Goal: Answer question/provide support: Share knowledge or assist other users

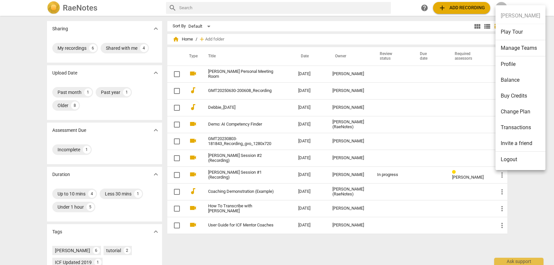
click at [446, 41] on div at bounding box center [277, 132] width 554 height 265
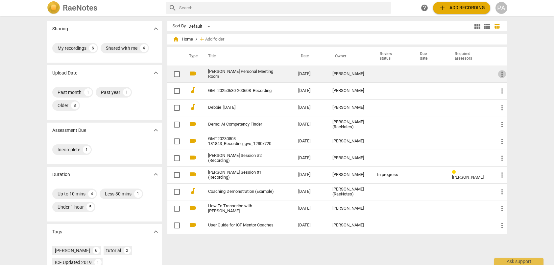
click at [502, 75] on span "more_vert" at bounding box center [502, 74] width 8 height 8
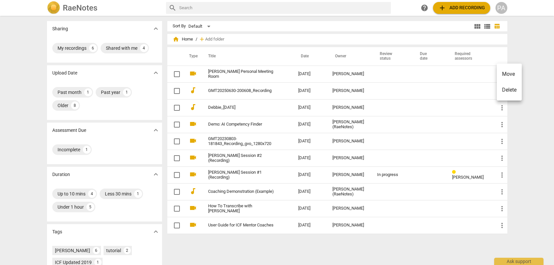
click at [247, 72] on div at bounding box center [277, 132] width 554 height 265
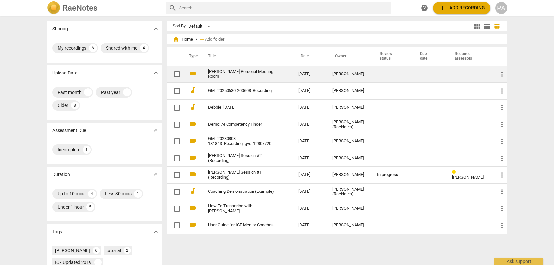
click at [226, 72] on link "[PERSON_NAME] Personal Meeting Room" at bounding box center [241, 74] width 67 height 10
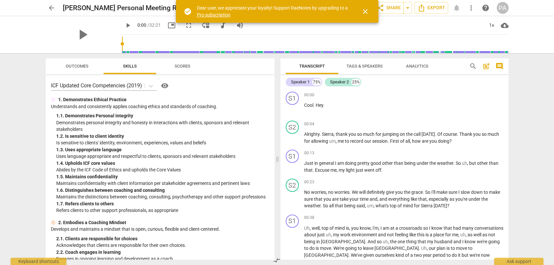
click at [366, 12] on span "close" at bounding box center [366, 12] width 8 height 8
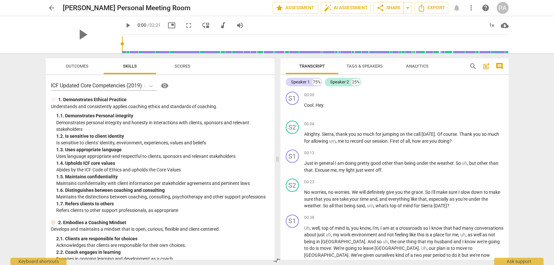
click at [30, 137] on div "arrow_back [PERSON_NAME] Personal Meeting Room edit star Assessment auto_fix_hi…" at bounding box center [277, 132] width 554 height 265
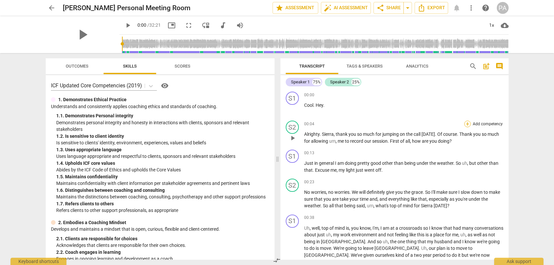
click at [467, 123] on div "+" at bounding box center [468, 123] width 7 height 7
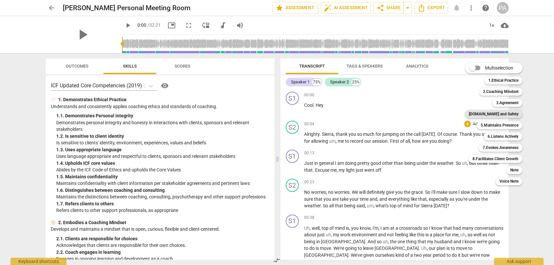
click at [496, 114] on b "[DOMAIN_NAME] and Safety" at bounding box center [494, 114] width 50 height 8
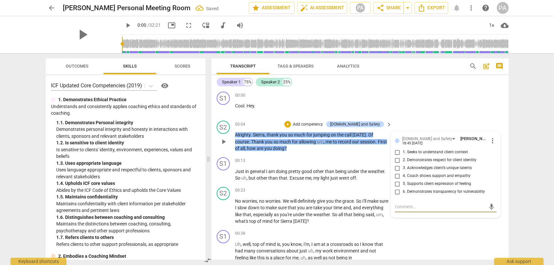
click at [396, 152] on input "1. Seeks to understand client context" at bounding box center [397, 152] width 11 height 8
checkbox input "true"
click at [396, 176] on input "4. Coach shows support and empathy" at bounding box center [397, 176] width 11 height 8
checkbox input "true"
click at [505, 139] on div "S2 play_arrow pause 00:04 + Add competency [DOMAIN_NAME] and Safety keyboard_ar…" at bounding box center [360, 136] width 297 height 37
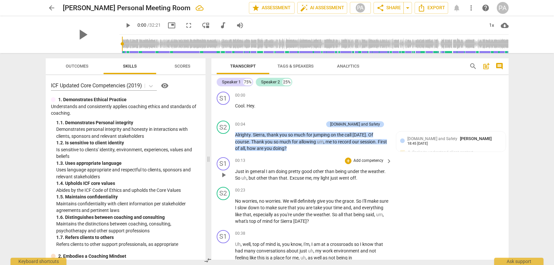
scroll to position [33, 0]
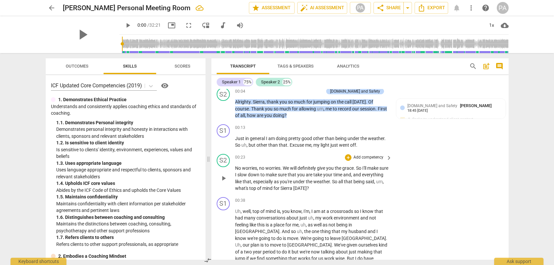
click at [373, 156] on p "Add competency" at bounding box center [368, 157] width 31 height 6
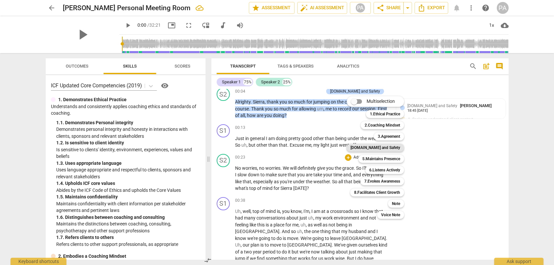
click at [388, 146] on b "[DOMAIN_NAME] and Safety" at bounding box center [376, 147] width 50 height 8
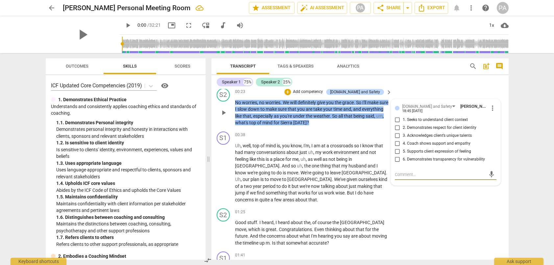
scroll to position [99, 0]
click at [395, 159] on input "6. Demonstrates transparency for vulnerability" at bounding box center [397, 159] width 11 height 8
checkbox input "true"
click at [397, 150] on input "5. Supports client expression of feeling" at bounding box center [397, 151] width 11 height 8
checkbox input "true"
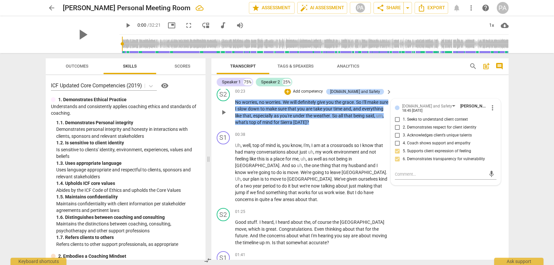
click at [398, 143] on input "4. Coach shows support and empathy" at bounding box center [397, 143] width 11 height 8
checkbox input "true"
click at [502, 139] on div "S1 play_arrow pause 00:38 + Add competency keyboard_arrow_right Uh , well , top…" at bounding box center [360, 166] width 297 height 77
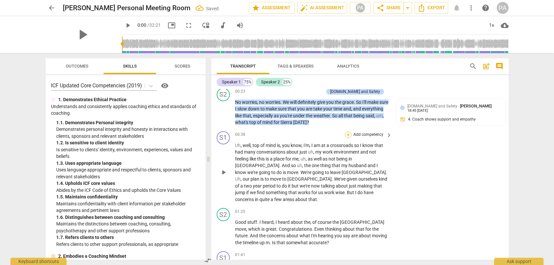
click at [346, 135] on div "+" at bounding box center [348, 134] width 7 height 7
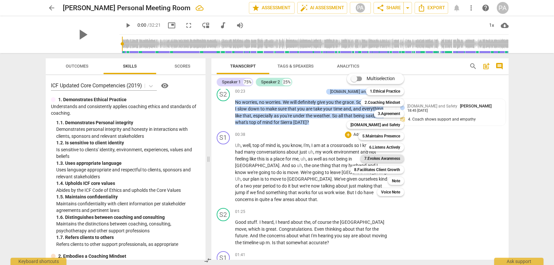
click at [386, 158] on b "7.Evokes Awareness" at bounding box center [383, 158] width 36 height 8
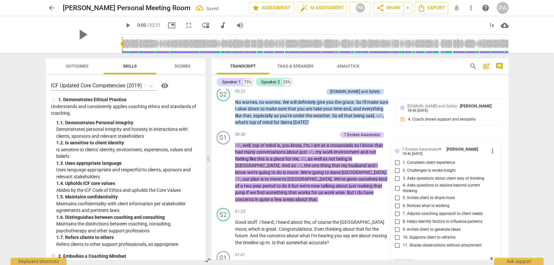
scroll to position [102, 0]
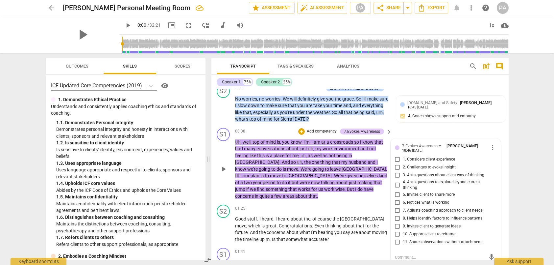
click at [396, 211] on input "7. Adjusts coaching approach to client needs" at bounding box center [397, 210] width 11 height 8
checkbox input "true"
click at [506, 173] on div "S1 play_arrow pause 00:38 + Add competency 7.Evokes Awareness keyboard_arrow_ri…" at bounding box center [360, 163] width 297 height 77
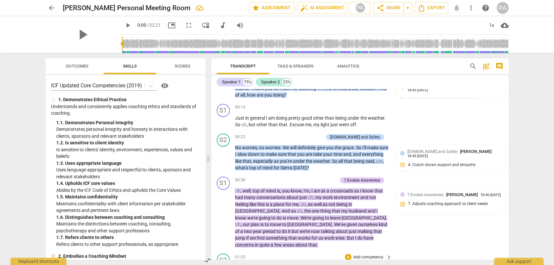
scroll to position [36, 0]
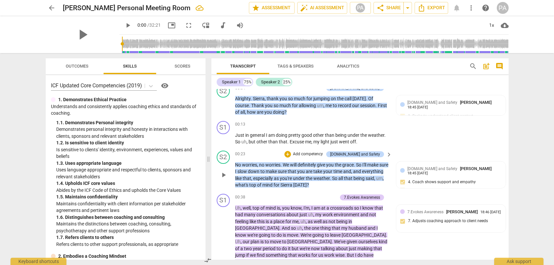
click at [323, 152] on p "Add competency" at bounding box center [307, 154] width 31 height 6
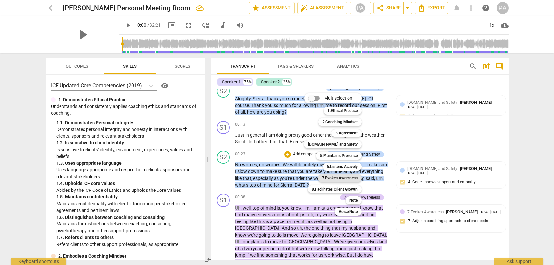
click at [340, 176] on b "7.Evokes Awareness" at bounding box center [340, 178] width 36 height 8
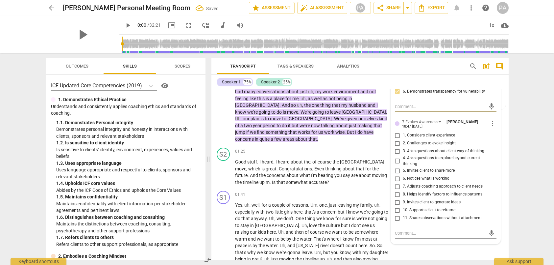
scroll to position [168, 0]
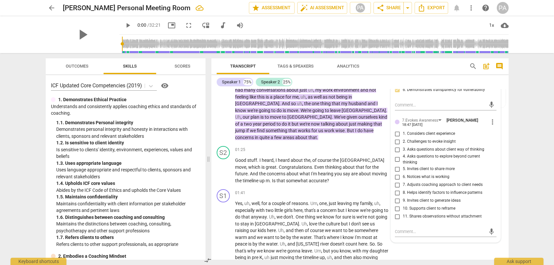
click at [413, 183] on span "7. Adjusts coaching approach to client needs" at bounding box center [443, 185] width 80 height 6
click at [403, 183] on input "7. Adjusts coaching approach to client needs" at bounding box center [397, 185] width 11 height 8
checkbox input "true"
click at [418, 193] on span "8. Helps identify factors to influence patterns" at bounding box center [443, 193] width 80 height 6
click at [403, 193] on input "8. Helps identify factors to influence patterns" at bounding box center [397, 193] width 11 height 8
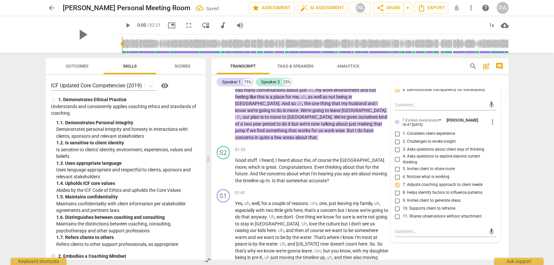
checkbox input "true"
click at [502, 203] on div "S1 play_arrow pause 01:41 + Add competency keyboard_arrow_right Yes , uh , well…" at bounding box center [360, 241] width 297 height 111
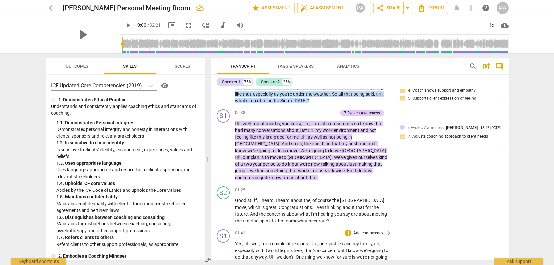
scroll to position [69, 0]
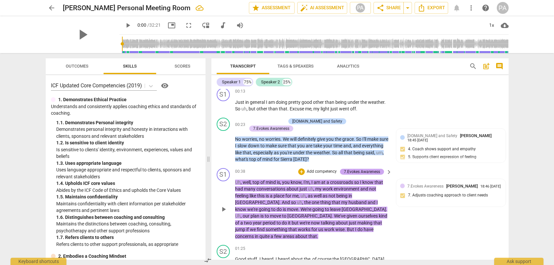
click at [374, 168] on div "7.Evokes Awareness" at bounding box center [362, 171] width 36 height 6
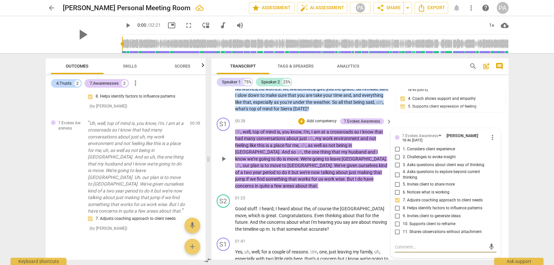
scroll to position [119, 0]
click at [489, 134] on span "more_vert" at bounding box center [493, 138] width 8 height 8
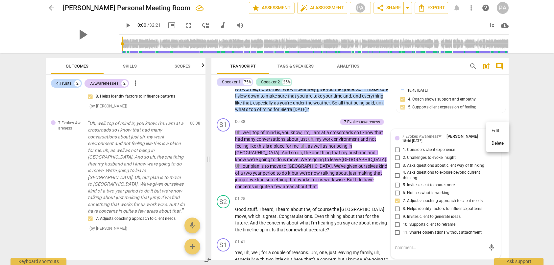
click at [497, 143] on li "Delete" at bounding box center [498, 143] width 23 height 13
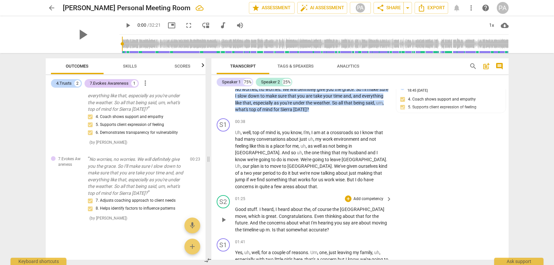
scroll to position [152, 0]
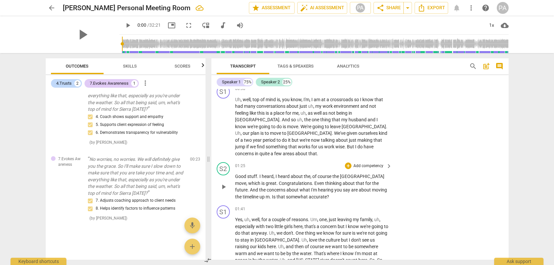
click at [370, 163] on p "Add competency" at bounding box center [368, 166] width 31 height 6
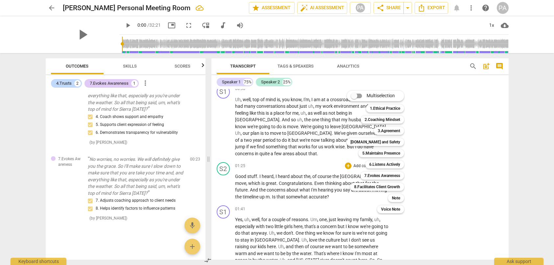
click at [448, 163] on div at bounding box center [277, 132] width 554 height 265
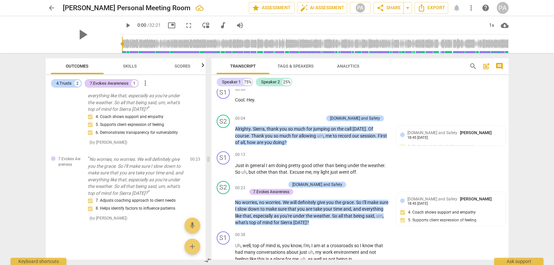
scroll to position [0, 0]
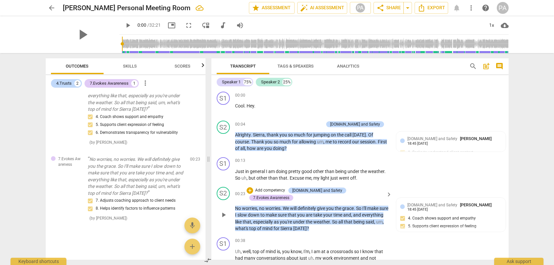
click at [268, 189] on p "Add competency" at bounding box center [270, 190] width 31 height 6
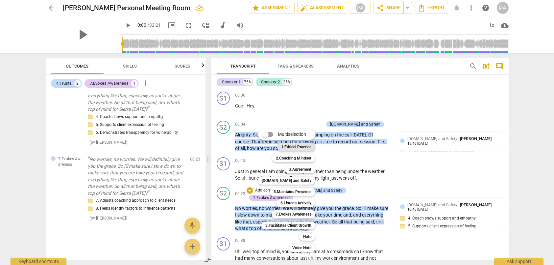
click at [299, 146] on b "1.Ethical Practice" at bounding box center [296, 147] width 30 height 8
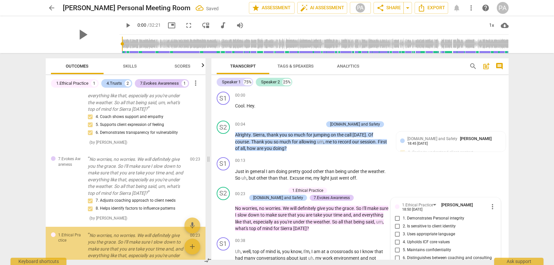
scroll to position [147, 0]
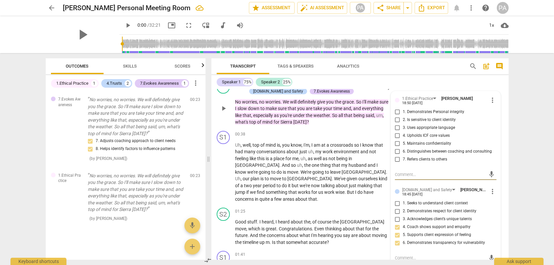
click at [396, 119] on input "2. Is sensitive to client identity" at bounding box center [397, 120] width 11 height 8
checkbox input "true"
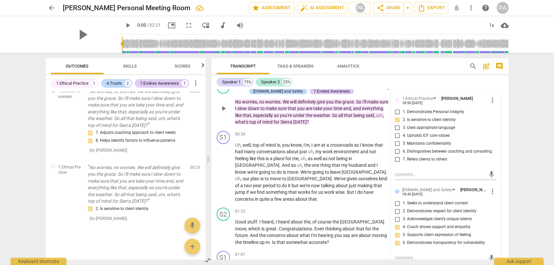
click at [397, 136] on input "4. Upholds ICF core values" at bounding box center [397, 136] width 11 height 8
checkbox input "true"
click at [522, 154] on div "arrow_back [PERSON_NAME] Personal Meeting Room edit star Assessment auto_fix_hi…" at bounding box center [277, 132] width 554 height 265
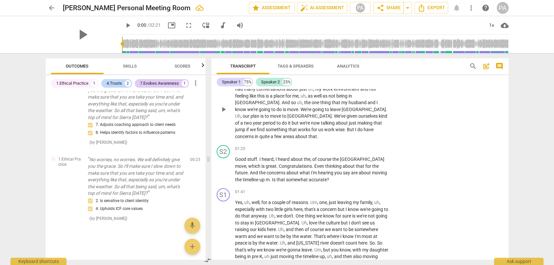
scroll to position [172, 0]
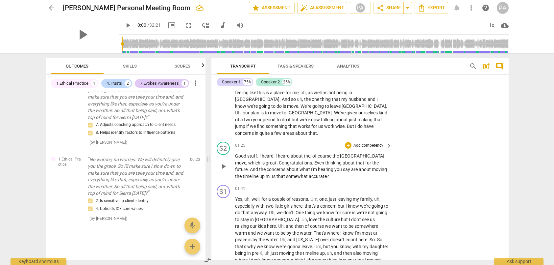
click at [364, 142] on p "Add competency" at bounding box center [368, 145] width 31 height 6
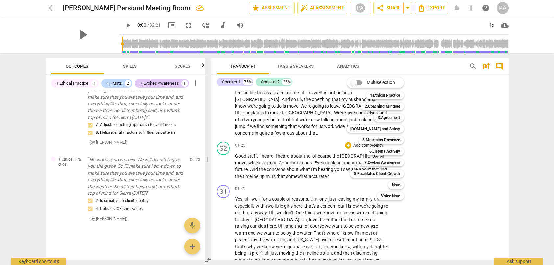
click at [443, 139] on div at bounding box center [277, 132] width 554 height 265
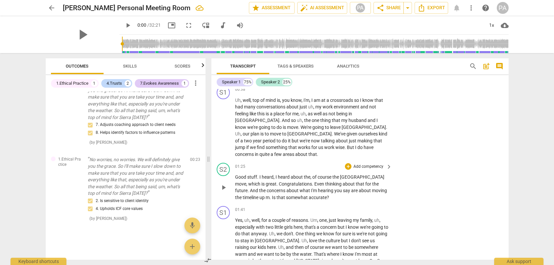
scroll to position [139, 0]
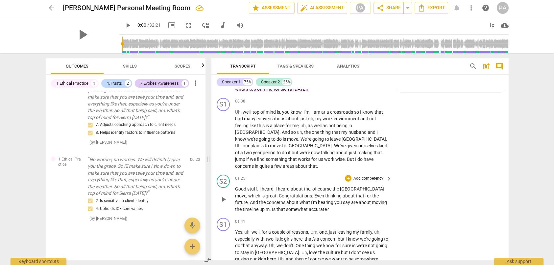
click at [371, 175] on p "Add competency" at bounding box center [368, 178] width 31 height 6
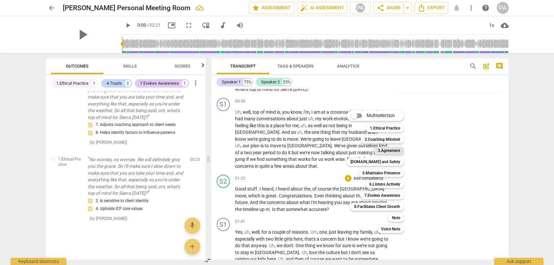
click at [390, 148] on b "3.Agreement" at bounding box center [389, 150] width 22 height 8
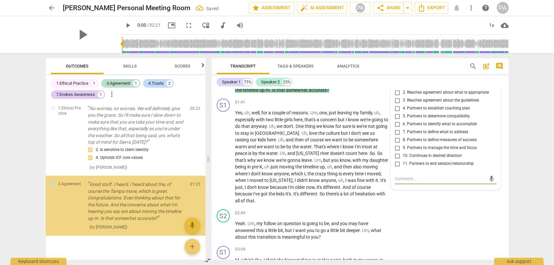
scroll to position [234, 0]
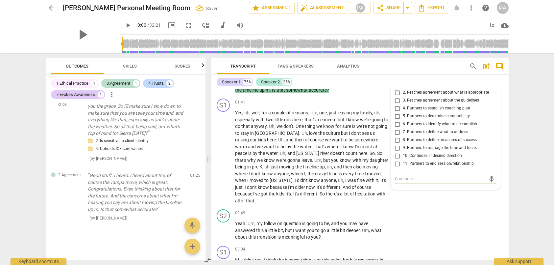
click at [397, 128] on input "7. Partners to define what to address" at bounding box center [397, 132] width 11 height 8
checkbox input "true"
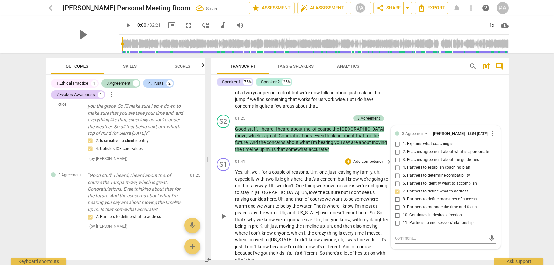
scroll to position [192, 0]
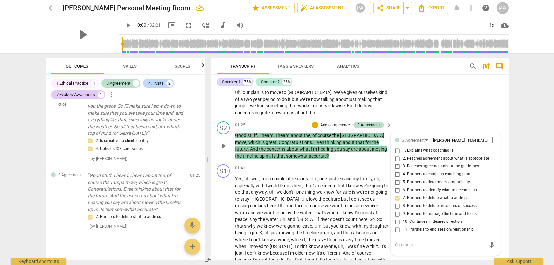
click at [426, 171] on span "4. Partners to establish coaching plan" at bounding box center [436, 174] width 67 height 6
click at [403, 170] on input "4. Partners to establish coaching plan" at bounding box center [397, 174] width 11 height 8
checkbox input "true"
click at [397, 217] on input "10. Continues in desired direction" at bounding box center [397, 221] width 11 height 8
checkbox input "true"
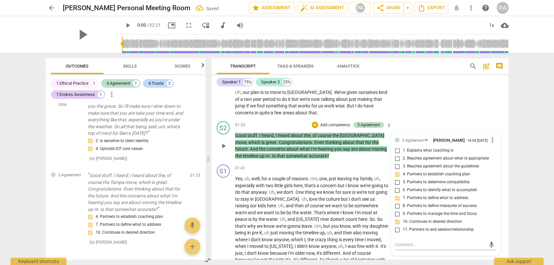
click at [463, 118] on div "S2 play_arrow pause 01:25 + Add competency 3.Agreement keyboard_arrow_right Goo…" at bounding box center [360, 139] width 297 height 43
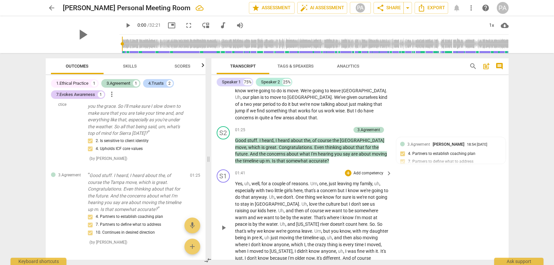
scroll to position [197, 0]
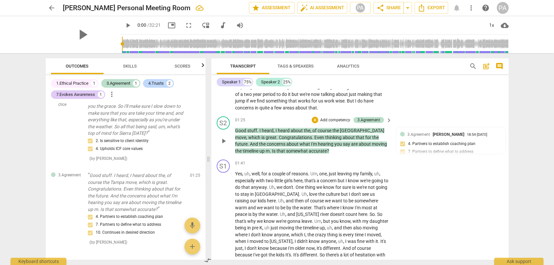
click at [328, 117] on p "Add competency" at bounding box center [335, 120] width 31 height 6
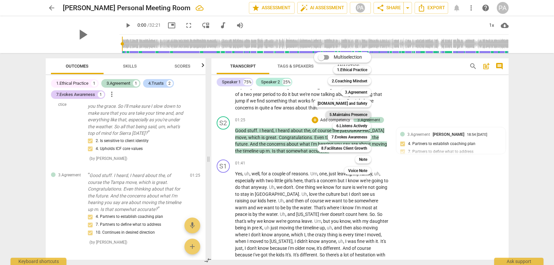
click at [341, 114] on b "5.Maintains Presence" at bounding box center [349, 115] width 38 height 8
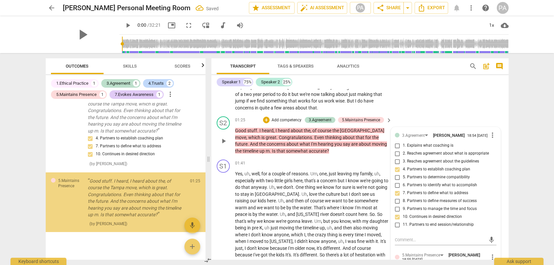
scroll to position [317, 0]
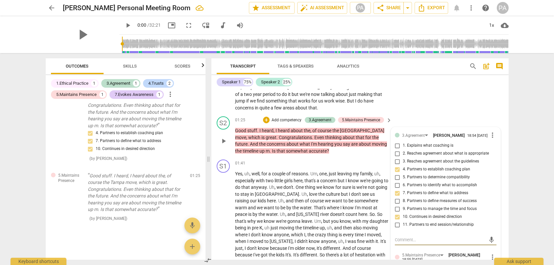
click at [397, 149] on input "2. Reaches agreement about what is appropriate" at bounding box center [397, 153] width 11 height 8
checkbox input "true"
click at [420, 114] on div "S2 play_arrow pause 01:25 + Add competency 3.Agreement 5.Maintains Presence key…" at bounding box center [360, 135] width 297 height 43
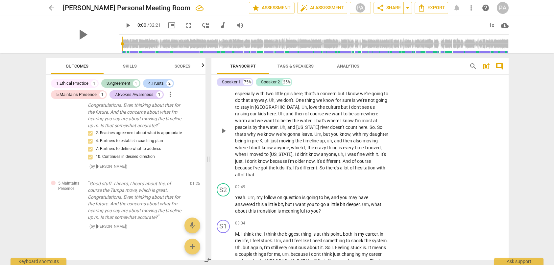
scroll to position [296, 0]
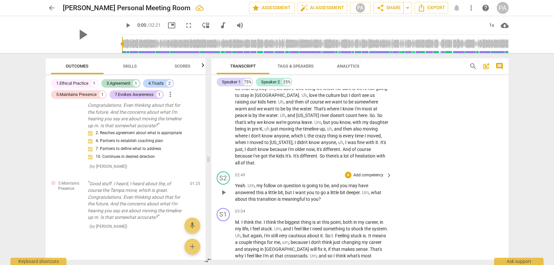
click at [365, 172] on p "Add competency" at bounding box center [368, 175] width 31 height 6
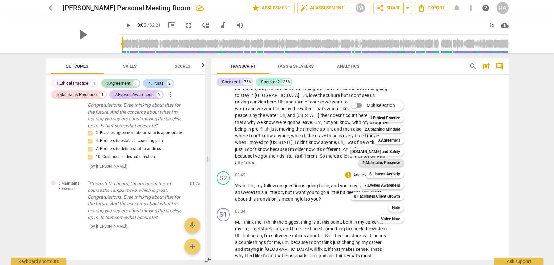
click at [382, 163] on b "5.Maintains Presence" at bounding box center [382, 163] width 38 height 8
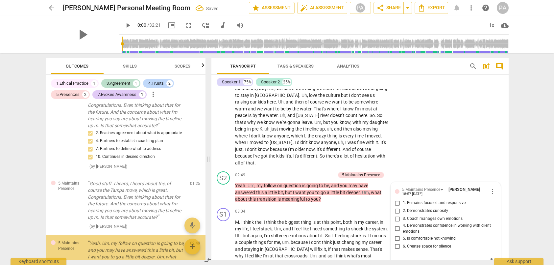
scroll to position [382, 0]
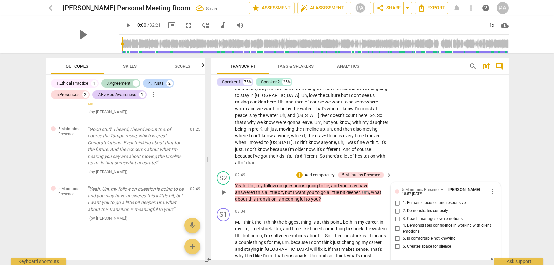
click at [397, 207] on input "2. Demonstrates curiosity" at bounding box center [397, 211] width 11 height 8
checkbox input "true"
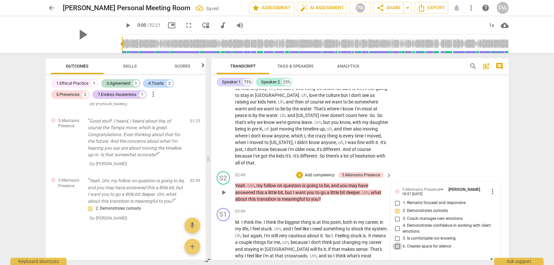
click at [397, 242] on input "6. Creates space for silence" at bounding box center [397, 246] width 11 height 8
checkbox input "true"
click at [446, 168] on div "S2 play_arrow pause 02:49 + Add competency 5.Maintains Presence keyboard_arrow_…" at bounding box center [360, 186] width 297 height 37
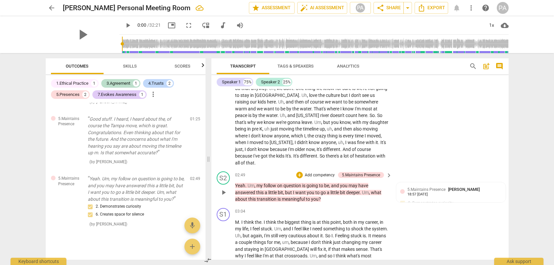
click at [319, 172] on p "Add competency" at bounding box center [319, 175] width 31 height 6
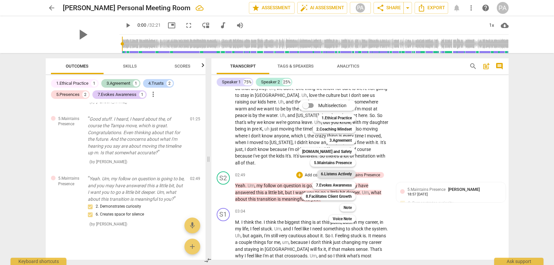
click at [332, 172] on b "6.Listens Actively" at bounding box center [336, 174] width 31 height 8
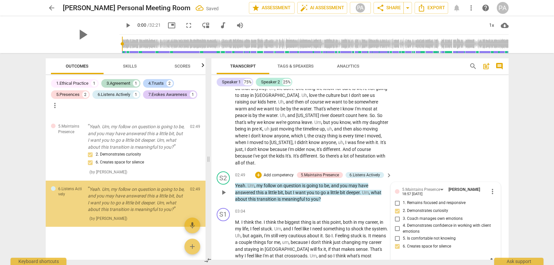
scroll to position [462, 0]
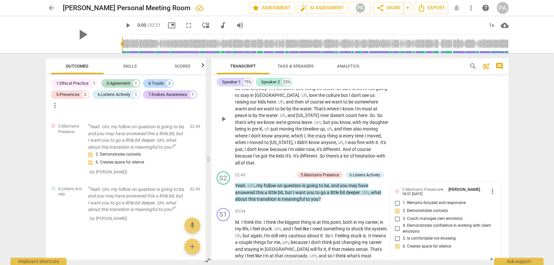
click at [485, 149] on div "S1 play_arrow pause 01:41 + Add competency keyboard_arrow_right Yes , uh , well…" at bounding box center [360, 113] width 297 height 111
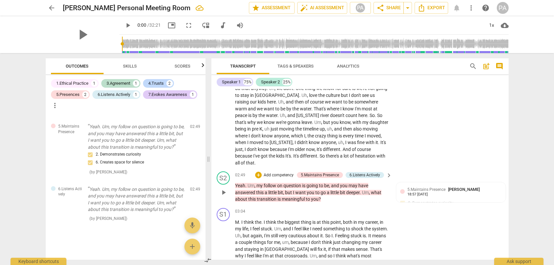
click at [273, 172] on p "Add competency" at bounding box center [278, 175] width 31 height 6
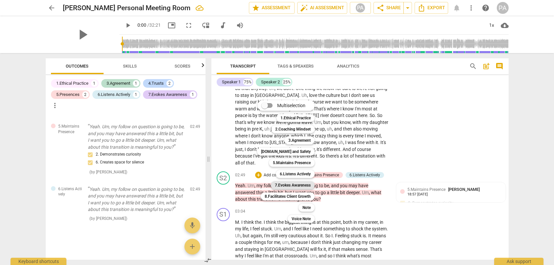
click at [293, 186] on b "7.Evokes Awareness" at bounding box center [293, 185] width 36 height 8
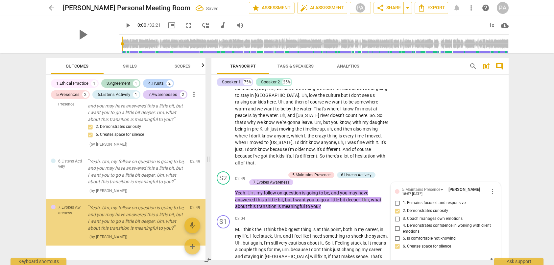
scroll to position [504, 0]
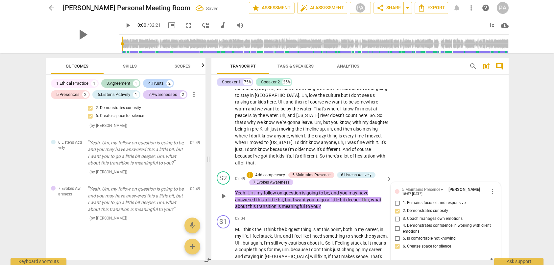
click at [398, 224] on input "4. Demonstrates confidence in working with client emotions" at bounding box center [397, 228] width 11 height 8
checkbox input "true"
click at [437, 168] on div "S2 play_arrow pause 02:49 + Add competency 5.Maintains Presence 6.Listens Activ…" at bounding box center [360, 190] width 297 height 44
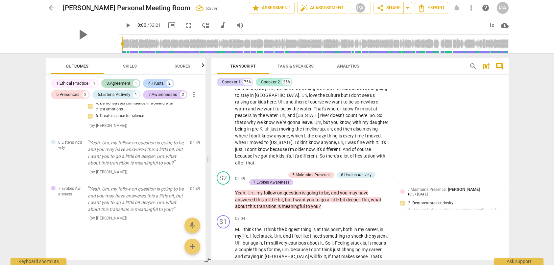
scroll to position [516, 0]
click at [269, 172] on p "Add competency" at bounding box center [270, 175] width 31 height 6
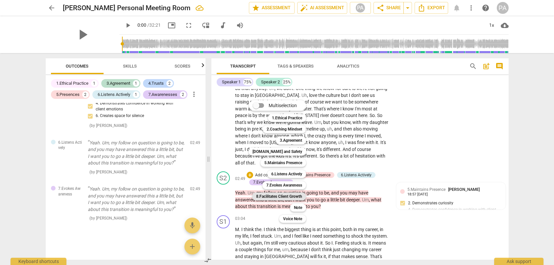
click at [286, 195] on b "8.Facilitates Client Growth" at bounding box center [279, 196] width 46 height 8
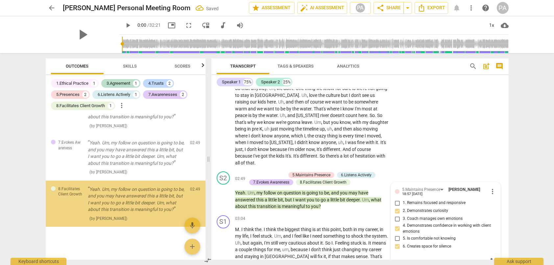
scroll to position [580, 0]
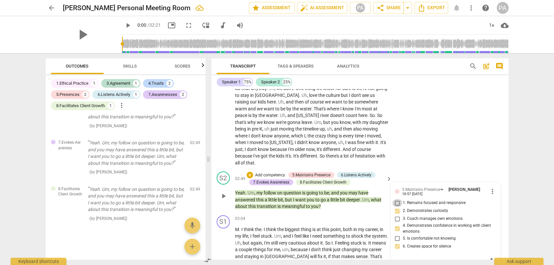
click at [397, 199] on input "1. Remains focused and responsive" at bounding box center [397, 203] width 11 height 8
checkbox input "true"
click at [420, 152] on div "S1 play_arrow pause 01:41 + Add competency keyboard_arrow_right Yes , uh , well…" at bounding box center [360, 113] width 297 height 111
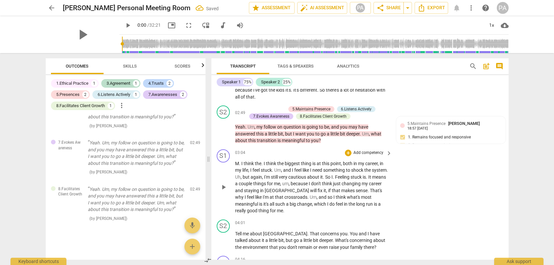
scroll to position [588, 0]
click at [390, 149] on span "keyboard_arrow_right" at bounding box center [389, 153] width 8 height 8
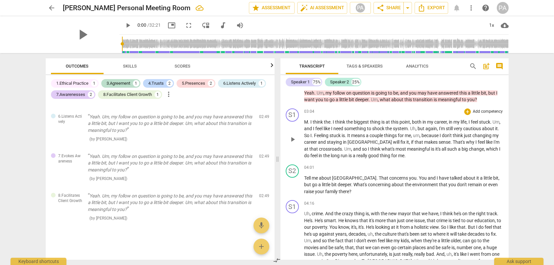
scroll to position [314, 0]
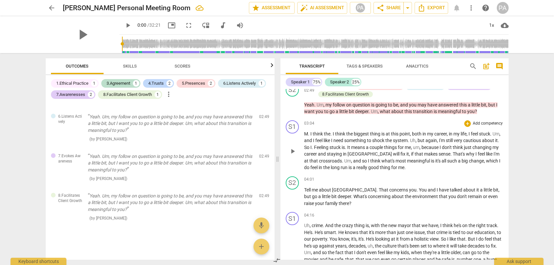
click at [491, 123] on p "Add competency" at bounding box center [487, 123] width 31 height 6
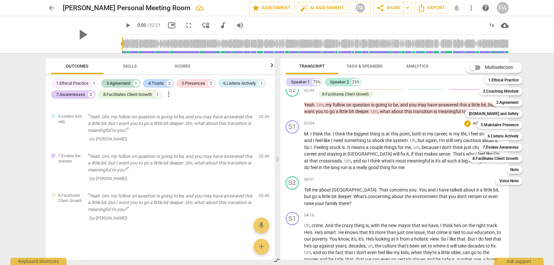
click at [450, 147] on div at bounding box center [277, 132] width 554 height 265
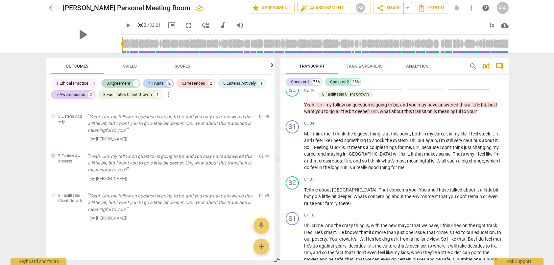
click at [440, 145] on span "because" at bounding box center [431, 146] width 18 height 5
click at [489, 156] on p "M . I think the . I think the biggest thing is at this point , both in my caree…" at bounding box center [403, 150] width 199 height 40
click at [291, 151] on span "play_arrow" at bounding box center [293, 151] width 8 height 8
click at [500, 66] on span "comment" at bounding box center [500, 66] width 8 height 8
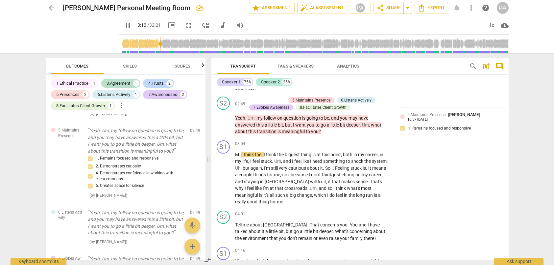
scroll to position [588, 0]
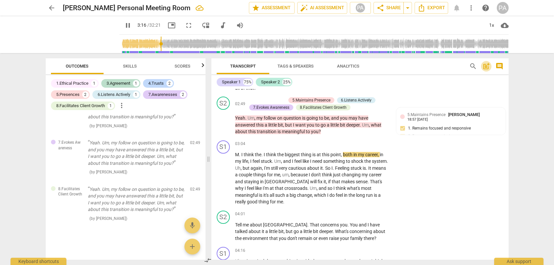
click at [486, 65] on span "post_add" at bounding box center [487, 66] width 8 height 8
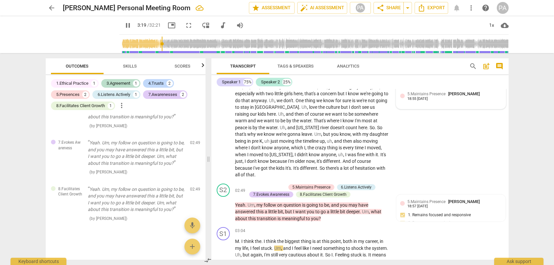
scroll to position [409, 0]
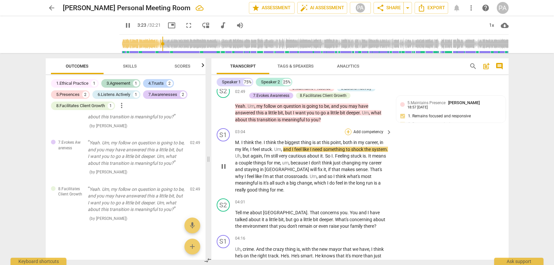
click at [348, 128] on div "+" at bounding box center [348, 131] width 7 height 7
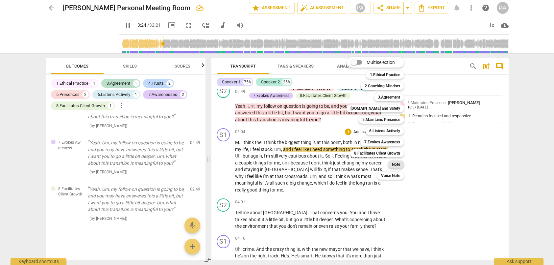
click at [398, 165] on b "Note" at bounding box center [396, 164] width 8 height 8
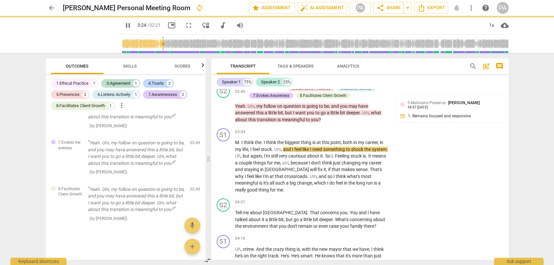
type input "205"
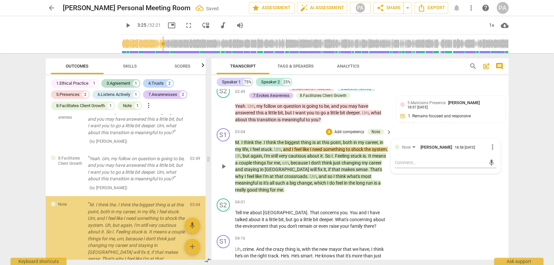
scroll to position [680, 0]
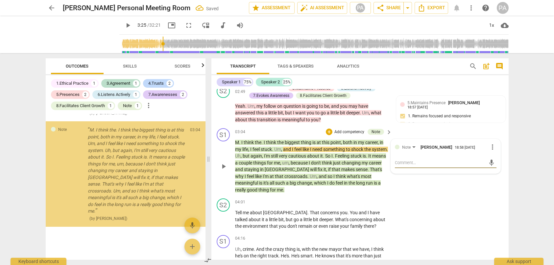
click at [412, 159] on textarea at bounding box center [440, 162] width 91 height 6
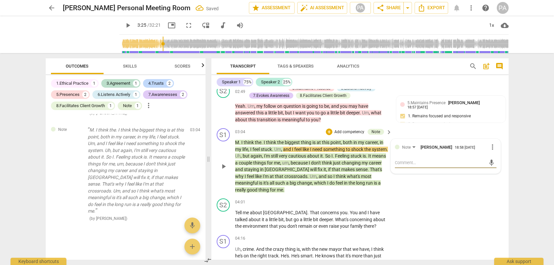
type textarea """
type textarea ""I"
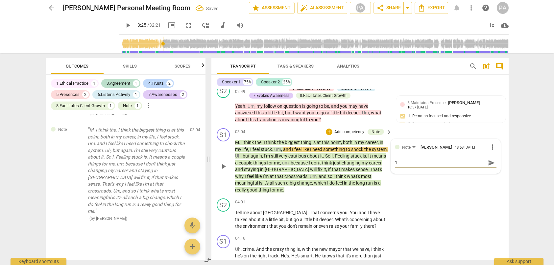
type textarea ""I"
type textarea ""I f"
type textarea ""I fe"
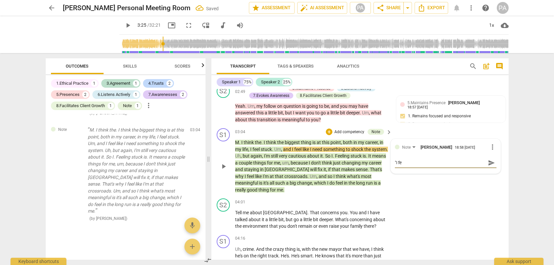
type textarea ""I fee"
type textarea ""I feel"
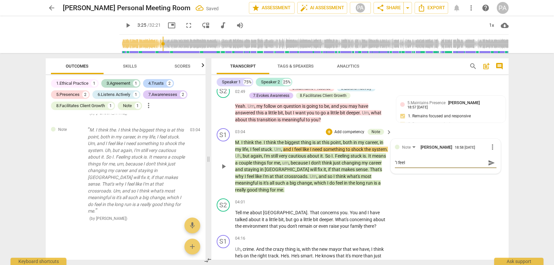
type textarea ""I feel"
type textarea ""I feel s"
type textarea ""I feel st"
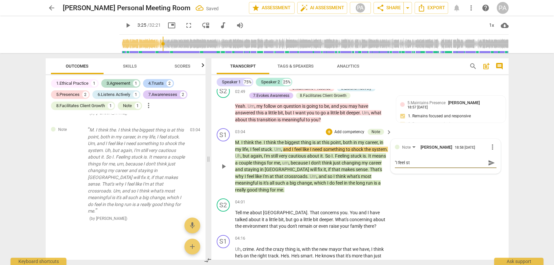
type textarea ""I feel stu"
type textarea ""I feel stuc"
type textarea ""I feel stuck"
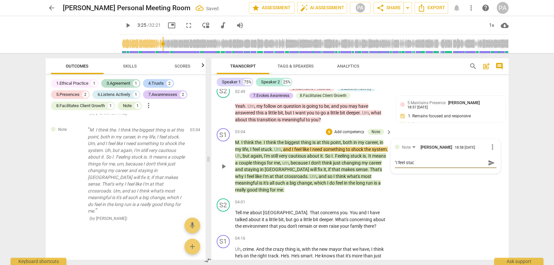
type textarea ""I feel stuck"
type textarea ""I feel stuck""
click at [420, 177] on div "S1 play_arrow pause 03:04 + Add competency Note keyboard_arrow_right M . I thin…" at bounding box center [360, 160] width 297 height 70
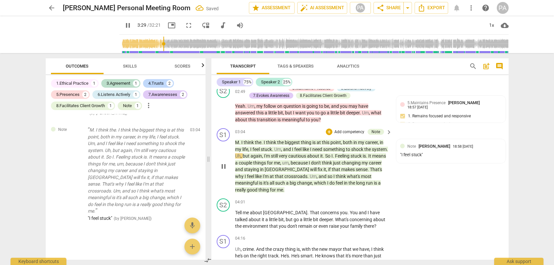
click at [349, 129] on p "Add competency" at bounding box center [349, 132] width 31 height 6
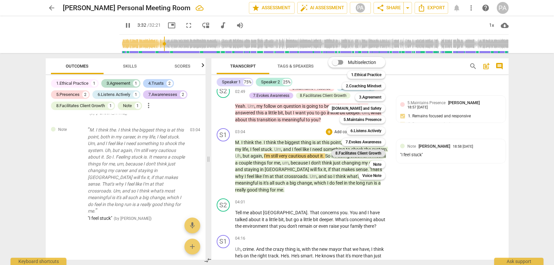
click at [357, 152] on b "8.Facilitates Client Growth" at bounding box center [359, 153] width 46 height 8
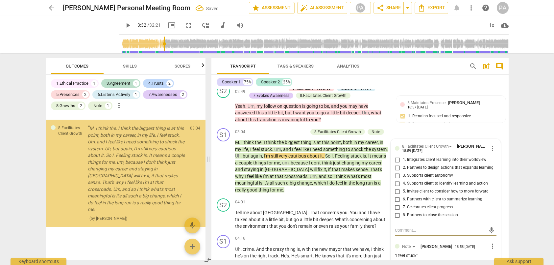
scroll to position [786, 0]
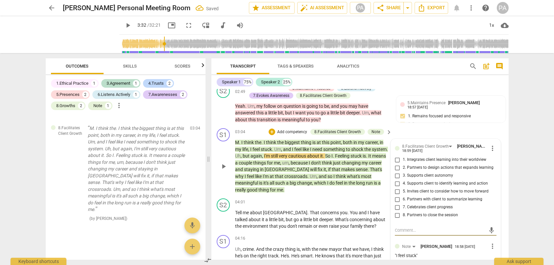
click at [421, 125] on div "S1 play_arrow pause 03:04 + Add competency 8.Facilitates Client Growth Note key…" at bounding box center [360, 160] width 297 height 70
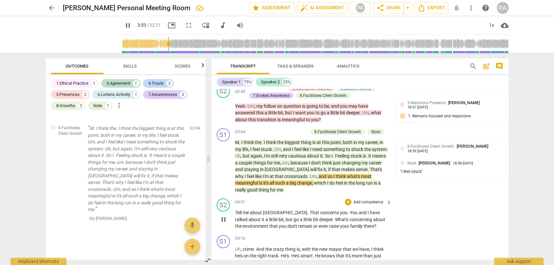
click at [372, 199] on p "Add competency" at bounding box center [368, 202] width 31 height 6
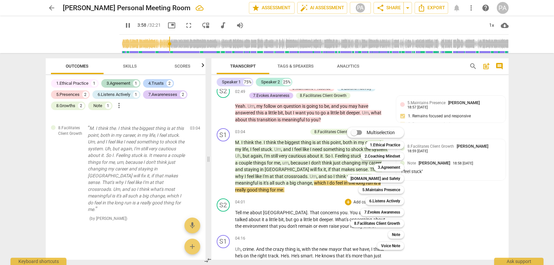
click at [483, 218] on div at bounding box center [277, 132] width 554 height 265
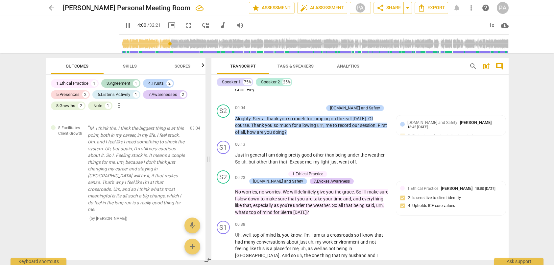
scroll to position [0, 0]
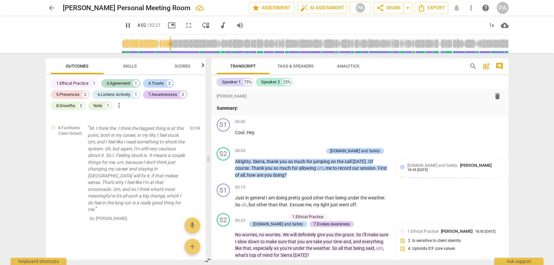
click at [124, 24] on span "pause" at bounding box center [128, 25] width 8 height 8
click at [124, 24] on span "play_arrow" at bounding box center [128, 25] width 8 height 8
click at [124, 24] on span "pause" at bounding box center [128, 25] width 8 height 8
type input "245"
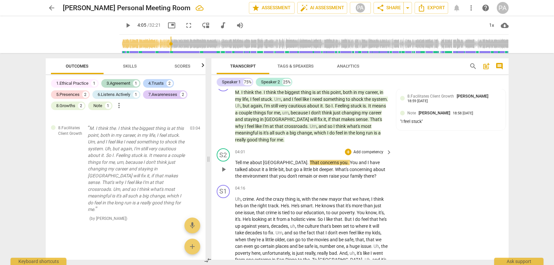
scroll to position [461, 0]
click at [374, 148] on p "Add competency" at bounding box center [368, 151] width 31 height 6
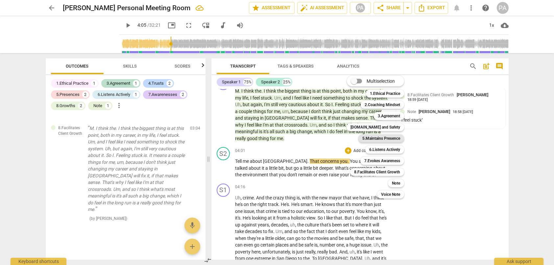
click at [380, 139] on b "5.Maintains Presence" at bounding box center [382, 138] width 38 height 8
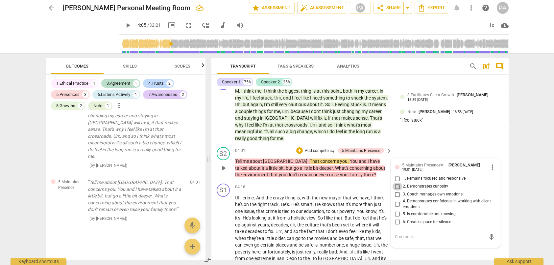
click at [396, 182] on input "2. Demonstrates curiosity" at bounding box center [397, 186] width 11 height 8
checkbox input "true"
click at [321, 148] on p "Add competency" at bounding box center [319, 151] width 31 height 6
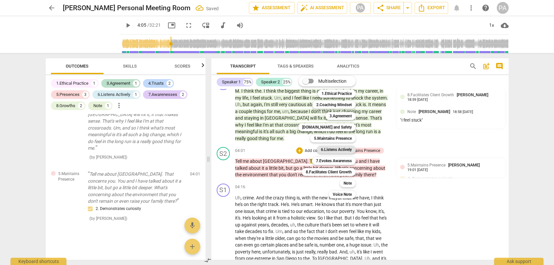
click at [342, 148] on b "6.Listens Actively" at bounding box center [336, 149] width 31 height 8
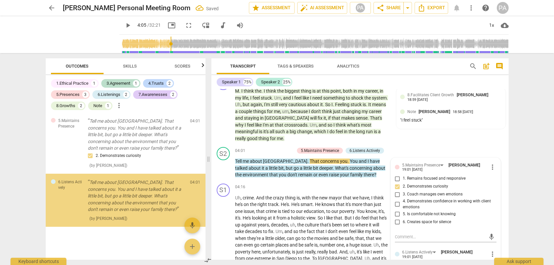
scroll to position [914, 0]
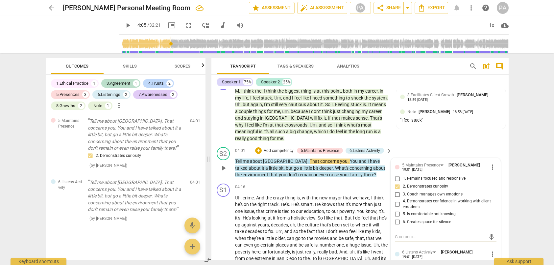
click at [421, 144] on div "S2 play_arrow pause 04:01 + Add competency 5.Maintains Presence 6.Listens Activ…" at bounding box center [360, 162] width 297 height 37
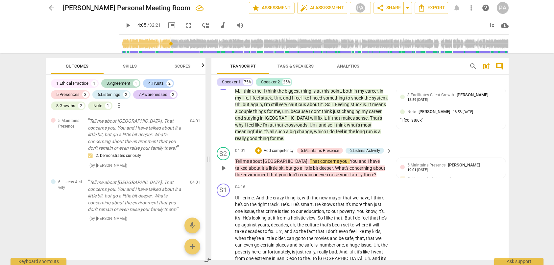
click at [275, 148] on p "Add competency" at bounding box center [278, 151] width 31 height 6
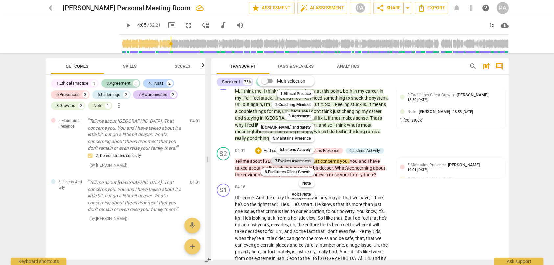
click at [298, 162] on b "7.Evokes Awareness" at bounding box center [293, 161] width 36 height 8
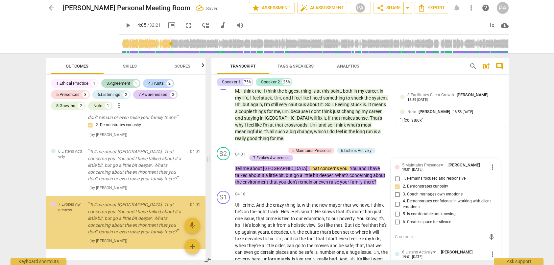
scroll to position [967, 0]
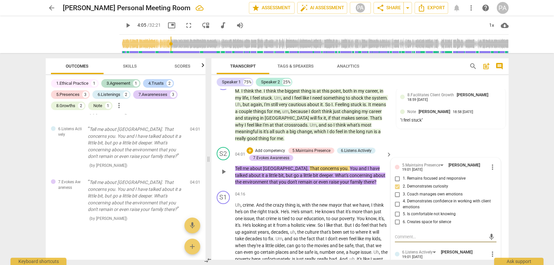
click at [426, 144] on div "S2 play_arrow pause 04:01 + Add competency 5.Maintains Presence 6.Listens Activ…" at bounding box center [360, 166] width 297 height 44
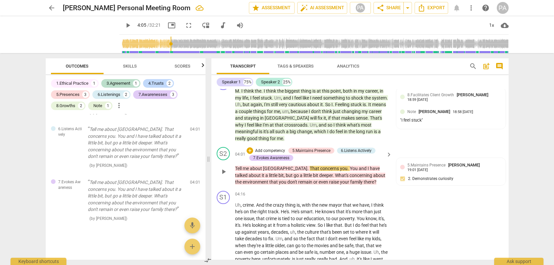
click at [264, 148] on p "Add competency" at bounding box center [270, 151] width 31 height 6
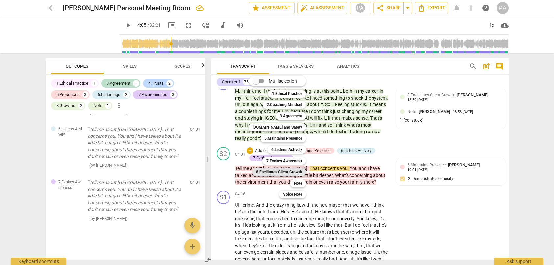
click at [291, 171] on b "8.Facilitates Client Growth" at bounding box center [279, 172] width 46 height 8
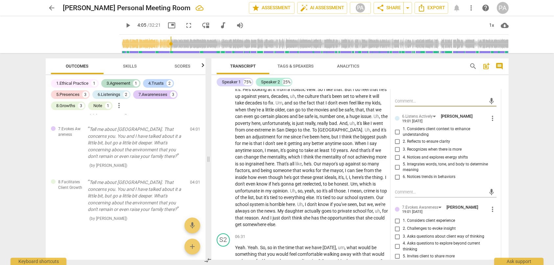
scroll to position [526, 0]
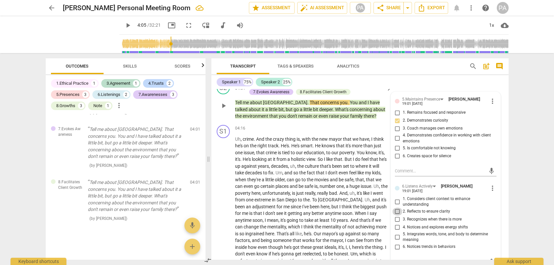
drag, startPoint x: 396, startPoint y: 197, endPoint x: 401, endPoint y: 197, distance: 5.3
click at [396, 207] on input "2. Reflects to ensure clarity" at bounding box center [397, 211] width 11 height 8
checkbox input "true"
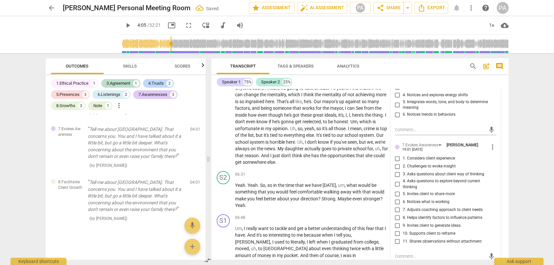
scroll to position [691, 0]
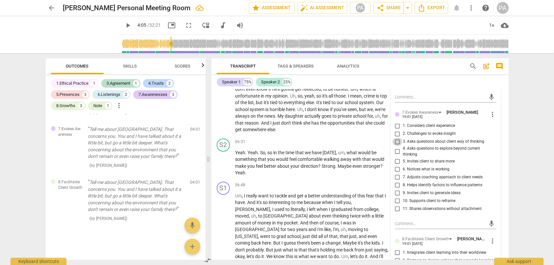
click at [396, 138] on input "3. Asks questions about client way of thinking" at bounding box center [397, 142] width 11 height 8
checkbox input "true"
click at [437, 182] on span "8. Helps identify factors to influence patterns" at bounding box center [443, 185] width 80 height 6
click at [403, 181] on input "8. Helps identify factors to influence patterns" at bounding box center [397, 185] width 11 height 8
checkbox input "true"
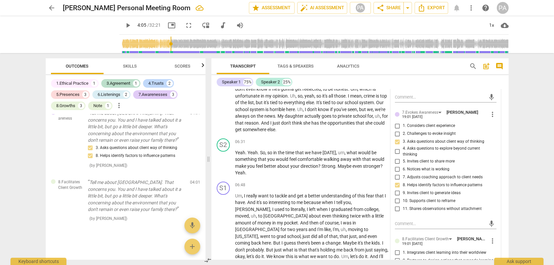
click at [428, 190] on span "9. Invites client to generate ideas" at bounding box center [432, 193] width 58 height 6
click at [403, 189] on input "9. Invites client to generate ideas" at bounding box center [397, 193] width 11 height 8
checkbox input "true"
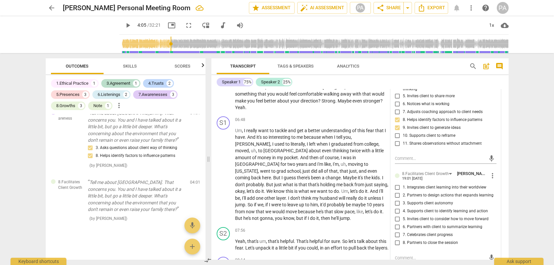
scroll to position [757, 0]
click at [436, 215] on span "5. Invites client to consider how to move forward" at bounding box center [446, 218] width 86 height 6
click at [403, 214] on input "5. Invites client to consider how to move forward" at bounding box center [397, 218] width 11 height 8
checkbox input "true"
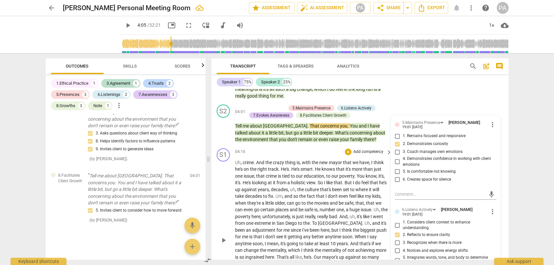
scroll to position [493, 0]
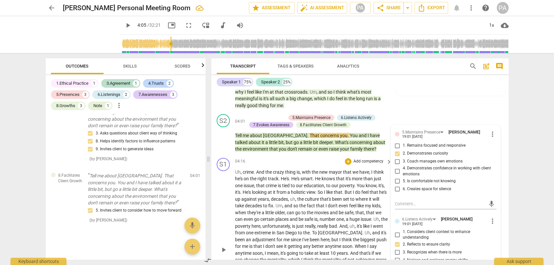
click at [505, 164] on div "S1 play_arrow pause 04:16 + Add competency keyboard_arrow_right Uh , crime . An…" at bounding box center [360, 244] width 297 height 178
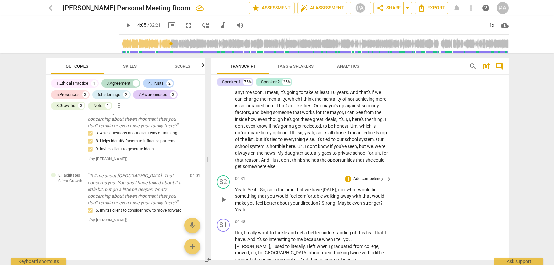
scroll to position [658, 0]
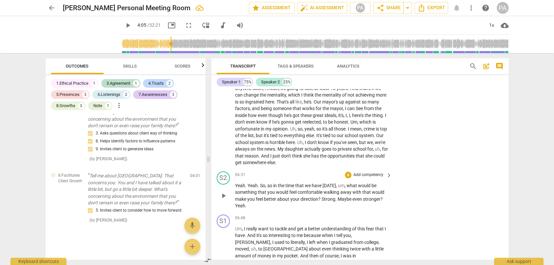
click at [361, 172] on p "Add competency" at bounding box center [368, 175] width 31 height 6
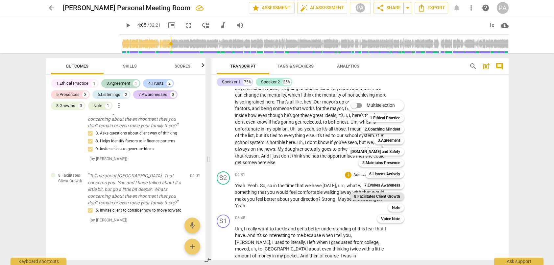
click at [377, 195] on b "8.Facilitates Client Growth" at bounding box center [377, 196] width 46 height 8
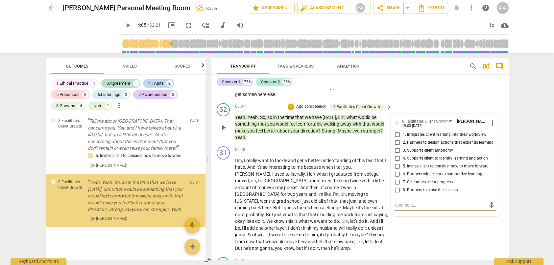
scroll to position [726, 0]
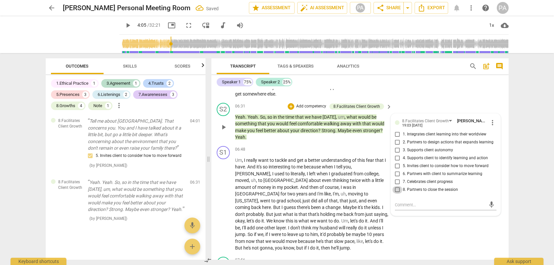
click at [396, 186] on input "8. Partners to close the session" at bounding box center [397, 190] width 11 height 8
checkbox input "true"
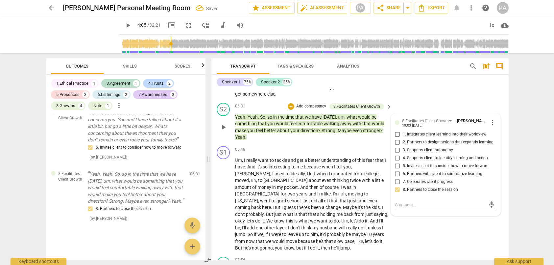
click at [433, 139] on span "2. Partners to design actions that expands learning" at bounding box center [448, 142] width 91 height 6
click at [403, 138] on input "2. Partners to design actions that expands learning" at bounding box center [397, 142] width 11 height 8
checkbox input "true"
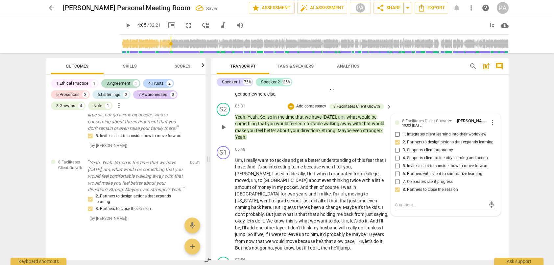
click at [312, 103] on p "Add competency" at bounding box center [311, 106] width 31 height 6
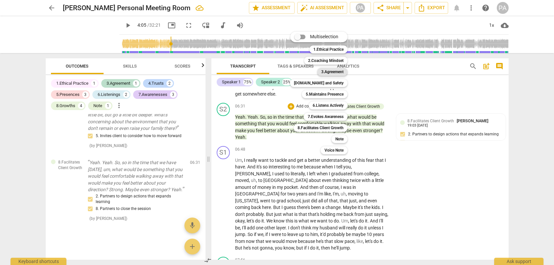
click at [331, 72] on b "3.Agreement" at bounding box center [332, 72] width 22 height 8
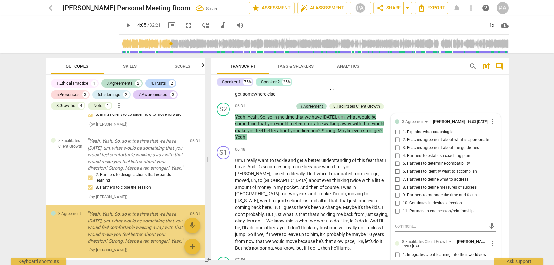
scroll to position [1203, 0]
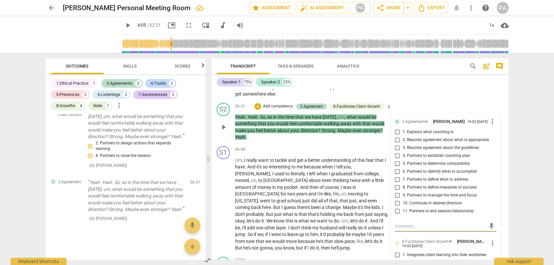
click at [424, 153] on span "4. Partners to establish coaching plan" at bounding box center [436, 156] width 67 height 6
click at [403, 152] on input "4. Partners to establish coaching plan" at bounding box center [397, 156] width 11 height 8
checkbox input "true"
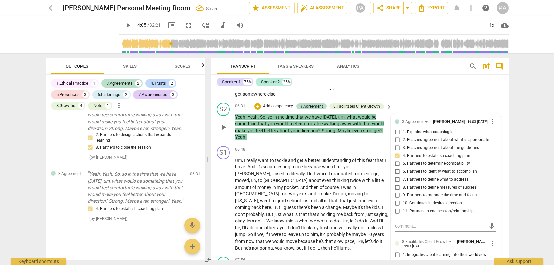
click at [428, 168] on span "6. Partners to identify what to accomplish" at bounding box center [440, 171] width 74 height 6
click at [403, 167] on input "6. Partners to identify what to accomplish" at bounding box center [397, 171] width 11 height 8
checkbox input "true"
click at [434, 176] on span "7. Partners to define what to address" at bounding box center [435, 179] width 65 height 6
click at [403, 175] on input "7. Partners to define what to address" at bounding box center [397, 179] width 11 height 8
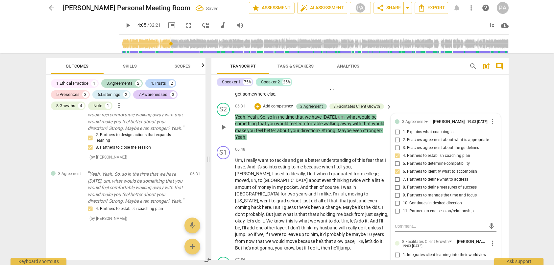
checkbox input "true"
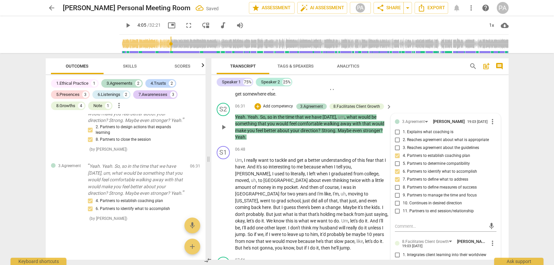
click at [440, 184] on span "8. Partners to define measures of success" at bounding box center [440, 187] width 74 height 6
click at [403, 183] on input "8. Partners to define measures of success" at bounding box center [397, 187] width 11 height 8
checkbox input "true"
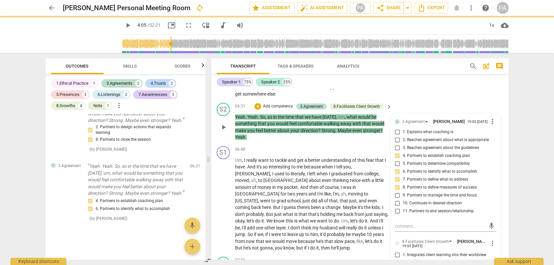
click at [449, 192] on span "9. Partners to manage the time and focus" at bounding box center [440, 195] width 74 height 6
click at [403, 191] on input "9. Partners to manage the time and focus" at bounding box center [397, 195] width 11 height 8
checkbox input "true"
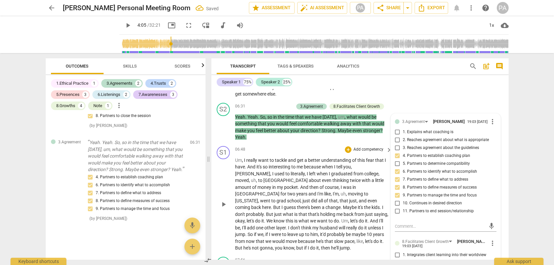
click at [504, 192] on div "S1 play_arrow pause 06:48 + Add competency keyboard_arrow_right Um , I really w…" at bounding box center [360, 198] width 297 height 111
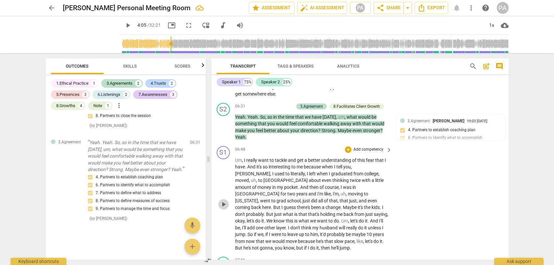
click at [221, 200] on span "play_arrow" at bounding box center [224, 204] width 8 height 8
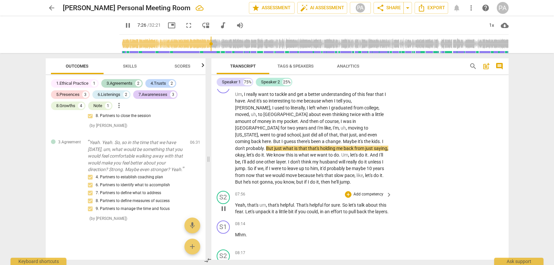
scroll to position [759, 0]
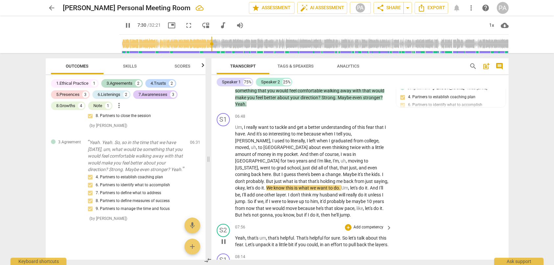
click at [358, 224] on p "Add competency" at bounding box center [368, 227] width 31 height 6
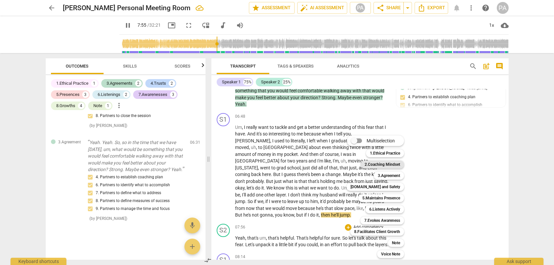
click at [388, 164] on b "2.Coaching Mindset" at bounding box center [383, 164] width 36 height 8
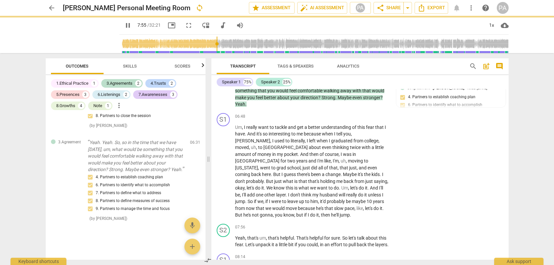
type input "476"
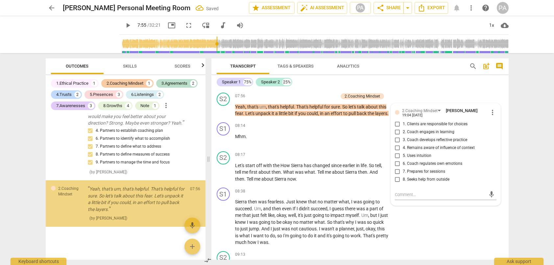
scroll to position [1289, 0]
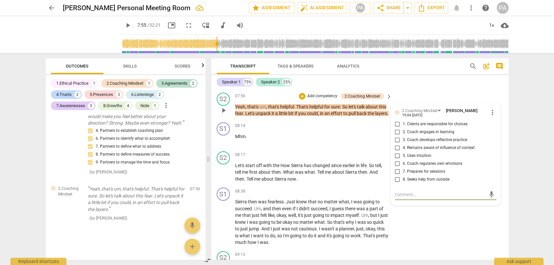
click at [441, 137] on span "3. Coach develops reflective practice" at bounding box center [435, 140] width 64 height 6
click at [403, 136] on input "3. Coach develops reflective practice" at bounding box center [397, 140] width 11 height 8
checkbox input "true"
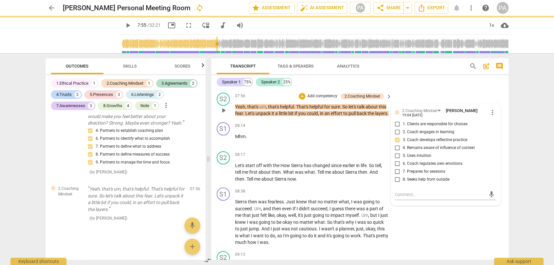
click at [433, 145] on span "4. Remains aware of influence of context" at bounding box center [439, 148] width 72 height 6
click at [403, 144] on input "4. Remains aware of influence of context" at bounding box center [397, 148] width 11 height 8
checkbox input "true"
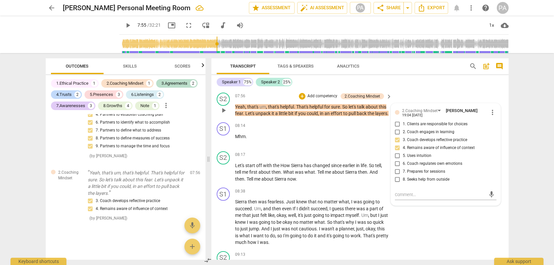
click at [429, 161] on span "6. Coach regulates own emotions" at bounding box center [433, 164] width 60 height 6
click at [403, 160] on input "6. Coach regulates own emotions" at bounding box center [397, 164] width 11 height 8
checkbox input "true"
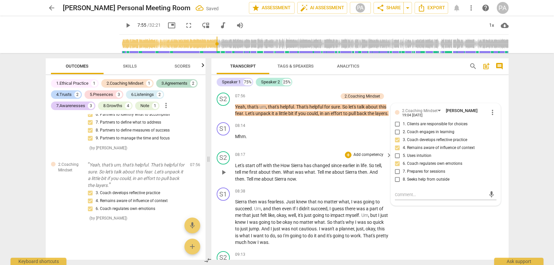
click at [350, 165] on p "Let's start off with the How Sierra has changed since earlier in life . So tell…" at bounding box center [312, 172] width 154 height 20
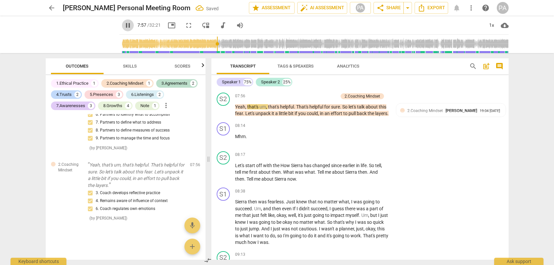
click at [124, 26] on span "pause" at bounding box center [128, 25] width 8 height 8
type input "478"
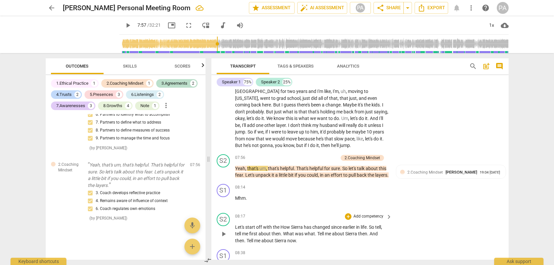
scroll to position [824, 0]
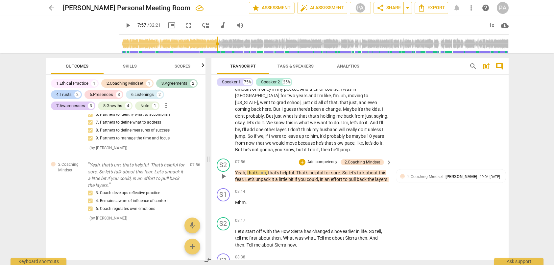
click at [322, 159] on p "Add competency" at bounding box center [322, 162] width 31 height 6
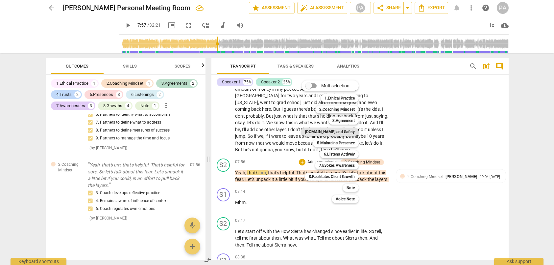
click at [346, 133] on b "[DOMAIN_NAME] and Safety" at bounding box center [330, 132] width 50 height 8
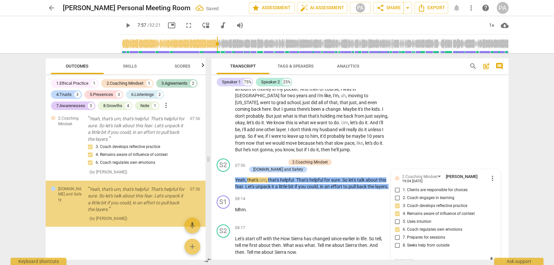
scroll to position [1360, 0]
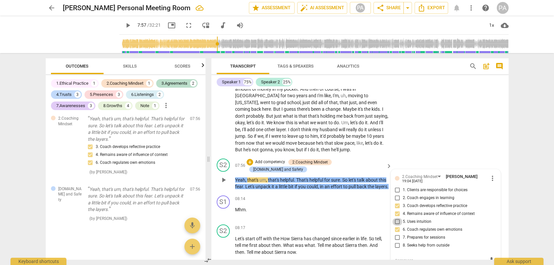
click at [396, 217] on input "5. Uses intuition" at bounding box center [397, 221] width 11 height 8
checkbox input "true"
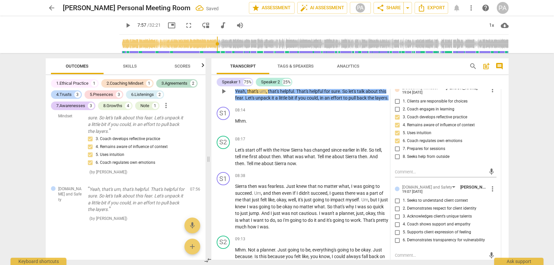
scroll to position [923, 0]
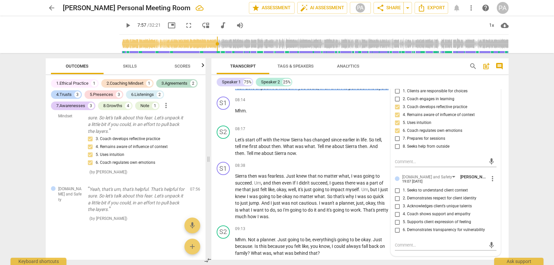
click at [410, 187] on span "1. Seeks to understand client context" at bounding box center [435, 190] width 65 height 6
click at [403, 186] on input "1. Seeks to understand client context" at bounding box center [397, 190] width 11 height 8
checkbox input "true"
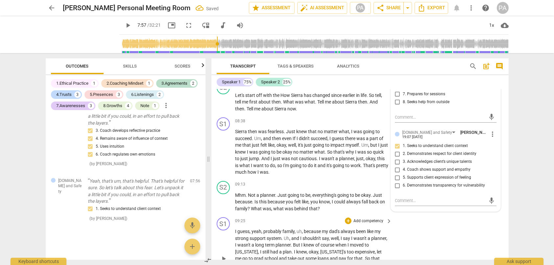
scroll to position [956, 0]
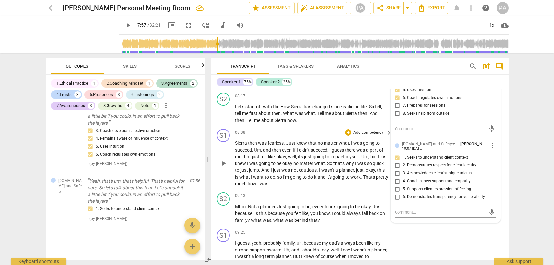
click at [502, 164] on div "S1 play_arrow pause 08:38 + Add competency keyboard_arrow_right Sierra then was…" at bounding box center [360, 157] width 297 height 63
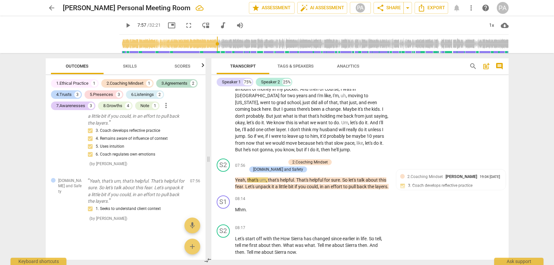
scroll to position [857, 0]
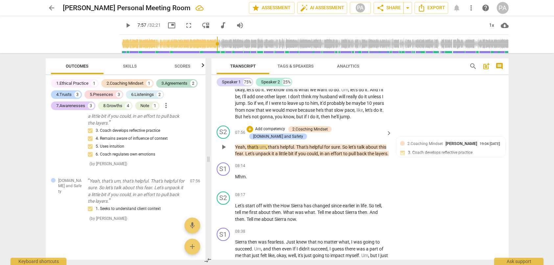
click at [225, 143] on span "play_arrow" at bounding box center [224, 147] width 8 height 8
click at [223, 258] on span "pause" at bounding box center [224, 262] width 8 height 8
type input "522"
click at [364, 192] on p "Add competency" at bounding box center [368, 195] width 31 height 6
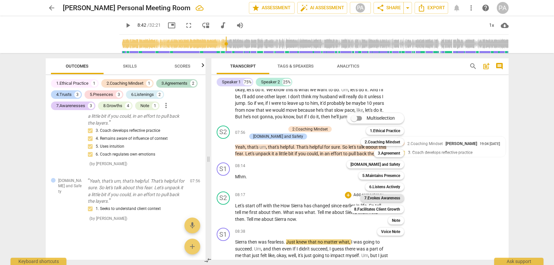
click at [381, 199] on b "7.Evokes Awareness" at bounding box center [383, 198] width 36 height 8
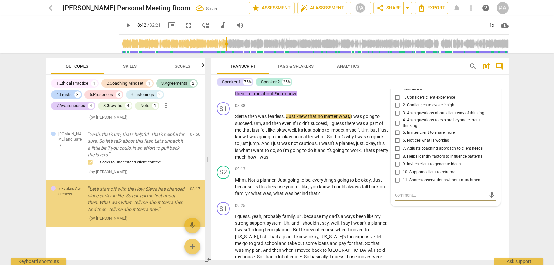
scroll to position [1429, 0]
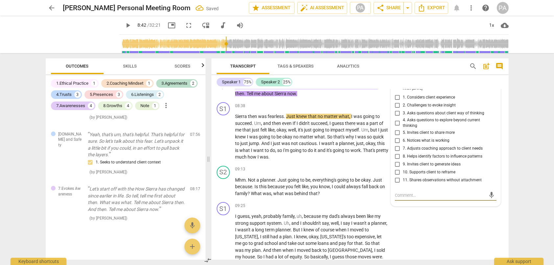
click at [425, 161] on span "9. Invites client to generate ideas" at bounding box center [432, 164] width 58 height 6
click at [403, 160] on input "9. Invites client to generate ideas" at bounding box center [397, 164] width 11 height 8
checkbox input "true"
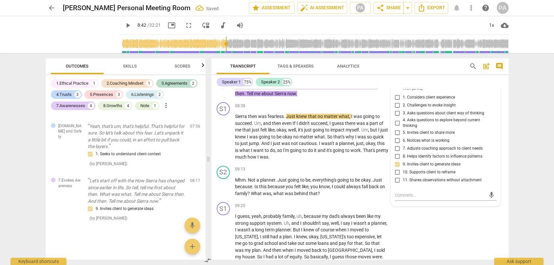
scroll to position [950, 0]
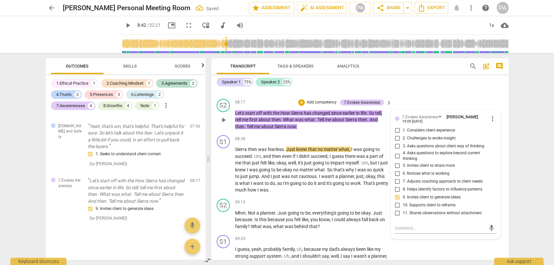
click at [433, 178] on span "7. Adjusts coaching approach to client needs" at bounding box center [443, 181] width 80 height 6
click at [403, 177] on input "7. Adjusts coaching approach to client needs" at bounding box center [397, 181] width 11 height 8
checkbox input "true"
click at [436, 150] on span "4. Asks questions to explore beyond current thinking" at bounding box center [448, 156] width 91 height 12
click at [403, 152] on input "4. Asks questions to explore beyond current thinking" at bounding box center [397, 156] width 11 height 8
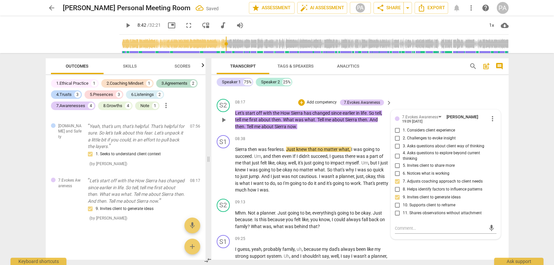
checkbox input "true"
click at [435, 135] on span "2. Challenges to evoke insight" at bounding box center [429, 138] width 53 height 6
click at [403, 134] on input "2. Challenges to evoke insight" at bounding box center [397, 138] width 11 height 8
checkbox input "true"
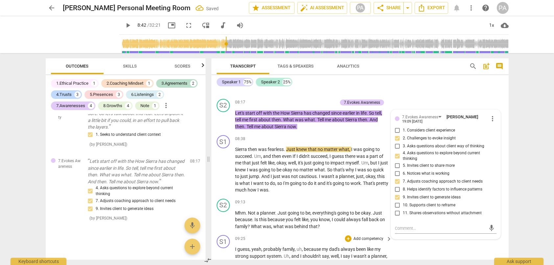
click at [500, 232] on div "S1 play_arrow pause 09:25 + Add competency keyboard_arrow_right I guess , yeah …" at bounding box center [360, 270] width 297 height 77
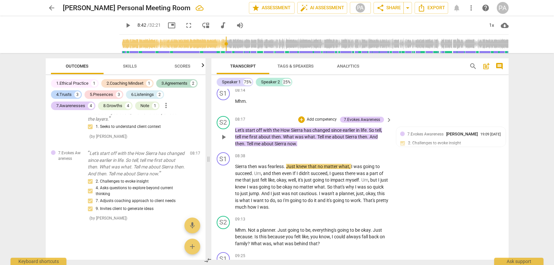
scroll to position [917, 0]
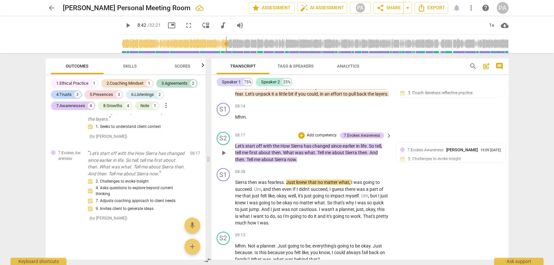
click at [313, 132] on p "Add competency" at bounding box center [321, 135] width 31 height 6
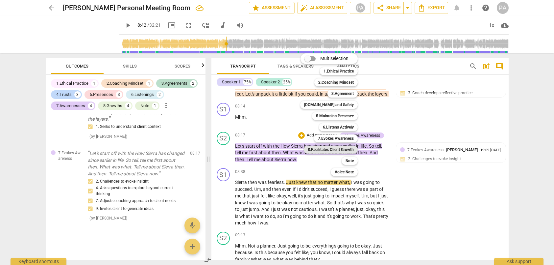
click at [325, 151] on b "8.Facilitates Client Growth" at bounding box center [331, 149] width 46 height 8
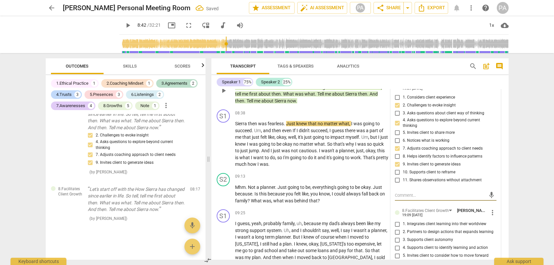
scroll to position [1016, 0]
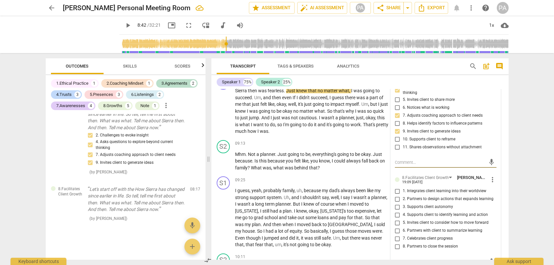
click at [396, 187] on input "1. Integrates client learning into their worldview" at bounding box center [397, 191] width 11 height 8
checkbox input "true"
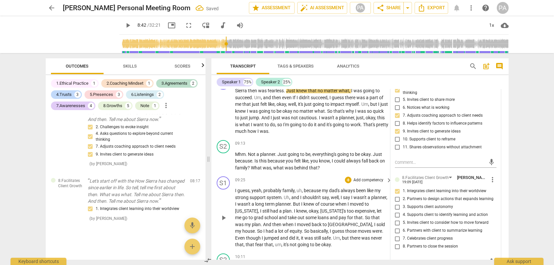
click at [501, 218] on div "S1 play_arrow pause 09:25 + Add competency keyboard_arrow_right I guess , yeah …" at bounding box center [360, 211] width 297 height 77
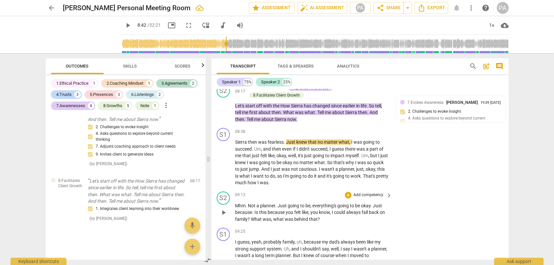
scroll to position [983, 0]
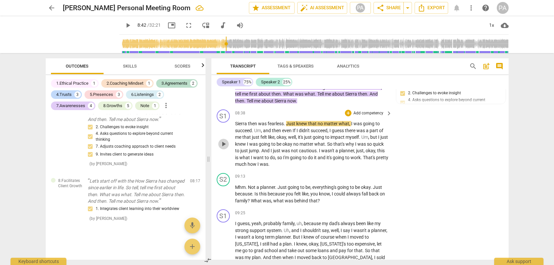
click at [224, 140] on span "play_arrow" at bounding box center [224, 144] width 8 height 8
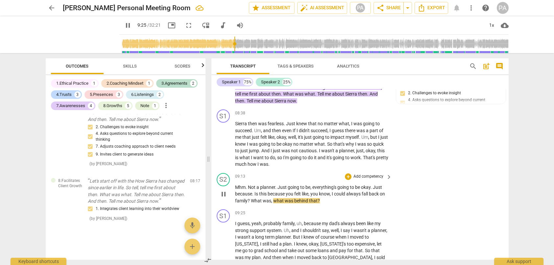
drag, startPoint x: 223, startPoint y: 171, endPoint x: 257, endPoint y: 171, distance: 34.5
click at [223, 190] on span "pause" at bounding box center [224, 194] width 8 height 8
type input "565"
click at [351, 173] on div "+ Add competency" at bounding box center [364, 176] width 39 height 7
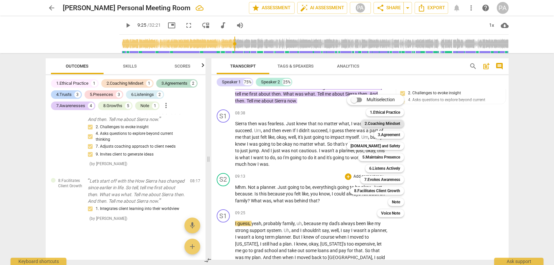
click at [386, 122] on b "2.Coaching Mindset" at bounding box center [383, 123] width 36 height 8
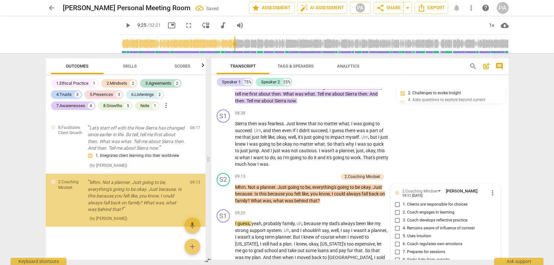
scroll to position [1579, 0]
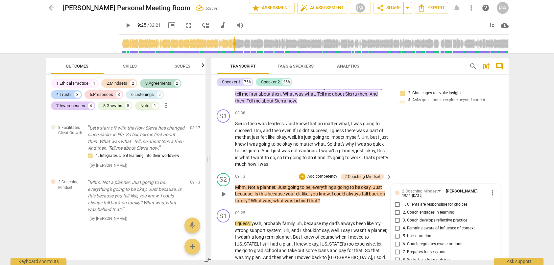
click at [434, 217] on span "3. Coach develops reflective practice" at bounding box center [435, 220] width 64 height 6
click at [403, 216] on input "3. Coach develops reflective practice" at bounding box center [397, 220] width 11 height 8
checkbox input "true"
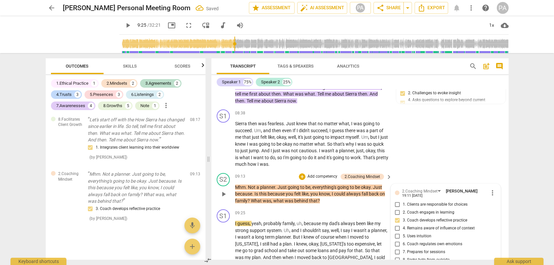
click at [425, 233] on span "5. Uses intuition" at bounding box center [417, 236] width 29 height 6
click at [403, 232] on input "5. Uses intuition" at bounding box center [397, 236] width 11 height 8
checkbox input "true"
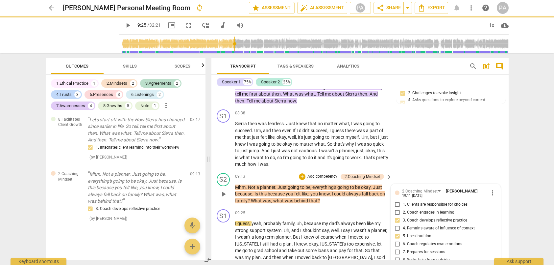
click at [456, 170] on div "S2 play_arrow pause 09:13 + Add competency 2.Coaching Mindset keyboard_arrow_ri…" at bounding box center [360, 188] width 297 height 37
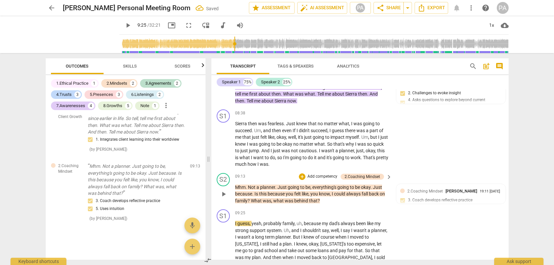
click at [315, 173] on p "Add competency" at bounding box center [322, 176] width 31 height 6
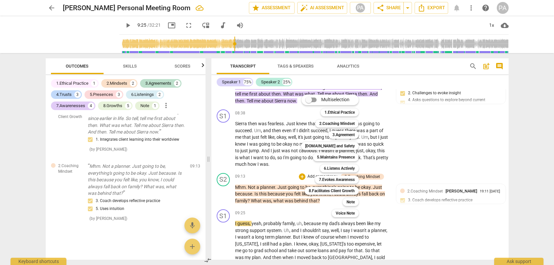
click at [391, 180] on div at bounding box center [277, 132] width 554 height 265
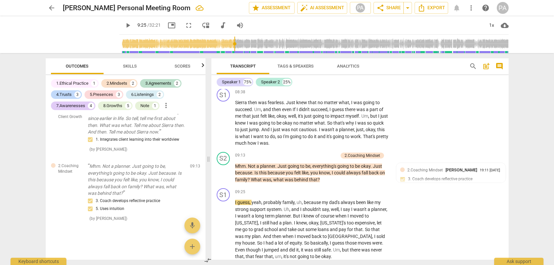
scroll to position [1016, 0]
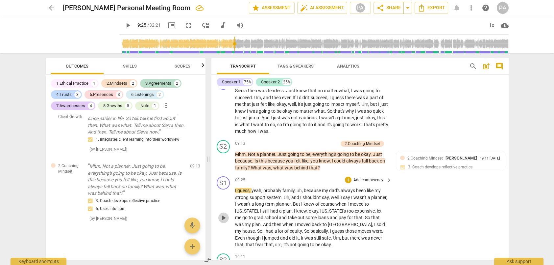
click at [224, 214] on span "play_arrow" at bounding box center [224, 218] width 8 height 8
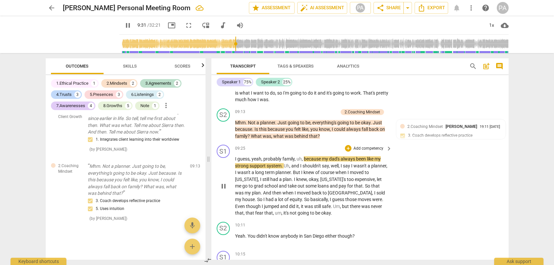
scroll to position [1081, 0]
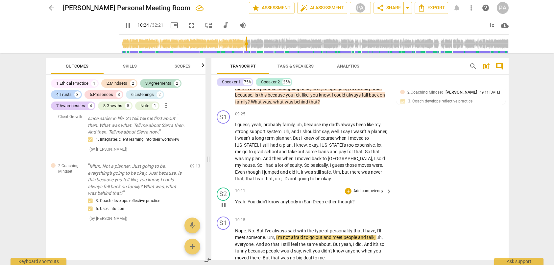
click at [222, 201] on span "pause" at bounding box center [224, 205] width 8 height 8
type input "625"
click at [347, 188] on div "+" at bounding box center [348, 191] width 7 height 7
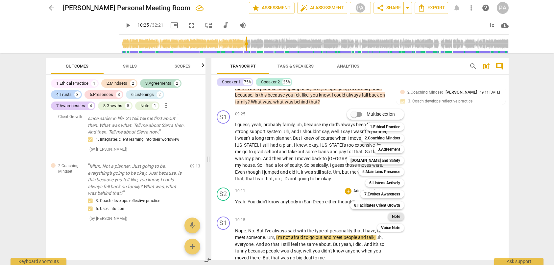
click at [398, 216] on b "Note" at bounding box center [396, 216] width 8 height 8
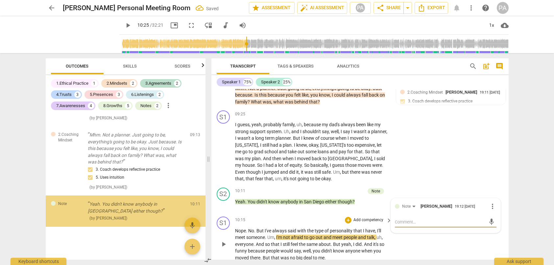
scroll to position [1626, 0]
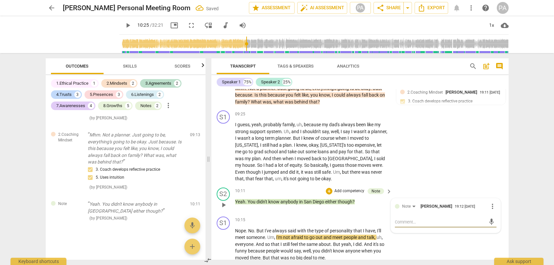
type textarea "F"
type textarea "Fo"
type textarea "For"
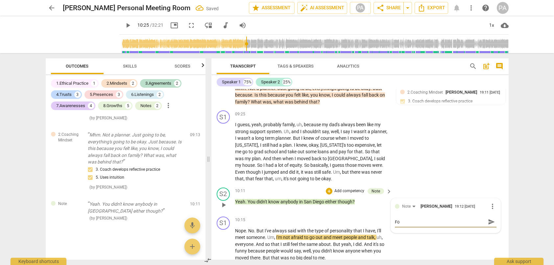
type textarea "For"
type textarea "For a"
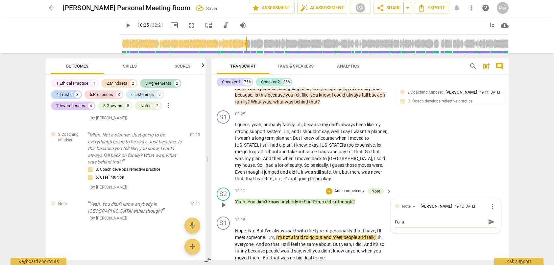
type textarea "For aw"
type textarea "For awa"
type textarea "For awar"
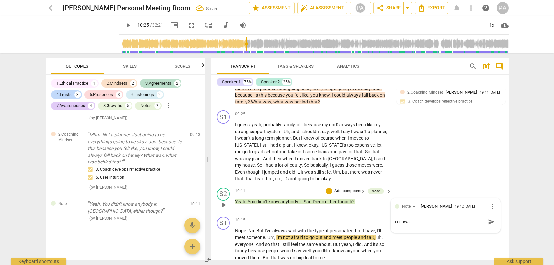
type textarea "For awar"
type textarea "For aware"
type textarea "For awaren"
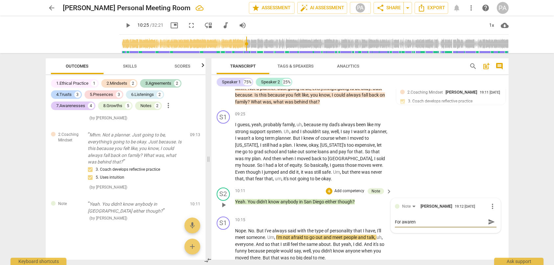
type textarea "For awarene"
type textarea "For awarenes"
type textarea "For awareness"
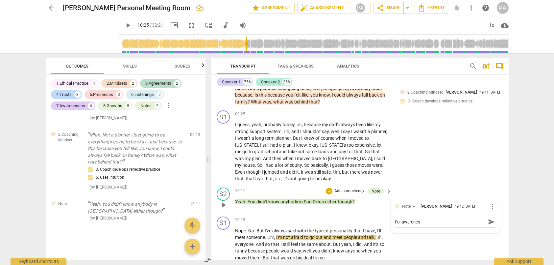
type textarea "For awareness"
type textarea "For awareness."
click at [525, 229] on div "arrow_back [PERSON_NAME] Personal Meeting Room edit star Assessment auto_fix_hi…" at bounding box center [277, 132] width 554 height 265
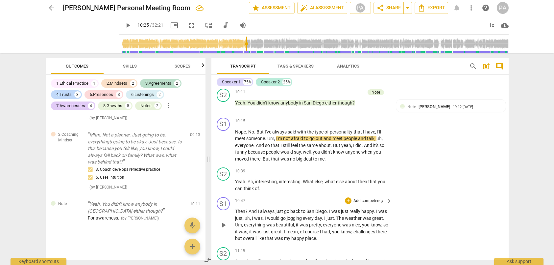
scroll to position [1147, 0]
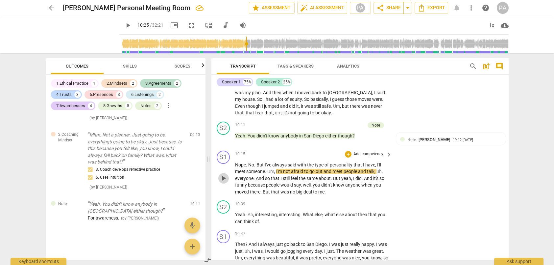
click at [227, 174] on span "play_arrow" at bounding box center [224, 178] width 8 height 8
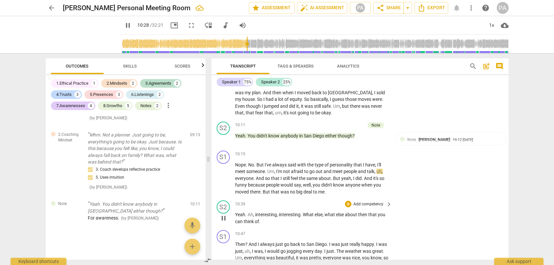
click at [361, 201] on p "Add competency" at bounding box center [368, 204] width 31 height 6
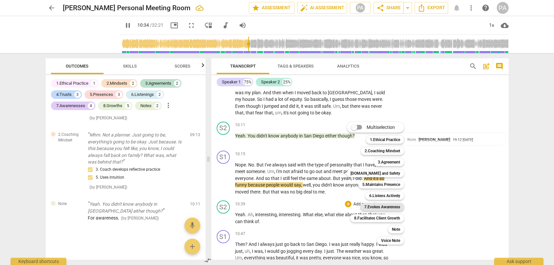
click at [388, 206] on b "7.Evokes Awareness" at bounding box center [383, 207] width 36 height 8
type input "635"
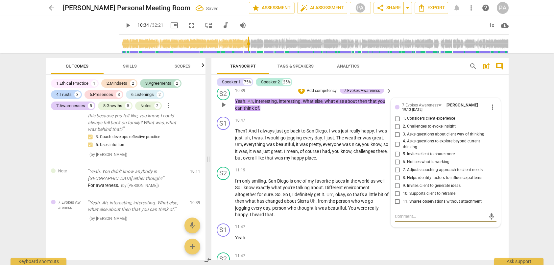
scroll to position [1249, 0]
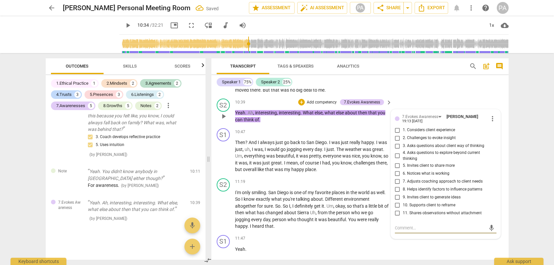
click at [398, 161] on input "5. Invites client to share more" at bounding box center [397, 165] width 11 height 8
checkbox input "true"
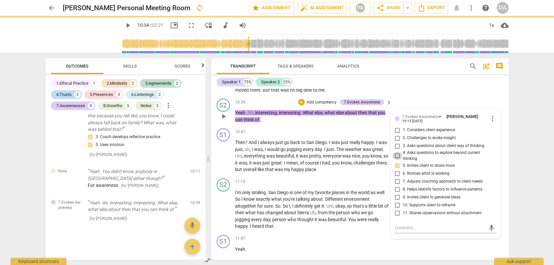
click at [398, 152] on input "4. Asks questions to explore beyond current thinking" at bounding box center [397, 156] width 11 height 8
checkbox input "true"
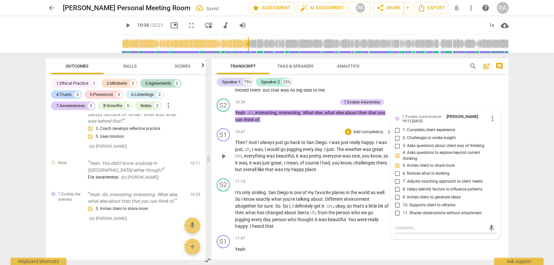
click at [312, 128] on div "10:47 + Add competency keyboard_arrow_right" at bounding box center [314, 131] width 158 height 7
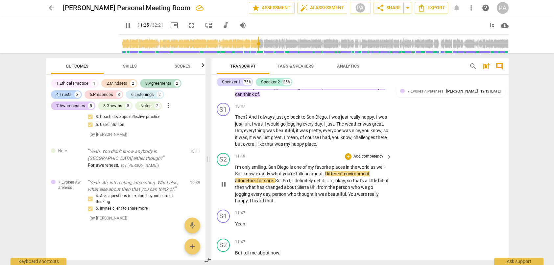
scroll to position [1282, 0]
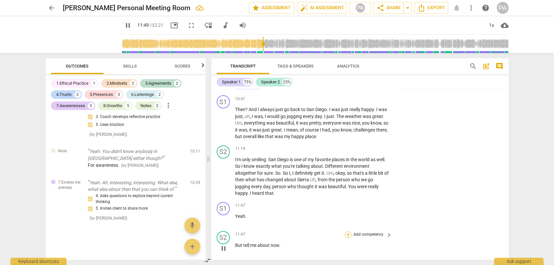
click at [346, 231] on div "+" at bounding box center [348, 234] width 7 height 7
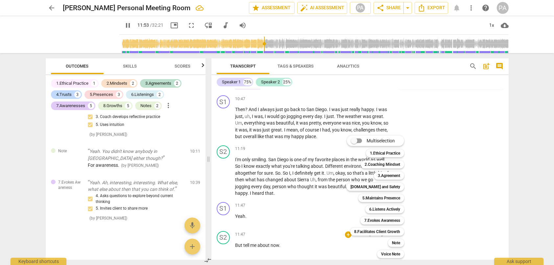
click at [122, 26] on div at bounding box center [277, 132] width 554 height 265
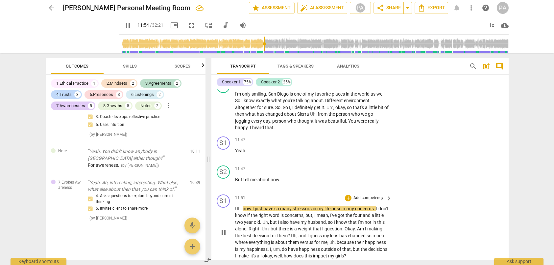
scroll to position [1348, 0]
click at [124, 25] on span "pause" at bounding box center [128, 25] width 8 height 8
type input "717"
click at [357, 165] on p "Add competency" at bounding box center [368, 168] width 31 height 6
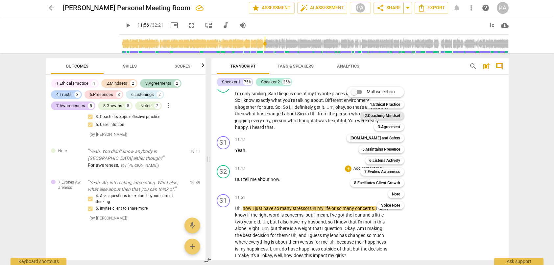
click at [391, 116] on b "2.Coaching Mindset" at bounding box center [383, 116] width 36 height 8
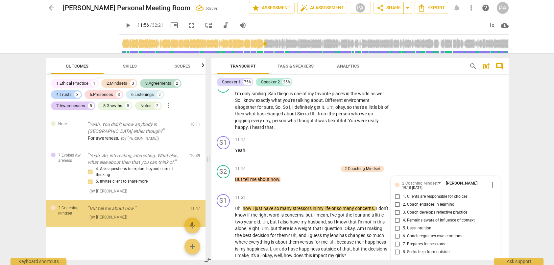
scroll to position [1705, 0]
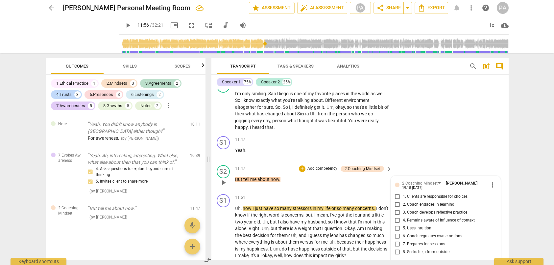
click at [419, 209] on span "3. Coach develops reflective practice" at bounding box center [435, 212] width 64 height 6
click at [403, 208] on input "3. Coach develops reflective practice" at bounding box center [397, 212] width 11 height 8
checkbox input "true"
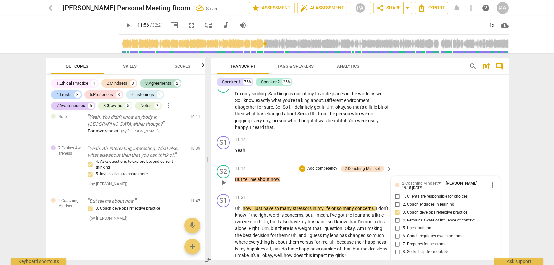
click at [428, 217] on span "4. Remains aware of influence of context" at bounding box center [439, 220] width 72 height 6
click at [403, 216] on input "4. Remains aware of influence of context" at bounding box center [397, 220] width 11 height 8
checkbox input "true"
click at [420, 225] on span "5. Uses intuition" at bounding box center [417, 228] width 29 height 6
click at [403, 224] on input "5. Uses intuition" at bounding box center [397, 228] width 11 height 8
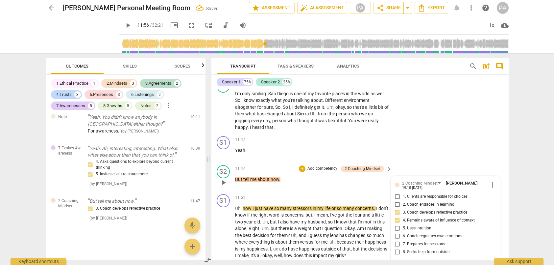
checkbox input "true"
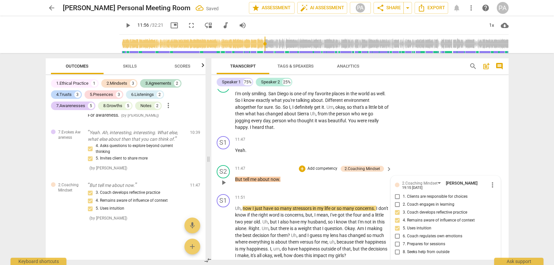
click at [469, 162] on div "S2 play_arrow pause 11:47 + Add competency 2.Coaching Mindset keyboard_arrow_ri…" at bounding box center [360, 176] width 297 height 29
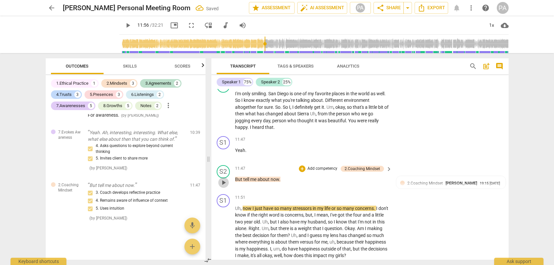
click at [221, 178] on span "play_arrow" at bounding box center [224, 182] width 8 height 8
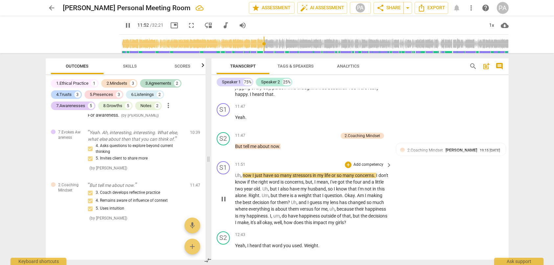
scroll to position [1413, 0]
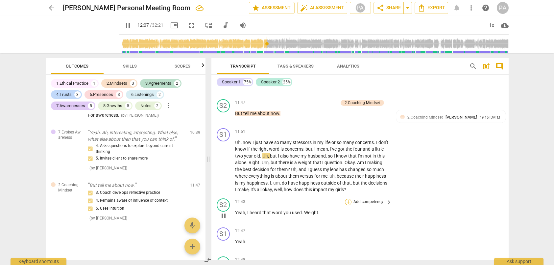
click at [347, 198] on div "+" at bounding box center [348, 201] width 7 height 7
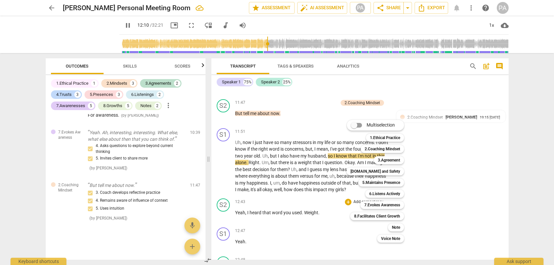
type input "731"
click at [360, 123] on input "Multiselection" at bounding box center [354, 125] width 16 height 16
checkbox input "true"
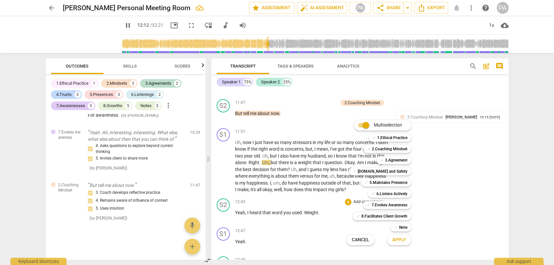
type input "732"
click at [363, 123] on input "Multiselection" at bounding box center [366, 125] width 16 height 16
checkbox input "false"
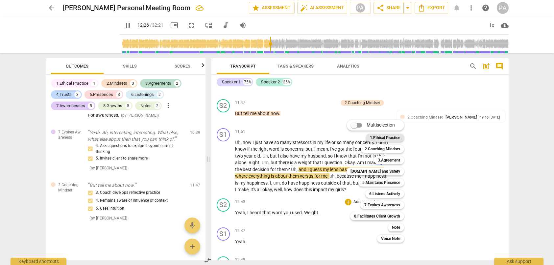
click at [390, 135] on b "1.Ethical Practice" at bounding box center [385, 138] width 30 height 8
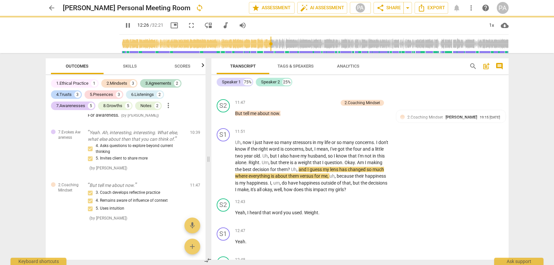
type input "747"
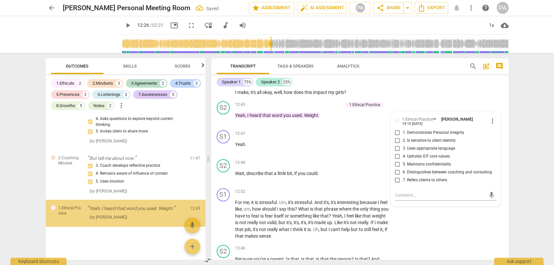
scroll to position [1755, 0]
click at [396, 144] on input "3. Uses appropriate language" at bounding box center [397, 148] width 11 height 8
checkbox input "true"
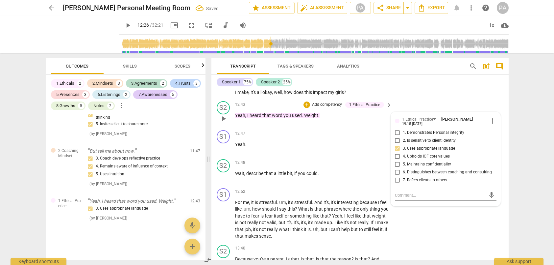
click at [397, 137] on input "2. Is sensitive to client identity" at bounding box center [397, 141] width 11 height 8
checkbox input "true"
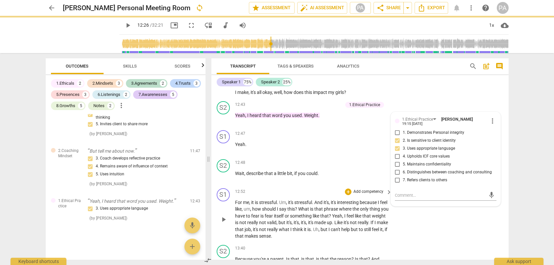
click at [501, 204] on div "S1 play_arrow pause 12:52 + Add competency keyboard_arrow_right For me , it is …" at bounding box center [360, 213] width 297 height 57
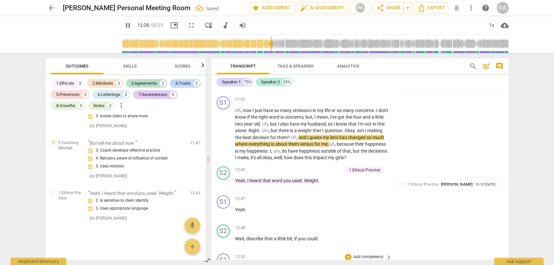
scroll to position [1445, 0]
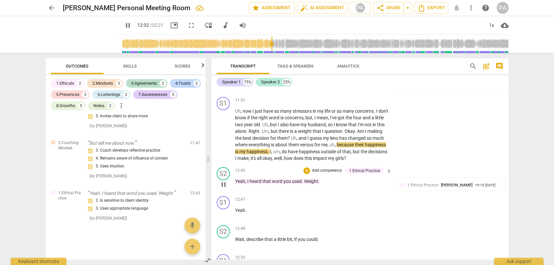
click at [322, 167] on p "Add competency" at bounding box center [327, 170] width 31 height 6
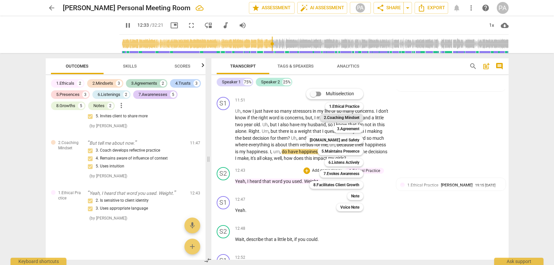
click at [343, 116] on b "2.Coaching Mindset" at bounding box center [342, 118] width 36 height 8
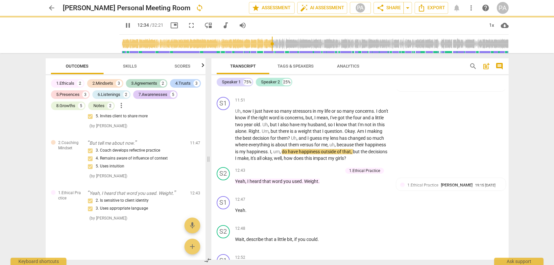
type input "754"
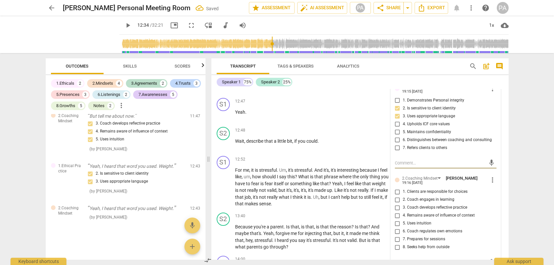
scroll to position [1543, 0]
click at [433, 204] on span "3. Coach develops reflective practice" at bounding box center [435, 207] width 64 height 6
click at [403, 203] on input "3. Coach develops reflective practice" at bounding box center [397, 207] width 11 height 8
checkbox input "true"
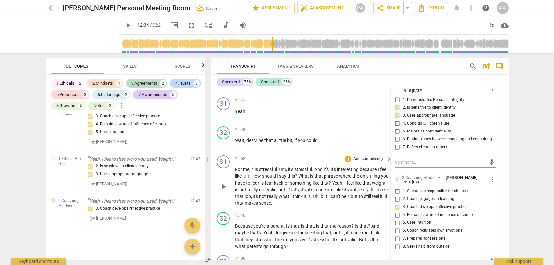
click at [499, 164] on div "S1 play_arrow pause 12:52 + Add competency keyboard_arrow_right For me , it is …" at bounding box center [360, 180] width 297 height 57
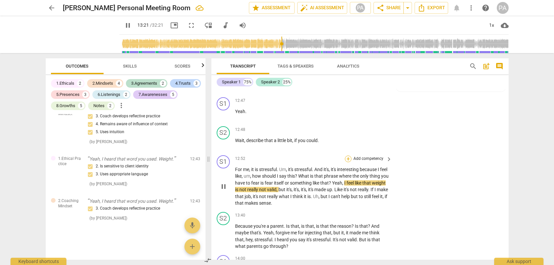
click at [349, 155] on div "+" at bounding box center [348, 158] width 7 height 7
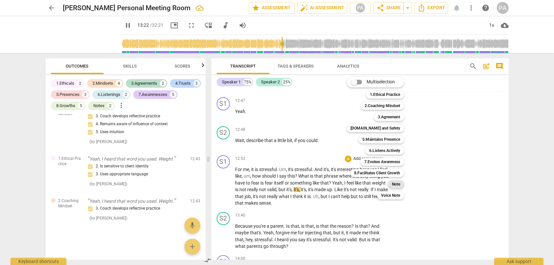
click at [399, 187] on b "Note" at bounding box center [396, 184] width 8 height 8
type input "803"
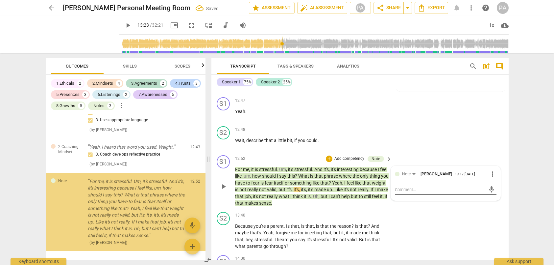
scroll to position [1887, 0]
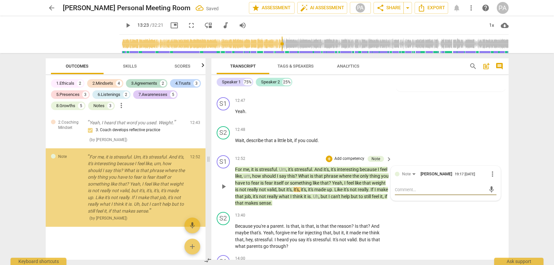
click at [417, 186] on textarea at bounding box center [440, 189] width 91 height 6
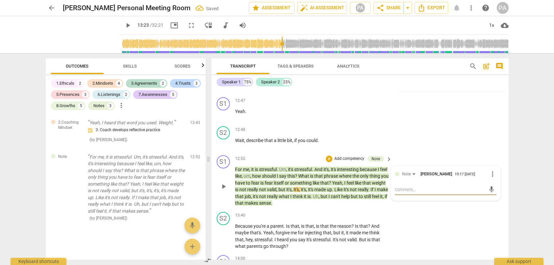
type textarea """
type textarea ""W"
type textarea ""We"
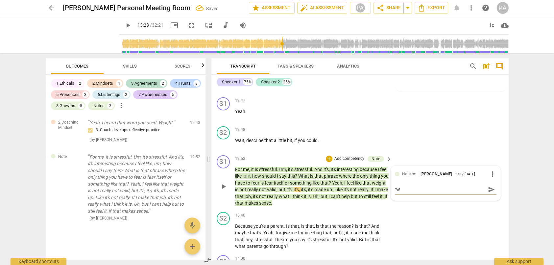
type textarea ""We"
type textarea ""Wei"
type textarea ""Weig"
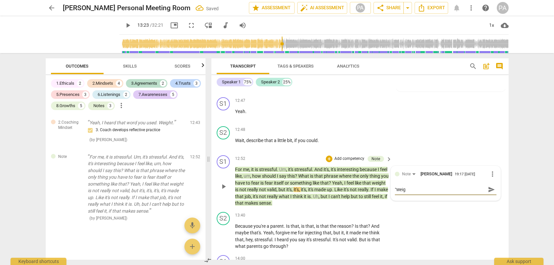
type textarea ""Weigh"
type textarea ""Weight"
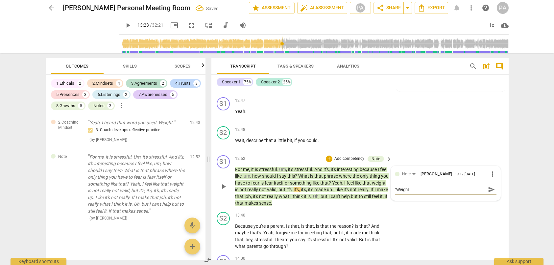
type textarea ""Weight"
type textarea ""Weight i"
type textarea ""Weight is"
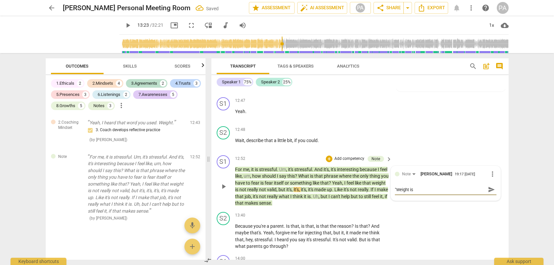
type textarea ""Weight is"
type textarea ""Weight is n"
type textarea ""Weight is no"
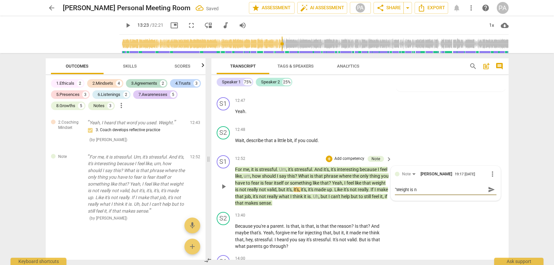
type textarea ""Weight is no"
type textarea ""Weight is not"
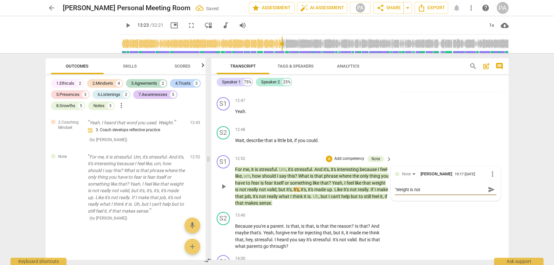
type textarea ""Weight is not f"
type textarea ""Weight is not"
type textarea ""Weight is not v"
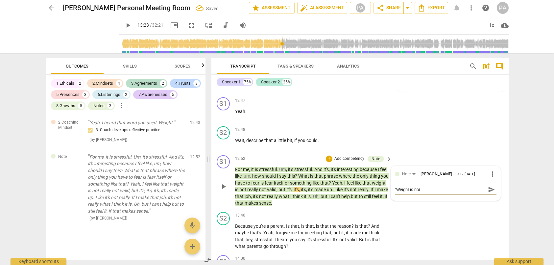
type textarea ""Weight is not v"
type textarea ""Weight is not va"
type textarea ""Weight is not val"
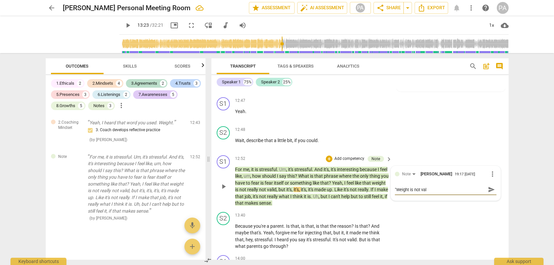
type textarea ""Weight is not vali"
type textarea ""Weight is not valid"
type textarea ""Weight is not valid."
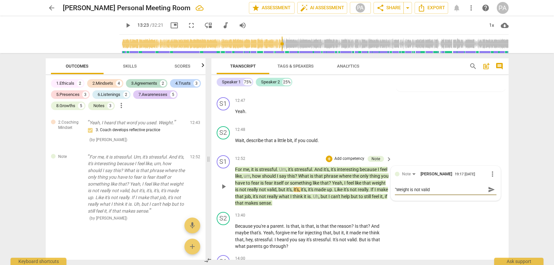
type textarea ""Weight is not valid."
type textarea ""Weight is not valid.""
click at [489, 186] on span "send" at bounding box center [491, 189] width 7 height 7
click at [532, 176] on div "arrow_back [PERSON_NAME] Personal Meeting Room Saved edit star Assessment auto_…" at bounding box center [277, 132] width 554 height 265
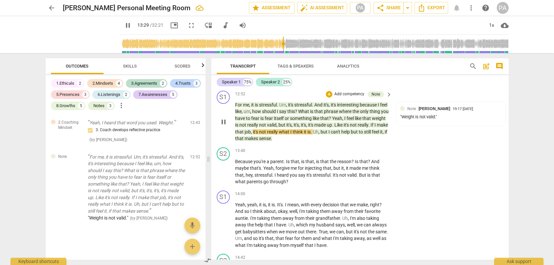
scroll to position [1609, 0]
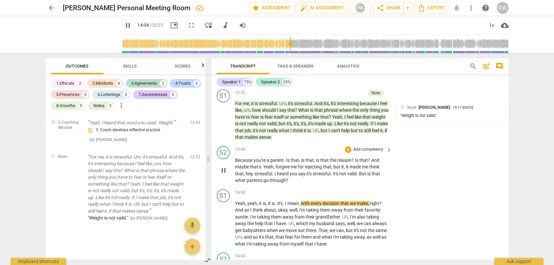
click at [361, 146] on p "Add competency" at bounding box center [368, 149] width 31 height 6
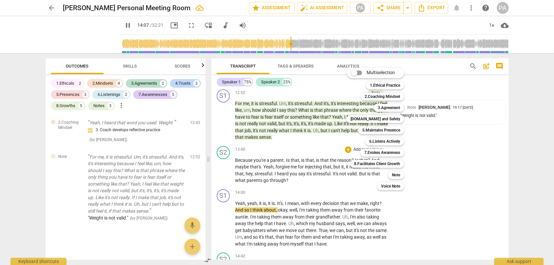
click at [118, 23] on div at bounding box center [277, 132] width 554 height 265
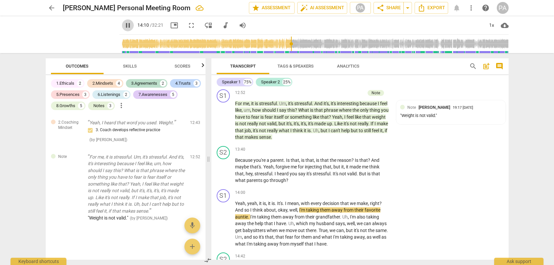
click at [124, 26] on span "pause" at bounding box center [128, 25] width 8 height 8
type input "850"
click at [370, 146] on p "Add competency" at bounding box center [368, 149] width 31 height 6
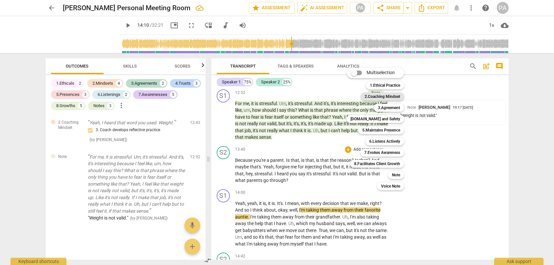
click at [383, 97] on b "2.Coaching Mindset" at bounding box center [383, 96] width 36 height 8
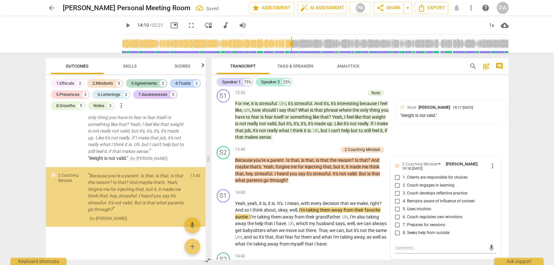
scroll to position [1949, 0]
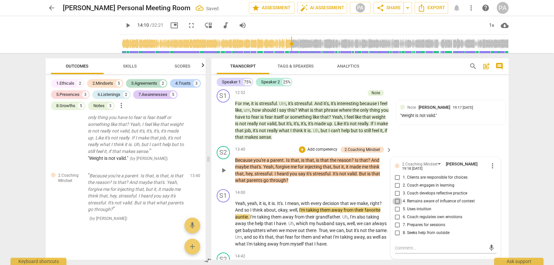
click at [397, 197] on input "4. Remains aware of influence of context" at bounding box center [397, 201] width 11 height 8
checkbox input "true"
click at [378, 186] on div "S1 play_arrow pause 14:00 + Add competency keyboard_arrow_right Yeah , yeah , i…" at bounding box center [360, 217] width 297 height 63
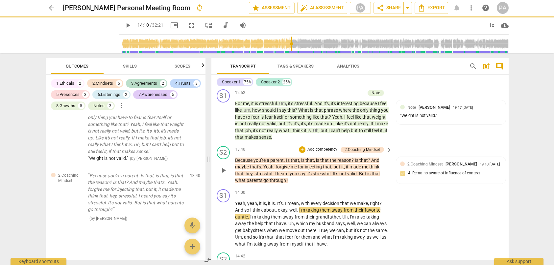
click at [323, 146] on p "Add competency" at bounding box center [322, 149] width 31 height 6
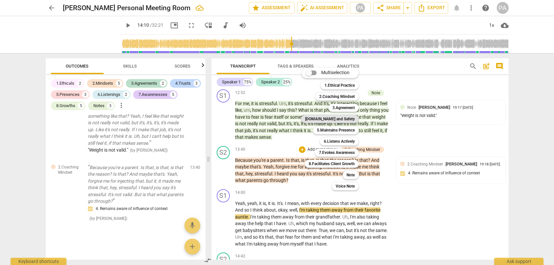
click at [336, 120] on b "[DOMAIN_NAME] and Safety" at bounding box center [330, 119] width 50 height 8
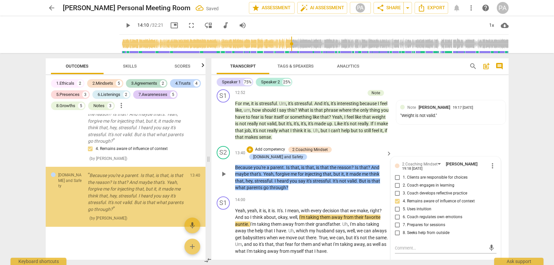
scroll to position [2017, 0]
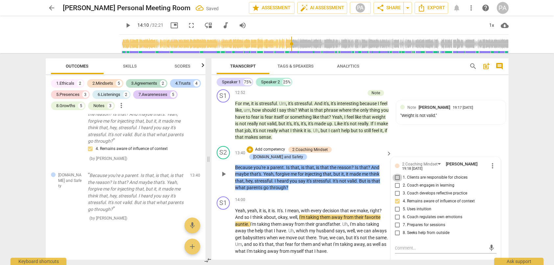
click at [397, 173] on input "1. Clients are responsible for choices" at bounding box center [397, 177] width 11 height 8
checkbox input "true"
click at [277, 146] on p "Add competency" at bounding box center [270, 149] width 31 height 6
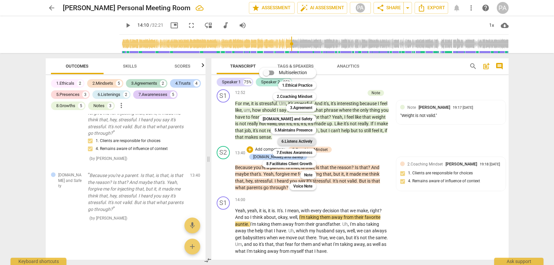
click at [303, 139] on b "6.Listens Actively" at bounding box center [297, 141] width 31 height 8
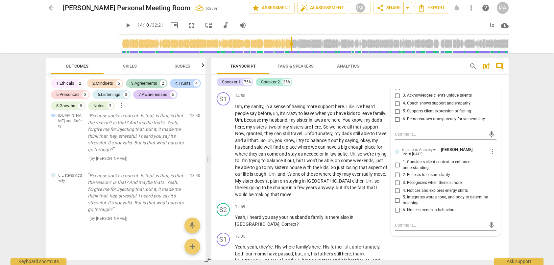
scroll to position [1807, 0]
click at [396, 160] on input "1. Considers client context to enhance understanding" at bounding box center [397, 164] width 11 height 8
checkbox input "true"
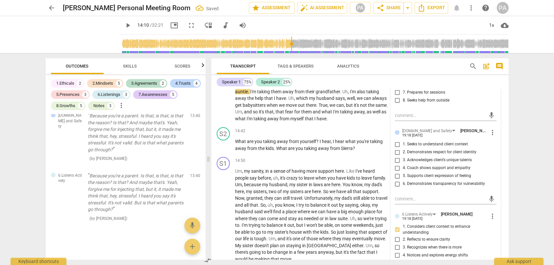
scroll to position [1741, 0]
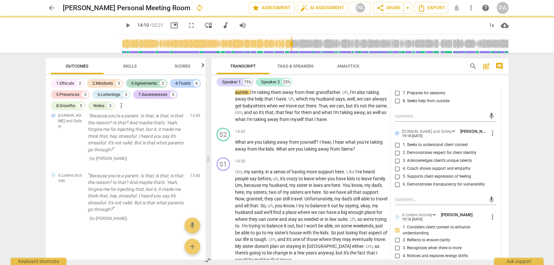
click at [443, 142] on span "1. Seeks to understand client context" at bounding box center [435, 145] width 65 height 6
click at [403, 141] on input "1. Seeks to understand client context" at bounding box center [397, 145] width 11 height 8
checkbox input "true"
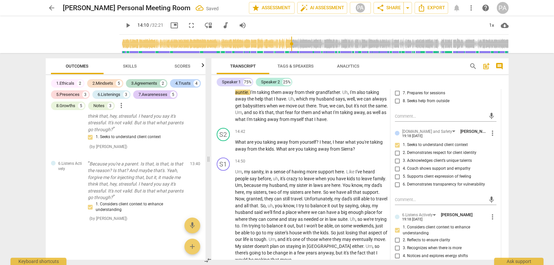
click at [442, 150] on span "2. Demonstrates respect for client identity" at bounding box center [440, 153] width 74 height 6
click at [403, 149] on input "2. Demonstrates respect for client identity" at bounding box center [397, 153] width 11 height 8
checkbox input "true"
click at [446, 165] on span "4. Coach shows support and empathy" at bounding box center [437, 168] width 68 height 6
click at [403, 164] on input "4. Coach shows support and empathy" at bounding box center [397, 168] width 11 height 8
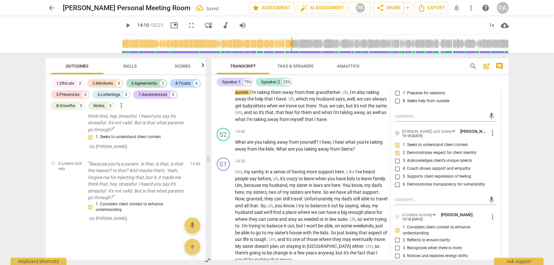
checkbox input "true"
click at [502, 217] on div "S1 play_arrow pause 14:50 + Add competency keyboard_arrow_right Um , my sanity …" at bounding box center [360, 210] width 297 height 111
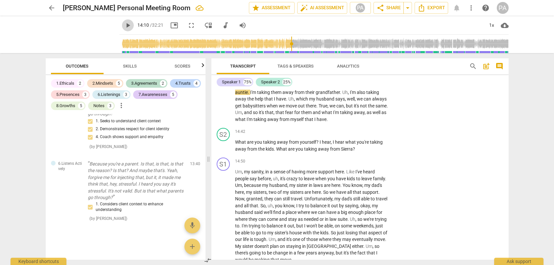
click at [124, 22] on span "play_arrow" at bounding box center [128, 25] width 8 height 8
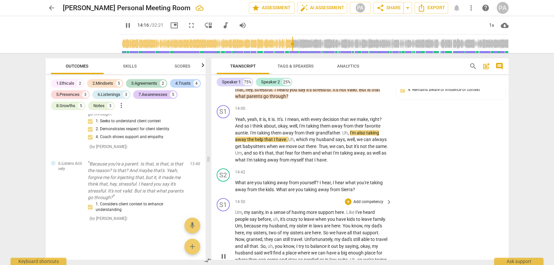
scroll to position [1708, 0]
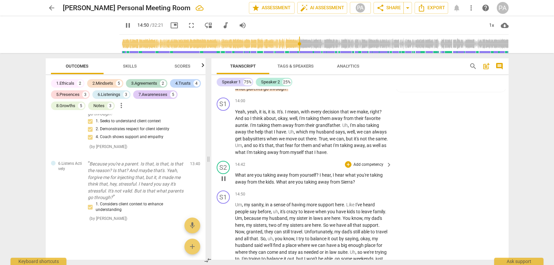
click at [363, 162] on p "Add competency" at bounding box center [368, 165] width 31 height 6
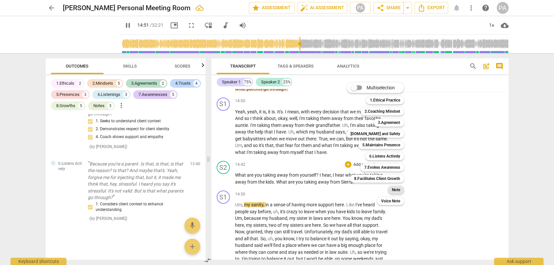
click at [395, 190] on b "Note" at bounding box center [396, 190] width 8 height 8
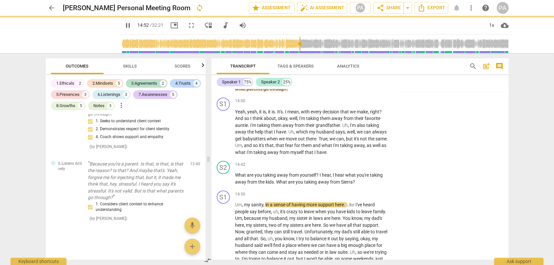
type input "892"
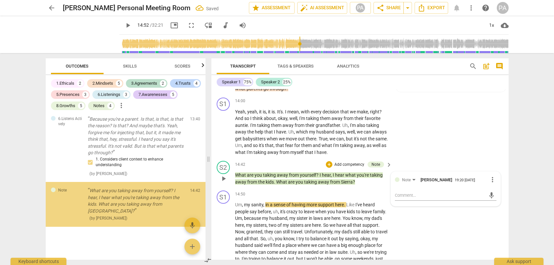
scroll to position [2159, 0]
click at [415, 192] on textarea at bounding box center [440, 195] width 91 height 6
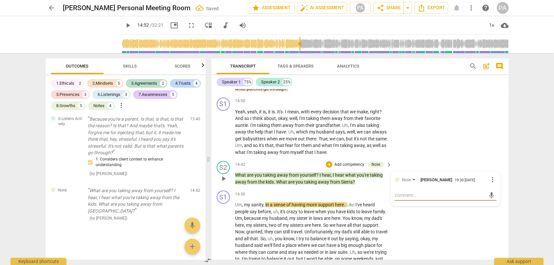
type textarea "S"
type textarea "St"
type textarea "Stc"
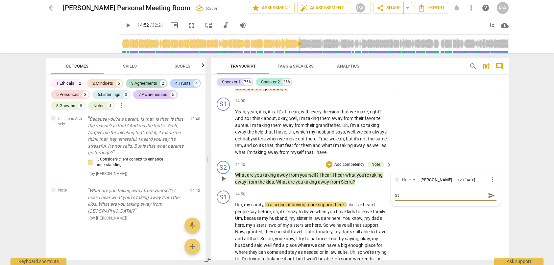
type textarea "Stc"
type textarea "St"
type textarea "Sta"
type textarea "Stac"
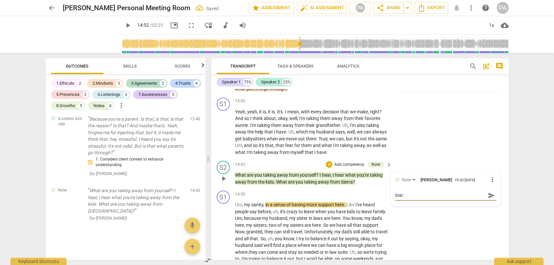
type textarea "Stack"
type textarea "Stacki"
type textarea "Stackin"
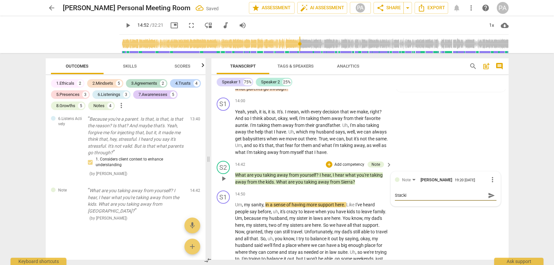
type textarea "Stackin"
type textarea "Stacking"
type textarea "Stacking."
click at [417, 158] on div "S2 play_arrow pause 14:42 + Add competency Note keyboard_arrow_right What are y…" at bounding box center [360, 173] width 297 height 30
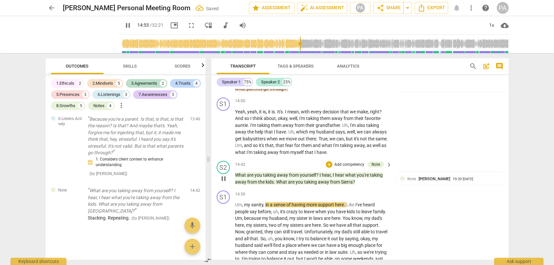
click at [349, 162] on p "Add competency" at bounding box center [349, 165] width 31 height 6
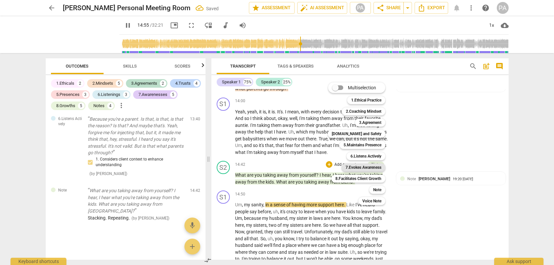
click at [376, 167] on b "7.Evokes Awareness" at bounding box center [364, 167] width 36 height 8
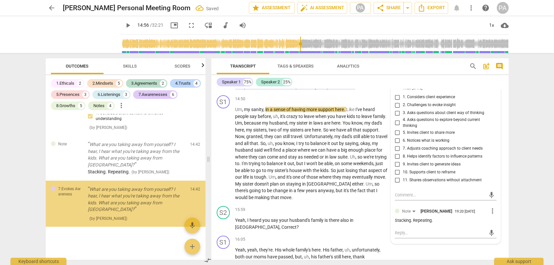
scroll to position [2198, 0]
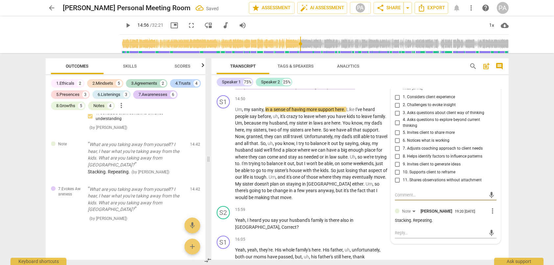
click at [443, 177] on span "11. Shares observations without attachment" at bounding box center [442, 180] width 79 height 6
click at [403, 176] on input "11. Shares observations without attachment" at bounding box center [397, 180] width 11 height 8
click at [434, 161] on span "9. Invites client to generate ideas" at bounding box center [432, 164] width 58 height 6
click at [403, 160] on input "9. Invites client to generate ideas" at bounding box center [397, 164] width 11 height 8
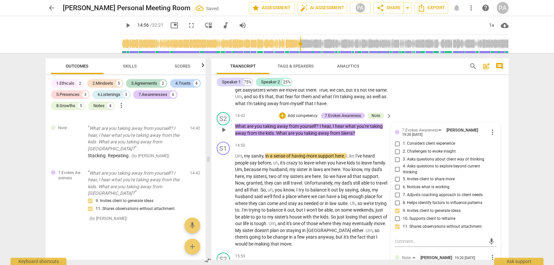
scroll to position [1737, 0]
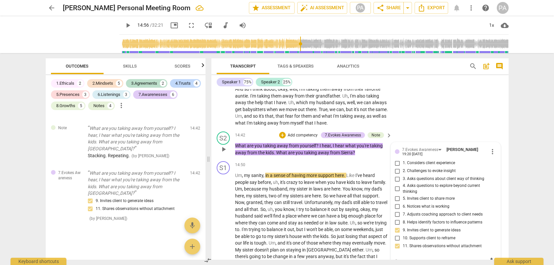
click at [428, 195] on span "5. Invites client to share more" at bounding box center [429, 198] width 52 height 6
click at [403, 194] on input "5. Invites client to share more" at bounding box center [397, 198] width 11 height 8
click at [504, 192] on div "S1 play_arrow pause 14:50 + Add competency keyboard_arrow_right Um , my sanity …" at bounding box center [360, 213] width 297 height 111
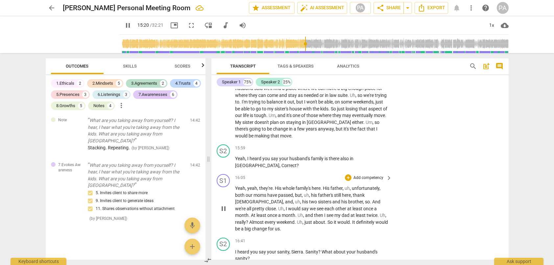
scroll to position [1869, 0]
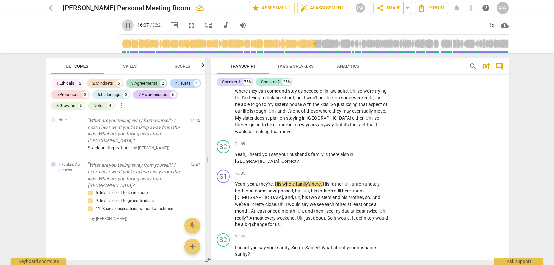
click at [124, 25] on span "pause" at bounding box center [128, 25] width 8 height 8
click at [124, 25] on span "play_arrow" at bounding box center [128, 25] width 8 height 8
click at [353, 141] on p "Add competency" at bounding box center [368, 144] width 31 height 6
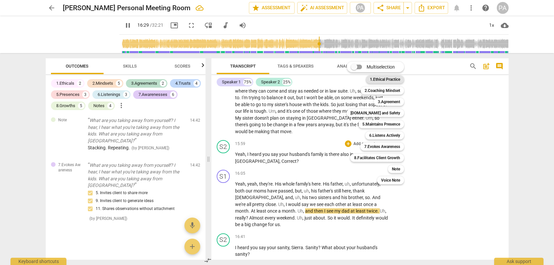
click at [379, 80] on b "1.Ethical Practice" at bounding box center [385, 79] width 30 height 8
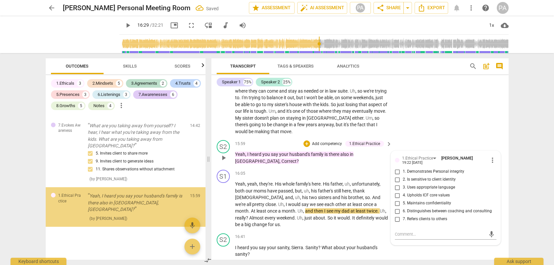
scroll to position [2255, 0]
click at [395, 183] on input "3. Uses appropriate language" at bounding box center [397, 187] width 11 height 8
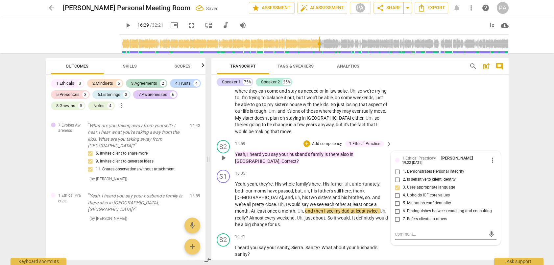
click at [448, 137] on div "S2 play_arrow pause 15:59 + Add competency 1.Ethical Practice keyboard_arrow_ri…" at bounding box center [360, 152] width 297 height 30
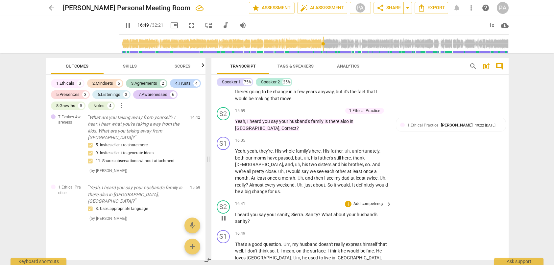
scroll to position [1935, 0]
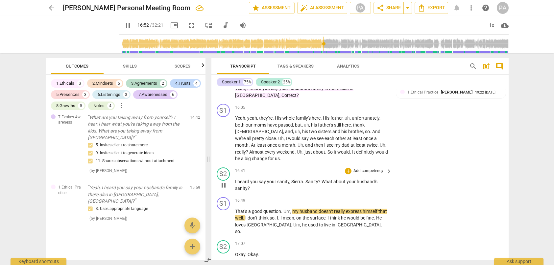
click at [364, 168] on p "Add competency" at bounding box center [368, 171] width 31 height 6
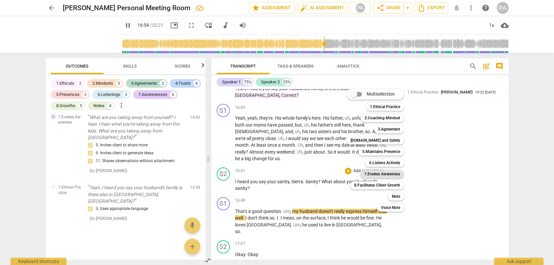
click at [384, 173] on b "7.Evokes Awareness" at bounding box center [383, 174] width 36 height 8
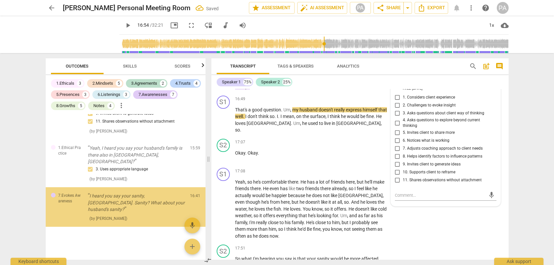
scroll to position [2296, 0]
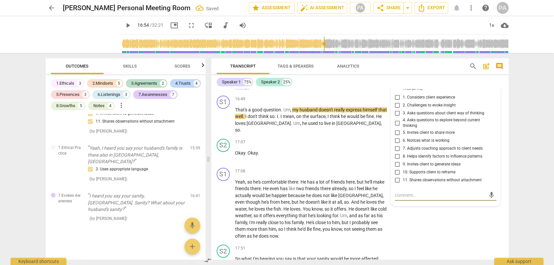
click at [431, 161] on span "9. Invites client to generate ideas" at bounding box center [432, 164] width 58 height 6
click at [403, 160] on input "9. Invites client to generate ideas" at bounding box center [397, 164] width 11 height 8
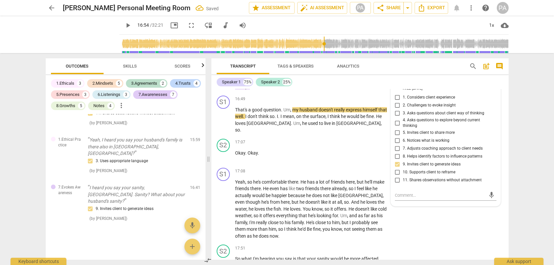
click at [437, 117] on span "4. Asks questions to explore beyond current thinking" at bounding box center [448, 123] width 91 height 12
click at [403, 119] on input "4. Asks questions to explore beyond current thinking" at bounding box center [397, 123] width 11 height 8
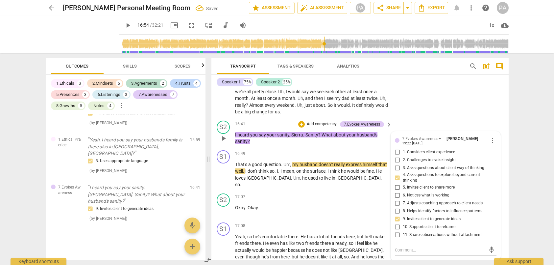
scroll to position [1970, 0]
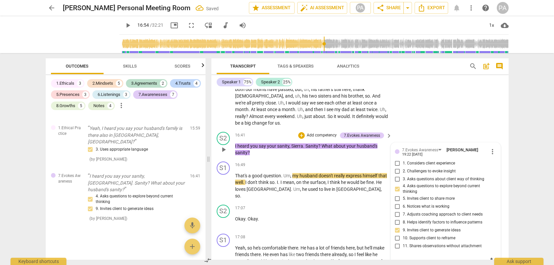
click at [446, 243] on span "11. Shares observations without attachment" at bounding box center [442, 246] width 79 height 6
click at [403, 242] on input "11. Shares observations without attachment" at bounding box center [397, 246] width 11 height 8
click at [504, 231] on div "S1 play_arrow pause 17:08 + Add competency keyboard_arrow_right Yeah , so he's …" at bounding box center [360, 269] width 297 height 77
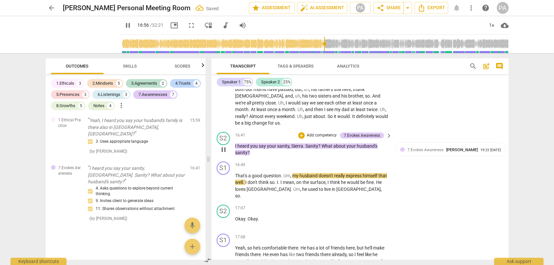
click at [313, 132] on p "Add competency" at bounding box center [321, 135] width 31 height 6
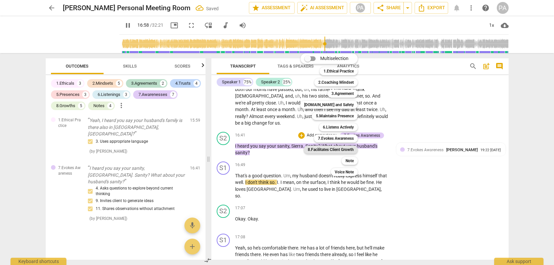
click at [327, 149] on b "8.Facilitates Client Growth" at bounding box center [331, 149] width 46 height 8
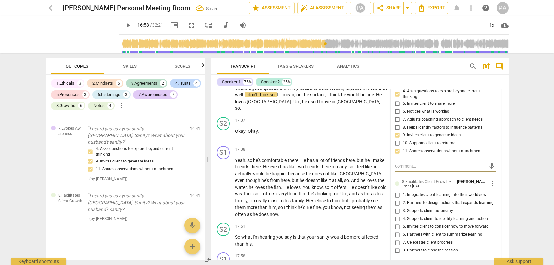
scroll to position [2069, 0]
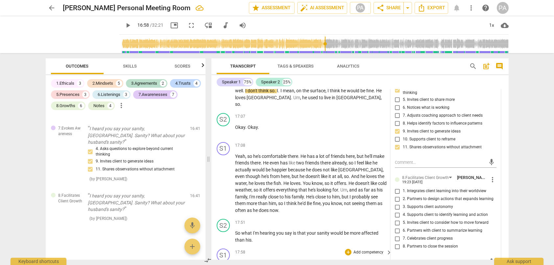
click at [504, 245] on div "S1 play_arrow pause 17:58 + Add competency keyboard_arrow_right Huh ?" at bounding box center [360, 259] width 297 height 29
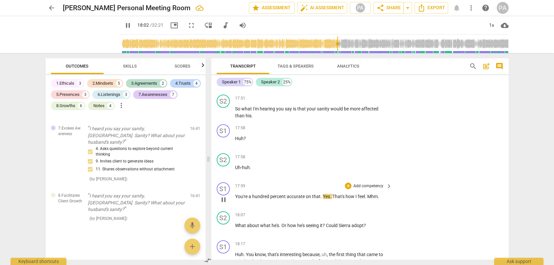
scroll to position [2200, 0]
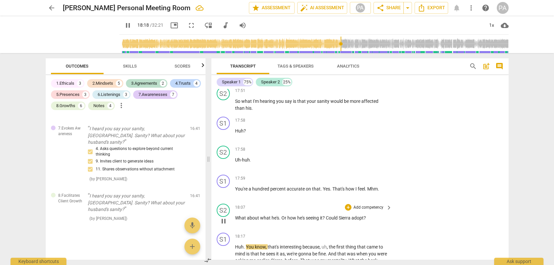
click at [354, 204] on p "Add competency" at bounding box center [368, 207] width 31 height 6
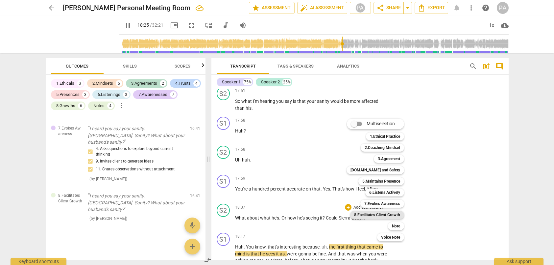
click at [387, 212] on b "8.Facilitates Client Growth" at bounding box center [377, 215] width 46 height 8
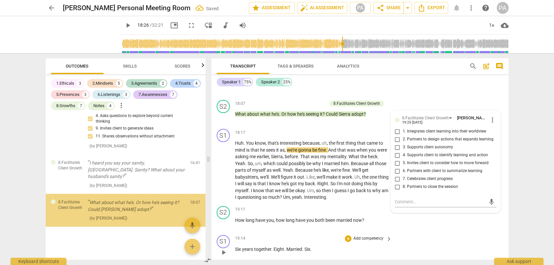
scroll to position [2389, 0]
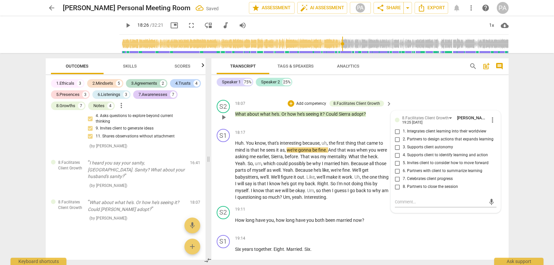
click at [424, 136] on span "2. Partners to design actions that expands learning" at bounding box center [448, 139] width 91 height 6
click at [403, 135] on input "2. Partners to design actions that expands learning" at bounding box center [397, 139] width 11 height 8
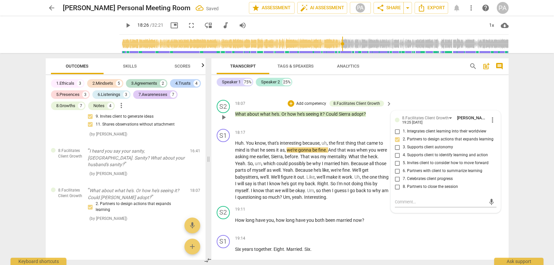
click at [434, 160] on span "5. Invites client to consider how to move forward" at bounding box center [446, 163] width 86 height 6
click at [403, 159] on input "5. Invites client to consider how to move forward" at bounding box center [397, 163] width 11 height 8
click at [496, 232] on div "S1 play_arrow pause 19:14 + Add competency keyboard_arrow_right Six years toget…" at bounding box center [360, 246] width 297 height 29
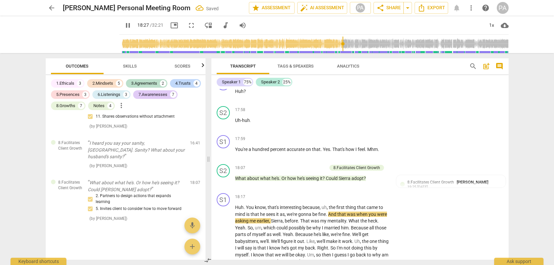
scroll to position [2238, 0]
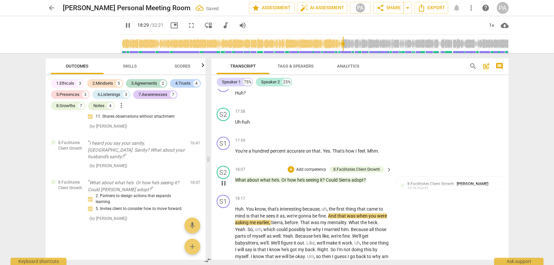
click at [313, 166] on p "Add competency" at bounding box center [311, 169] width 31 height 6
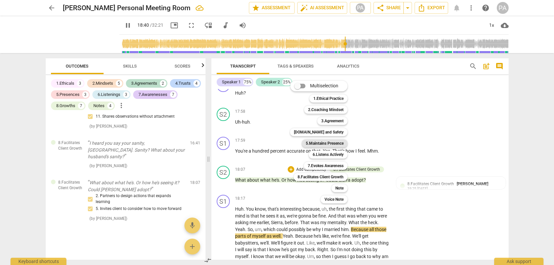
click at [327, 145] on b "5.Maintains Presence" at bounding box center [325, 143] width 38 height 8
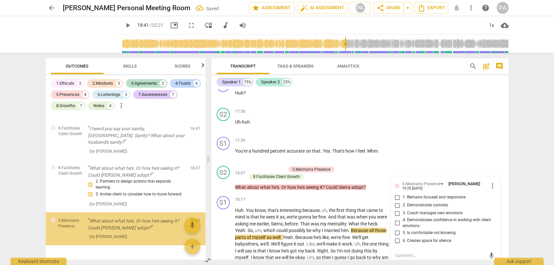
scroll to position [2445, 0]
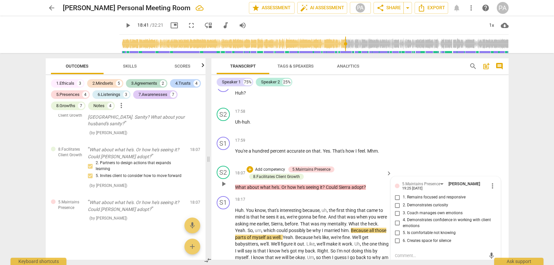
click at [421, 202] on span "2. Demonstrates curiosity" at bounding box center [425, 205] width 45 height 6
click at [403, 201] on input "2. Demonstrates curiosity" at bounding box center [397, 205] width 11 height 8
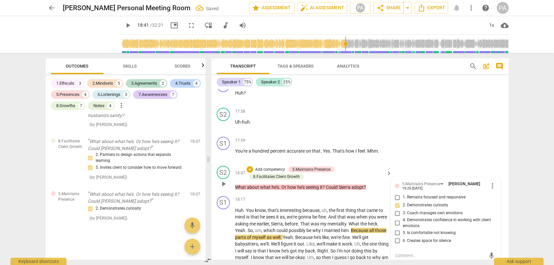
click at [419, 217] on span "4. Demonstrates confidence in working with client emotions" at bounding box center [448, 223] width 91 height 12
click at [403, 219] on input "4. Demonstrates confidence in working with client emotions" at bounding box center [397, 223] width 11 height 8
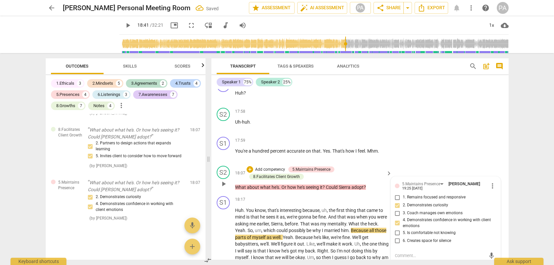
click at [417, 238] on span "6. Creates space for silence" at bounding box center [427, 241] width 48 height 6
click at [403, 236] on input "6. Creates space for silence" at bounding box center [397, 240] width 11 height 8
click at [484, 134] on div "S1 play_arrow pause 17:59 + Add competency keyboard_arrow_right You're a hundre…" at bounding box center [360, 148] width 297 height 29
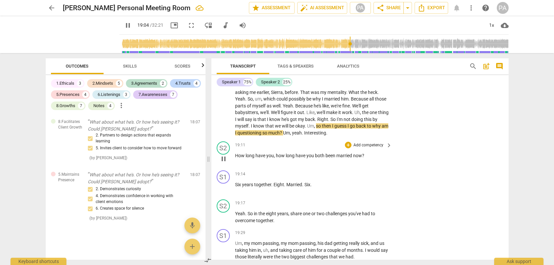
scroll to position [2370, 0]
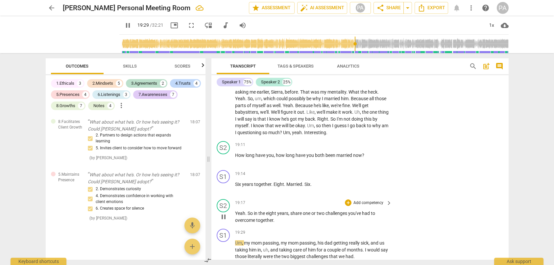
click at [367, 200] on p "Add competency" at bounding box center [368, 203] width 31 height 6
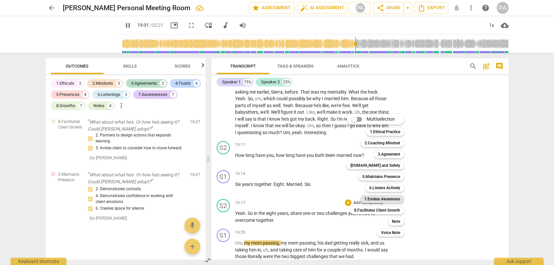
click at [384, 199] on b "7.Evokes Awareness" at bounding box center [383, 199] width 36 height 8
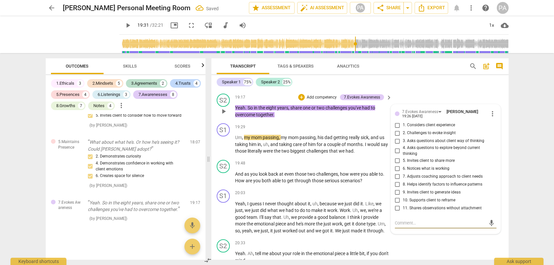
scroll to position [2463, 0]
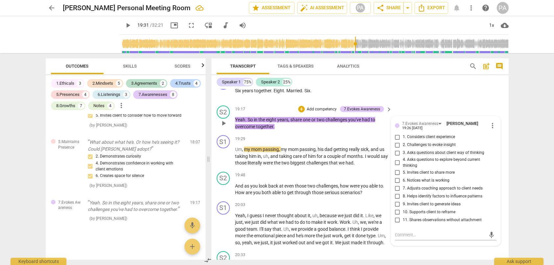
click at [418, 142] on span "2. Challenges to evoke insight" at bounding box center [429, 145] width 53 height 6
click at [403, 141] on input "2. Challenges to evoke insight" at bounding box center [397, 145] width 11 height 8
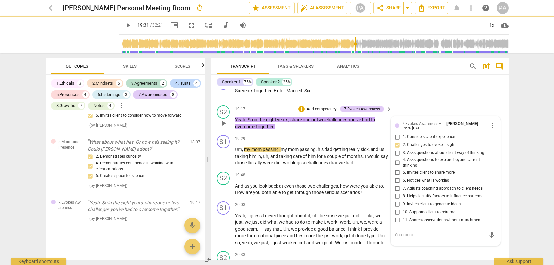
click at [418, 134] on span "1. Considers client experience" at bounding box center [429, 137] width 52 height 6
click at [403, 133] on input "1. Considers client experience" at bounding box center [397, 137] width 11 height 8
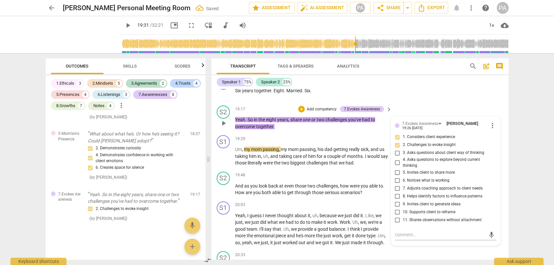
click at [415, 157] on span "4. Asks questions to explore beyond current thinking" at bounding box center [448, 163] width 91 height 12
click at [403, 159] on input "4. Asks questions to explore beyond current thinking" at bounding box center [397, 163] width 11 height 8
click at [414, 169] on span "5. Invites client to share more" at bounding box center [429, 172] width 52 height 6
click at [403, 168] on input "5. Invites client to share more" at bounding box center [397, 172] width 11 height 8
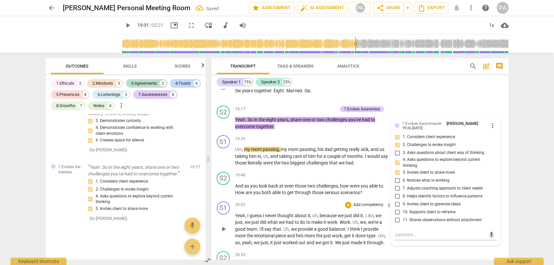
click at [502, 211] on div "S1 play_arrow pause 20:03 + Add competency keyboard_arrow_right Yeah , I guess …" at bounding box center [360, 223] width 297 height 50
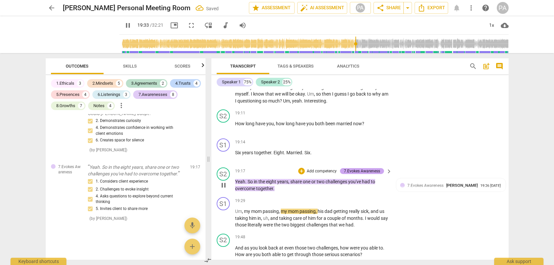
scroll to position [2397, 0]
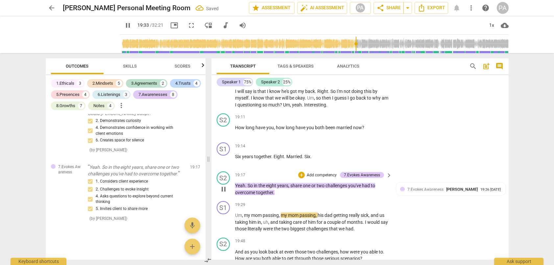
click at [318, 172] on p "Add competency" at bounding box center [321, 175] width 31 height 6
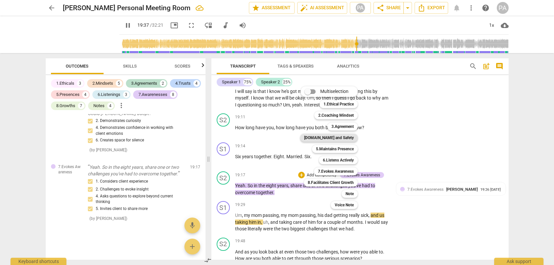
click at [334, 138] on b "[DOMAIN_NAME] and Safety" at bounding box center [329, 138] width 50 height 8
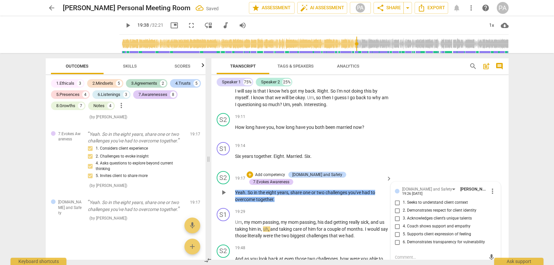
scroll to position [2365, 0]
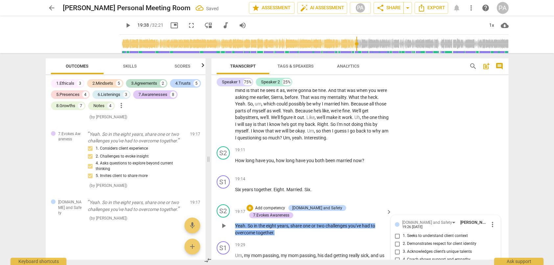
click at [397, 232] on input "1. Seeks to understand client context" at bounding box center [397, 236] width 11 height 8
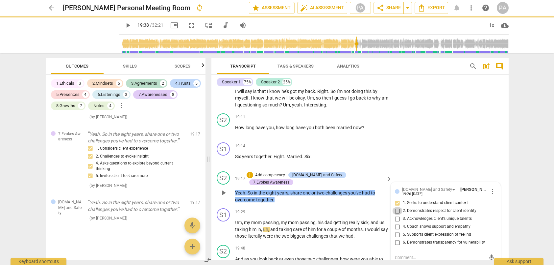
click at [397, 207] on input "2. Demonstrates respect for client identity" at bounding box center [397, 211] width 11 height 8
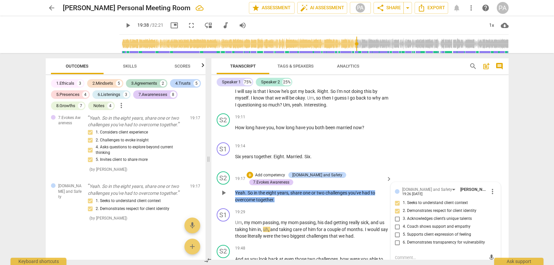
click at [417, 223] on span "4. Coach shows support and empathy" at bounding box center [437, 226] width 68 height 6
click at [403, 222] on input "4. Coach shows support and empathy" at bounding box center [397, 226] width 11 height 8
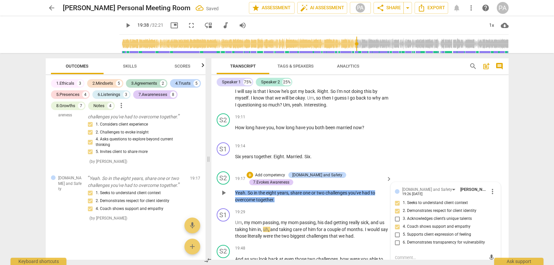
click at [419, 231] on span "5. Supports client expression of feeling" at bounding box center [437, 234] width 68 height 6
click at [403, 230] on input "5. Supports client expression of feeling" at bounding box center [397, 234] width 11 height 8
click at [422, 239] on span "6. Demonstrates transparency for vulnerability" at bounding box center [444, 242] width 82 height 6
click at [403, 238] on input "6. Demonstrates transparency for vulnerability" at bounding box center [397, 242] width 11 height 8
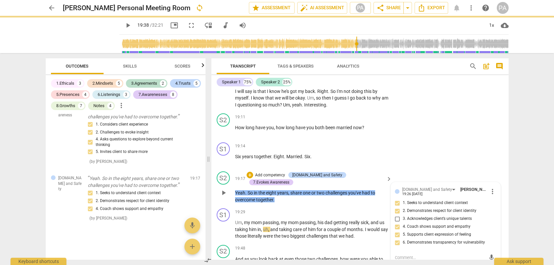
click at [479, 168] on div "S2 play_arrow pause 19:17 + Add competency [DOMAIN_NAME] and Safety 7.Evokes Aw…" at bounding box center [360, 186] width 297 height 37
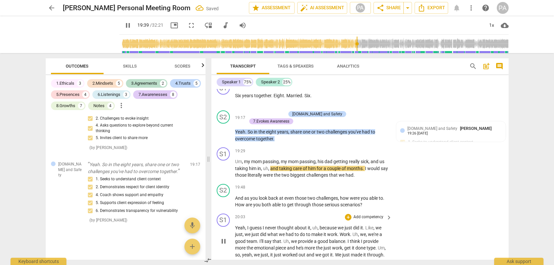
scroll to position [2463, 0]
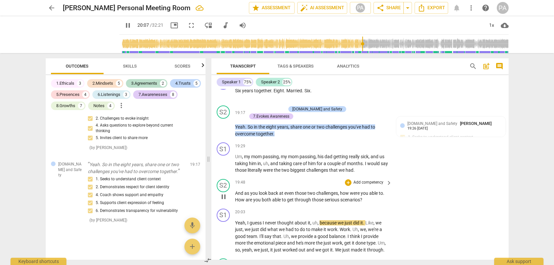
click at [363, 179] on p "Add competency" at bounding box center [368, 182] width 31 height 6
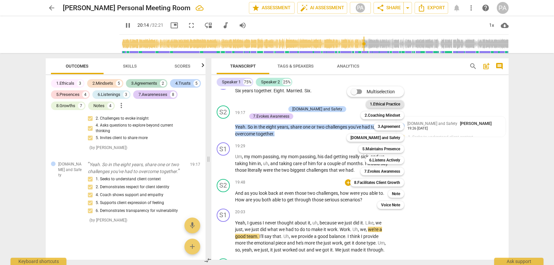
click at [394, 104] on b "1.Ethical Practice" at bounding box center [385, 104] width 30 height 8
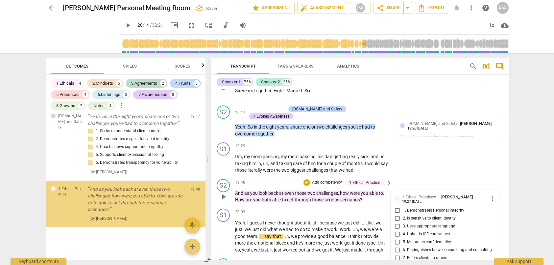
scroll to position [2660, 0]
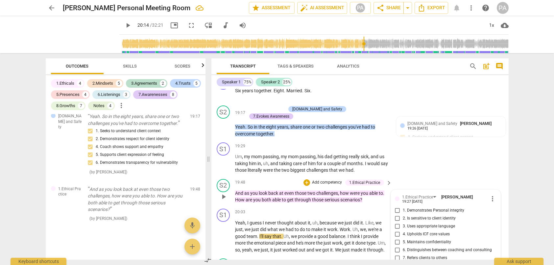
click at [421, 223] on span "3. Uses appropriate language" at bounding box center [429, 226] width 52 height 6
click at [403, 222] on input "3. Uses appropriate language" at bounding box center [397, 226] width 11 height 8
click at [423, 215] on span "2. Is sensitive to client identity" at bounding box center [429, 218] width 53 height 6
click at [403, 214] on input "2. Is sensitive to client identity" at bounding box center [397, 218] width 11 height 8
click at [499, 139] on div "S1 play_arrow pause 19:29 + Add competency keyboard_arrow_right Um , my mom pas…" at bounding box center [360, 157] width 297 height 37
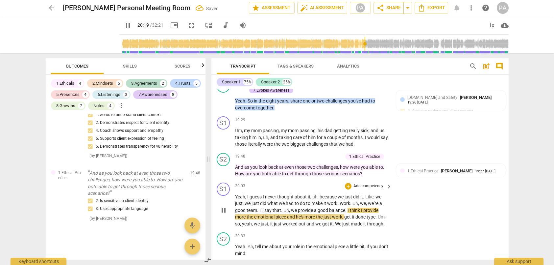
scroll to position [2529, 0]
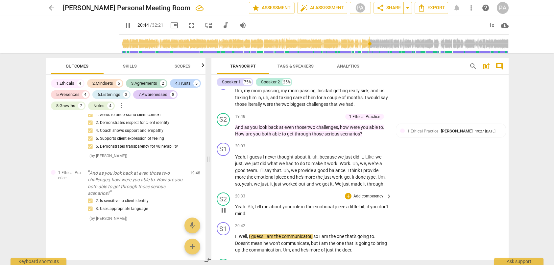
click at [362, 193] on p "Add competency" at bounding box center [368, 196] width 31 height 6
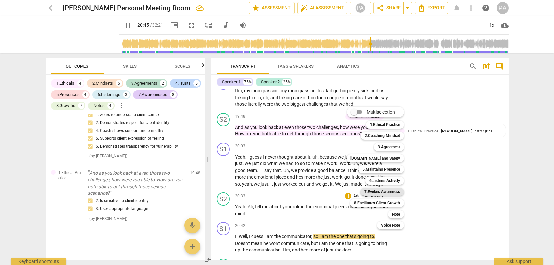
click at [373, 190] on b "7.Evokes Awareness" at bounding box center [383, 192] width 36 height 8
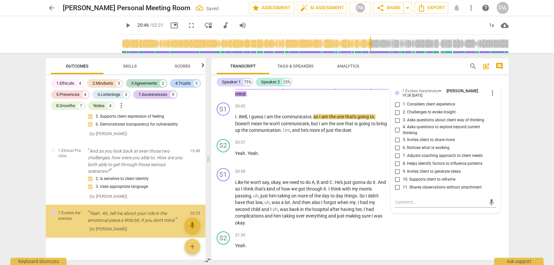
scroll to position [2709, 0]
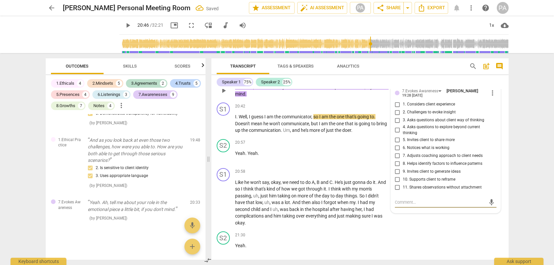
click at [424, 176] on span "10. Supports client to reframe" at bounding box center [429, 179] width 53 height 6
click at [403, 175] on input "10. Supports client to reframe" at bounding box center [397, 179] width 11 height 8
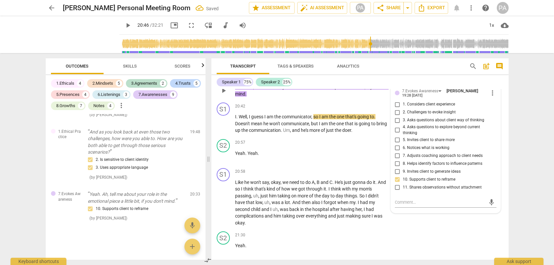
click at [432, 168] on span "9. Invites client to generate ideas" at bounding box center [432, 171] width 58 height 6
click at [403, 167] on input "9. Invites client to generate ideas" at bounding box center [397, 171] width 11 height 8
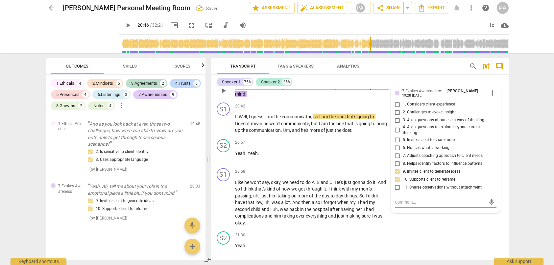
click at [432, 161] on span "8. Helps identify factors to influence patterns" at bounding box center [443, 164] width 80 height 6
click at [403, 159] on input "8. Helps identify factors to influence patterns" at bounding box center [397, 163] width 11 height 8
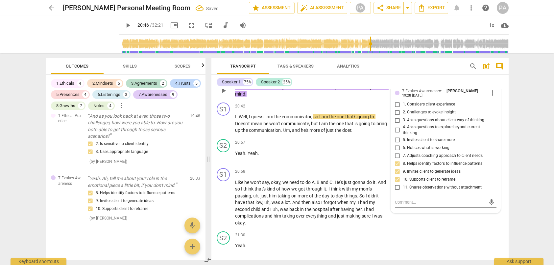
click at [431, 145] on span "6. Notices what is working" at bounding box center [426, 148] width 47 height 6
click at [403, 143] on input "6. Notices what is working" at bounding box center [397, 147] width 11 height 8
click at [434, 137] on span "5. Invites client to share more" at bounding box center [429, 140] width 52 height 6
click at [403, 136] on input "5. Invites client to share more" at bounding box center [397, 140] width 11 height 8
click at [502, 228] on div "S2 play_arrow pause 21:30 + Add competency keyboard_arrow_right Yeah ." at bounding box center [360, 242] width 297 height 29
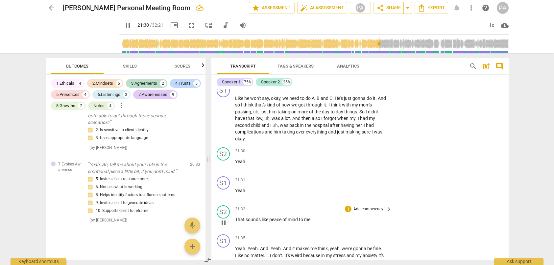
scroll to position [2747, 0]
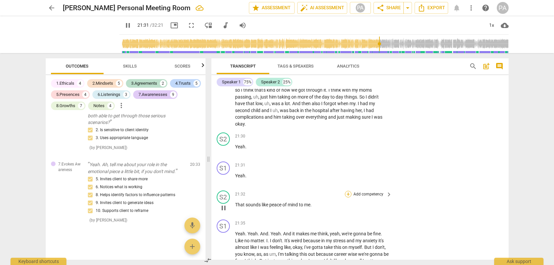
click at [348, 190] on div "+" at bounding box center [348, 193] width 7 height 7
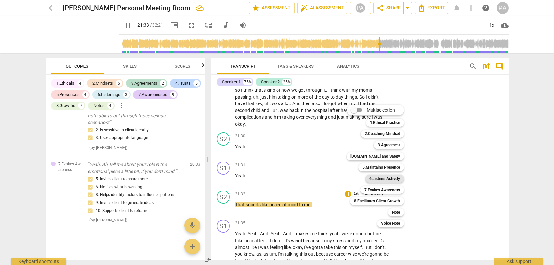
click at [392, 179] on b "6.Listens Actively" at bounding box center [384, 178] width 31 height 8
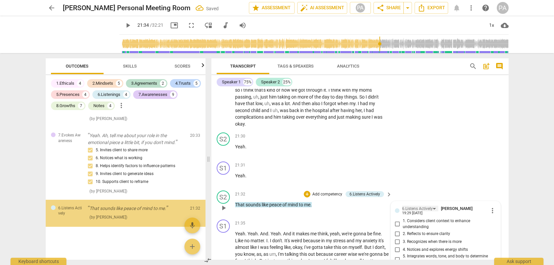
scroll to position [2776, 0]
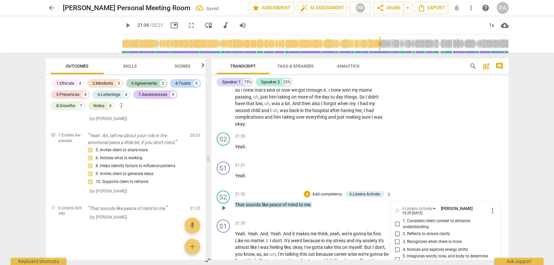
click at [424, 231] on span "2. Reflects to ensure clarity" at bounding box center [426, 234] width 47 height 6
click at [403, 229] on input "2. Reflects to ensure clarity" at bounding box center [397, 233] width 11 height 8
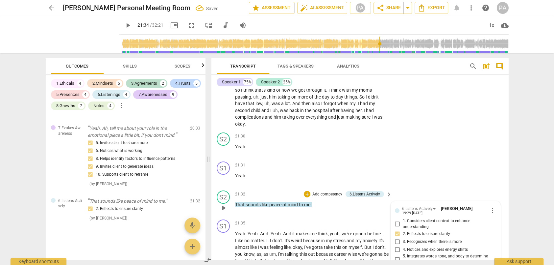
click at [421, 246] on span "4. Notices and explores energy shifts" at bounding box center [435, 249] width 65 height 6
click at [403, 245] on input "4. Notices and explores energy shifts" at bounding box center [397, 249] width 11 height 8
click at [476, 188] on div "S2 play_arrow pause 21:32 + Add competency 6.Listens Actively keyboard_arrow_ri…" at bounding box center [360, 202] width 297 height 29
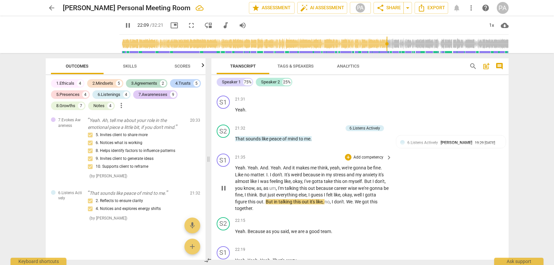
scroll to position [2846, 0]
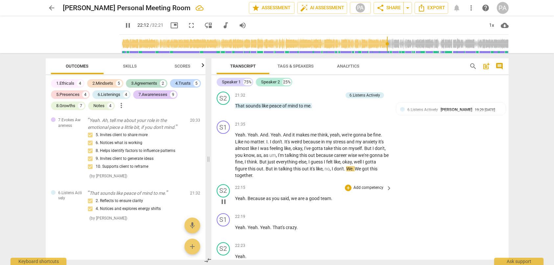
click at [361, 185] on p "Add competency" at bounding box center [368, 188] width 31 height 6
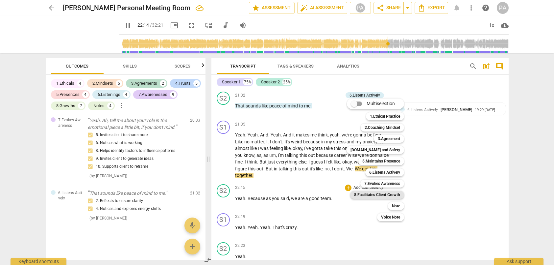
click at [384, 195] on b "8.Facilitates Client Growth" at bounding box center [377, 194] width 46 height 8
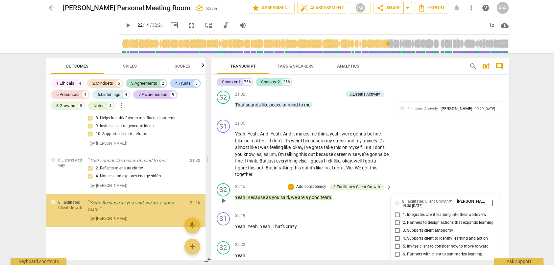
scroll to position [2823, 0]
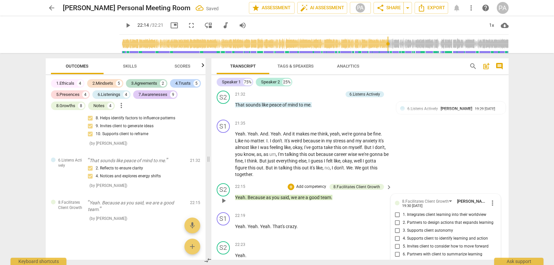
click at [455, 235] on span "4. Supports client to identify learning and action" at bounding box center [445, 238] width 85 height 6
click at [403, 234] on input "4. Supports client to identify learning and action" at bounding box center [397, 238] width 11 height 8
click at [456, 251] on span "6. Partners with client to summarize learning" at bounding box center [443, 254] width 80 height 6
click at [403, 250] on input "6. Partners with client to summarize learning" at bounding box center [397, 254] width 11 height 8
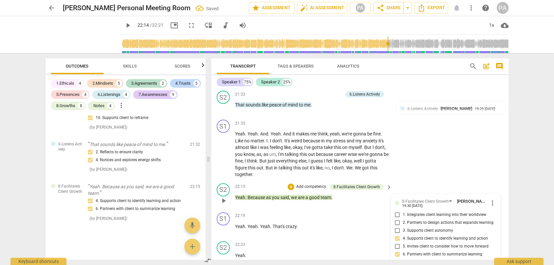
click at [443, 219] on span "2. Partners to design actions that expands learning" at bounding box center [448, 222] width 91 height 6
click at [403, 218] on input "2. Partners to design actions that expands learning" at bounding box center [397, 222] width 11 height 8
click at [443, 219] on span "2. Partners to design actions that expands learning" at bounding box center [448, 222] width 91 height 6
click at [403, 218] on input "2. Partners to design actions that expands learning" at bounding box center [397, 222] width 11 height 8
click at [399, 218] on input "2. Partners to design actions that expands learning" at bounding box center [397, 222] width 11 height 8
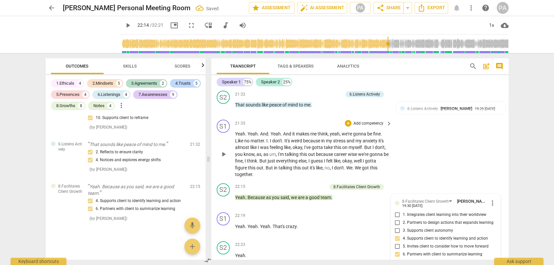
click at [495, 145] on div "S1 play_arrow pause 21:35 + Add competency keyboard_arrow_right Yeah . Yeah . A…" at bounding box center [360, 148] width 297 height 63
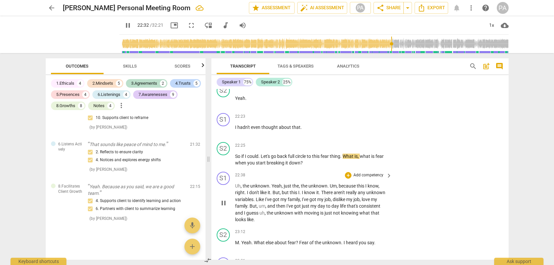
scroll to position [3011, 0]
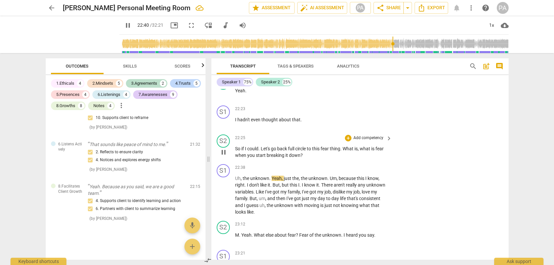
click at [362, 135] on p "Add competency" at bounding box center [368, 138] width 31 height 6
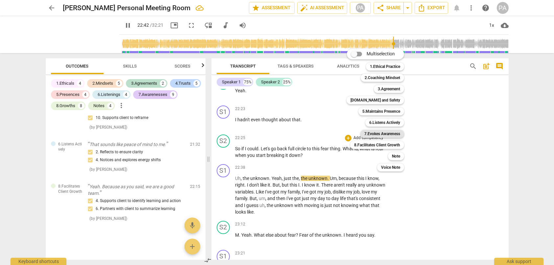
click at [376, 133] on b "7.Evokes Awareness" at bounding box center [383, 134] width 36 height 8
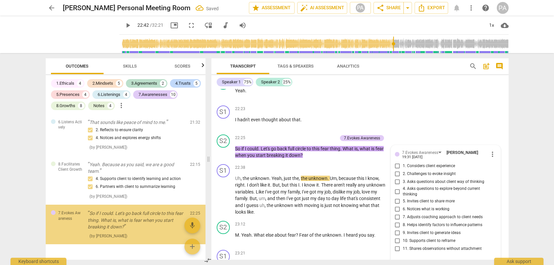
scroll to position [2879, 0]
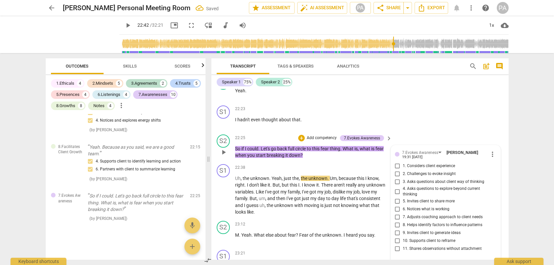
click at [398, 162] on input "1. Considers client experience" at bounding box center [397, 166] width 11 height 8
click at [397, 170] on input "2. Challenges to evoke insight" at bounding box center [397, 174] width 11 height 8
click at [397, 178] on input "3. Asks questions about client way of thinking" at bounding box center [397, 182] width 11 height 8
click at [396, 187] on input "4. Asks questions to explore beyond current thinking" at bounding box center [397, 191] width 11 height 8
click at [397, 197] on input "5. Invites client to share more" at bounding box center [397, 201] width 11 height 8
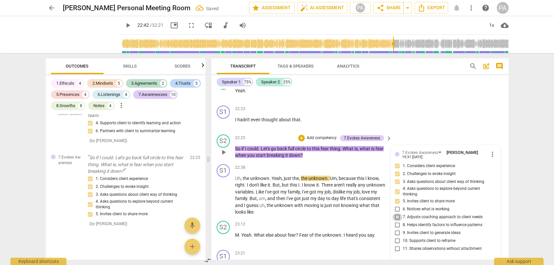
click at [395, 213] on input "7. Adjusts coaching approach to client needs" at bounding box center [397, 217] width 11 height 8
click at [438, 230] on span "9. Invites client to generate ideas" at bounding box center [432, 233] width 58 height 6
click at [403, 229] on input "9. Invites client to generate ideas" at bounding box center [397, 233] width 11 height 8
click at [443, 238] on span "10. Supports client to reframe" at bounding box center [429, 241] width 53 height 6
click at [403, 237] on input "10. Supports client to reframe" at bounding box center [397, 241] width 11 height 8
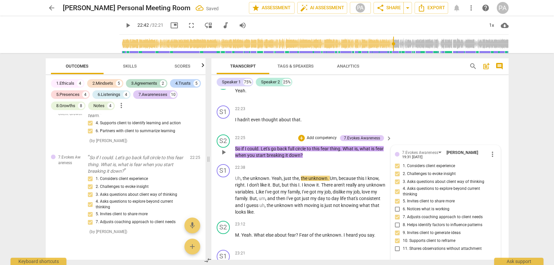
drag, startPoint x: 451, startPoint y: 220, endPoint x: 462, endPoint y: 168, distance: 53.1
click at [451, 245] on span "11. Shares observations without attachment" at bounding box center [442, 248] width 79 height 6
click at [403, 244] on input "11. Shares observations without attachment" at bounding box center [397, 248] width 11 height 8
click at [475, 132] on div "S2 play_arrow pause 22:25 + Add competency 7.Evokes Awareness keyboard_arrow_ri…" at bounding box center [360, 147] width 297 height 30
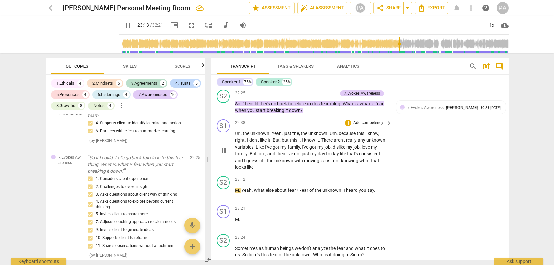
scroll to position [3044, 0]
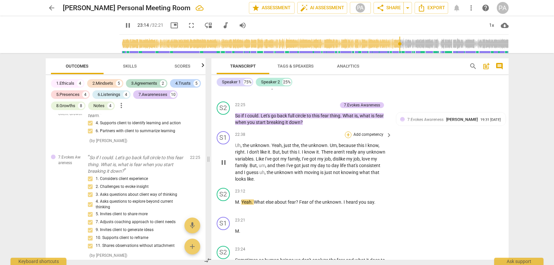
click at [350, 131] on div "+" at bounding box center [348, 134] width 7 height 7
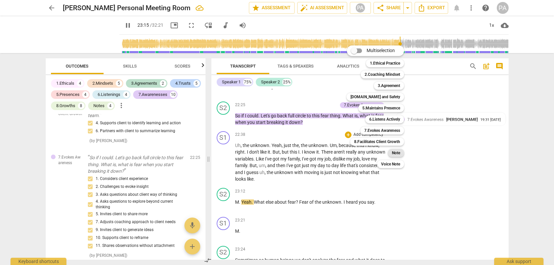
click at [396, 152] on b "Note" at bounding box center [396, 153] width 8 height 8
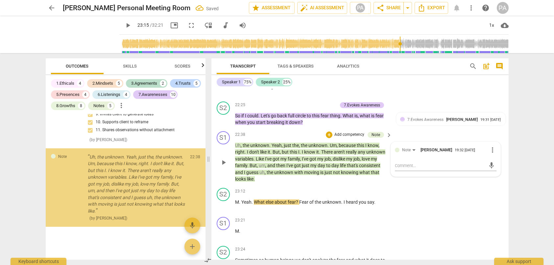
scroll to position [3032, 0]
click at [420, 162] on textarea at bounding box center [440, 165] width 91 height 6
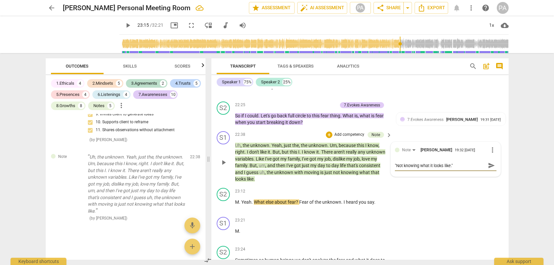
click at [488, 162] on span "send" at bounding box center [491, 165] width 7 height 7
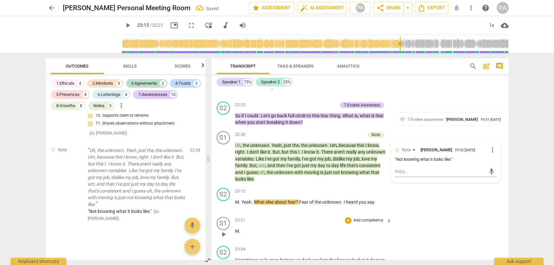
click at [470, 214] on div "S1 play_arrow pause 23:21 + Add competency keyboard_arrow_right M ." at bounding box center [360, 228] width 297 height 29
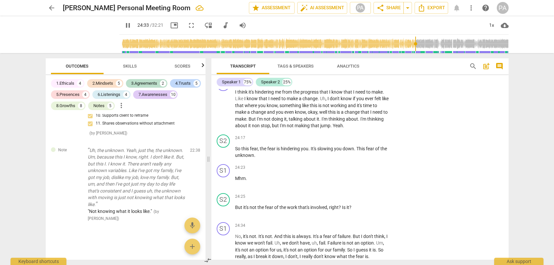
scroll to position [3307, 0]
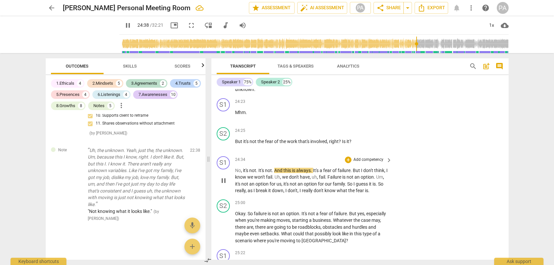
click at [370, 157] on p "Add competency" at bounding box center [368, 160] width 31 height 6
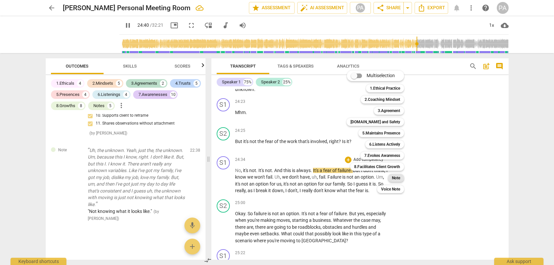
click at [397, 176] on b "Note" at bounding box center [396, 178] width 8 height 8
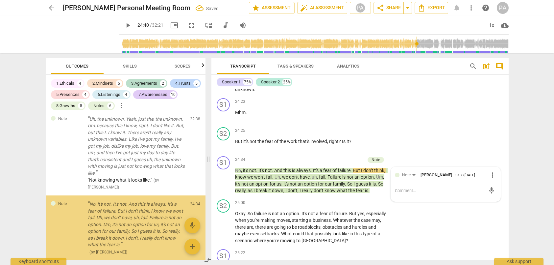
scroll to position [3104, 0]
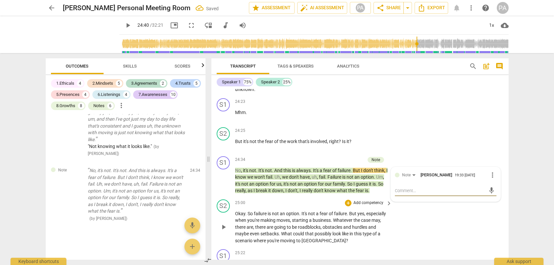
click at [392, 196] on div "S2 play_arrow pause 25:00 + Add competency keyboard_arrow_right Okay . So failu…" at bounding box center [360, 221] width 297 height 50
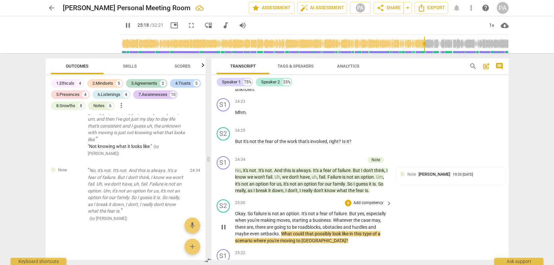
click at [360, 200] on p "Add competency" at bounding box center [368, 203] width 31 height 6
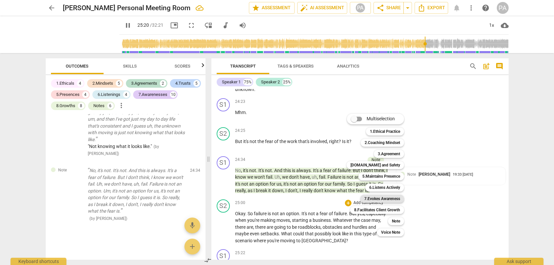
click at [390, 199] on b "7.Evokes Awareness" at bounding box center [383, 198] width 36 height 8
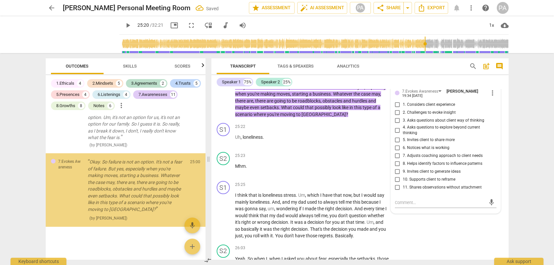
scroll to position [3177, 0]
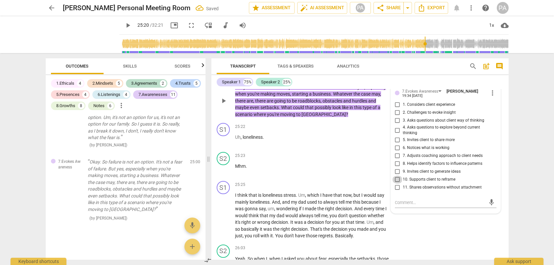
click at [397, 175] on input "10. Supports client to reframe" at bounding box center [397, 179] width 11 height 8
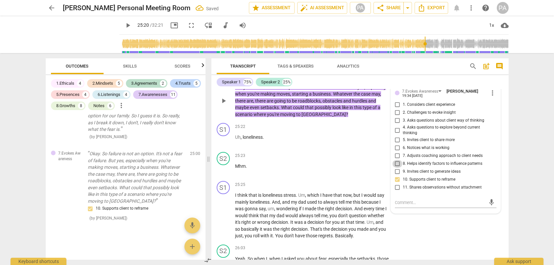
click at [395, 160] on input "8. Helps identify factors to influence patterns" at bounding box center [397, 164] width 11 height 8
click at [501, 192] on div "S1 play_arrow pause 25:25 + Add competency keyboard_arrow_right I think that is…" at bounding box center [360, 209] width 297 height 63
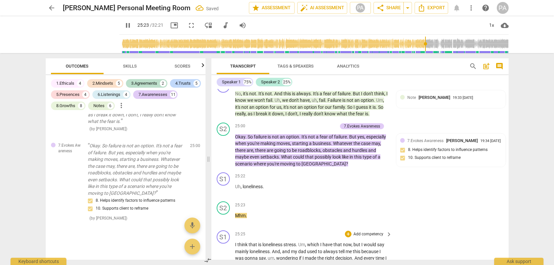
scroll to position [3368, 0]
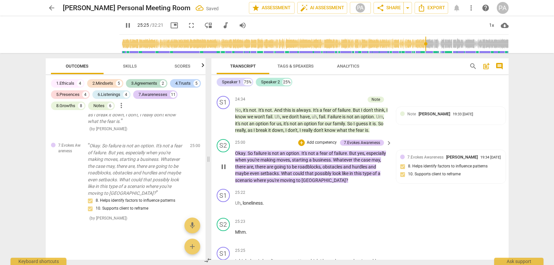
click at [318, 139] on p "Add competency" at bounding box center [321, 142] width 31 height 6
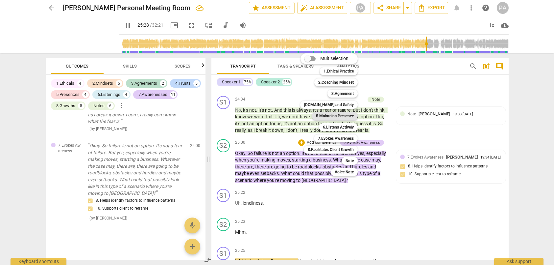
click at [339, 112] on b "5.Maintains Presence" at bounding box center [335, 116] width 38 height 8
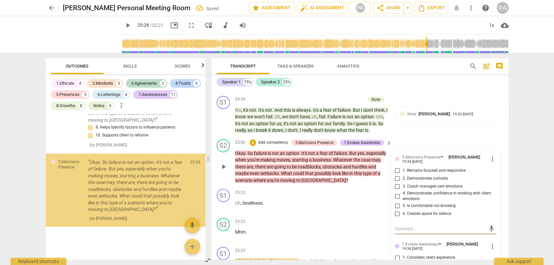
scroll to position [3267, 0]
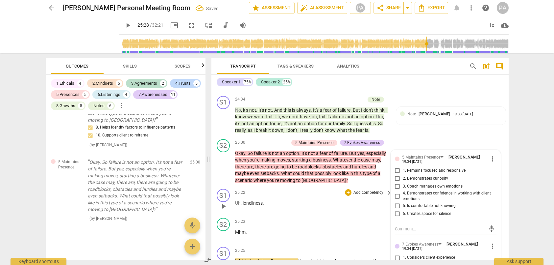
click at [501, 186] on div "S1 play_arrow pause 25:22 + Add competency keyboard_arrow_right Uh , loneliness…" at bounding box center [360, 200] width 297 height 29
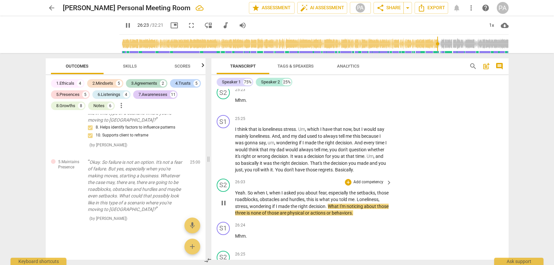
scroll to position [3532, 0]
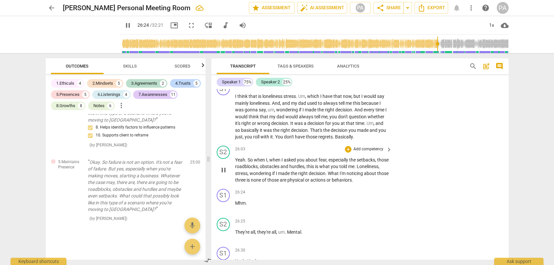
click at [371, 146] on p "Add competency" at bounding box center [368, 149] width 31 height 6
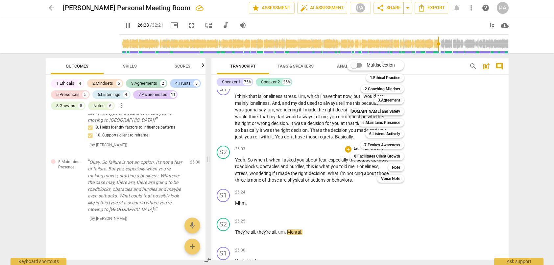
click at [355, 215] on div at bounding box center [277, 132] width 554 height 265
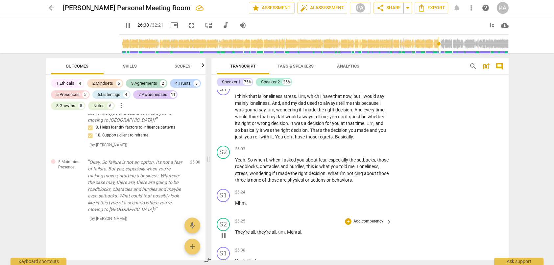
click at [361, 218] on p "Add competency" at bounding box center [368, 221] width 31 height 6
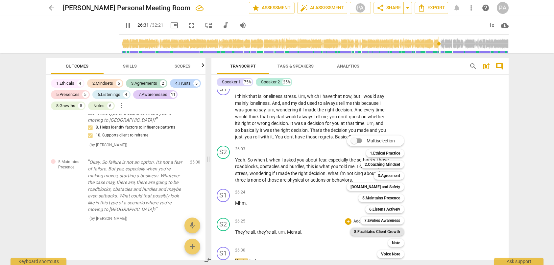
click at [384, 229] on b "8.Facilitates Client Growth" at bounding box center [377, 231] width 46 height 8
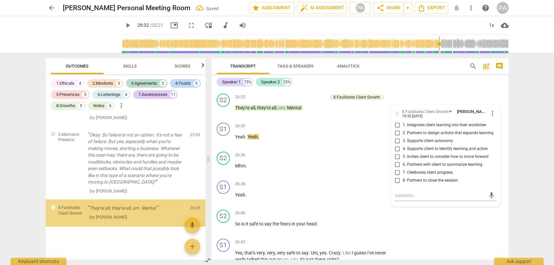
scroll to position [3294, 0]
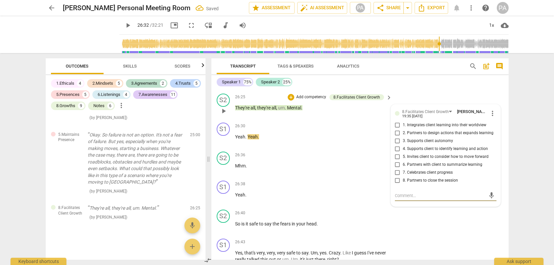
click at [395, 161] on input "6. Partners with client to summarize learning" at bounding box center [397, 165] width 11 height 8
click at [396, 153] on input "5. Invites client to consider how to move forward" at bounding box center [397, 157] width 11 height 8
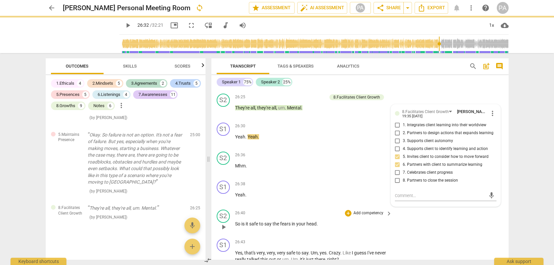
click at [496, 207] on div "S2 play_arrow pause 26:40 + Add competency keyboard_arrow_right So is it safe t…" at bounding box center [360, 221] width 297 height 29
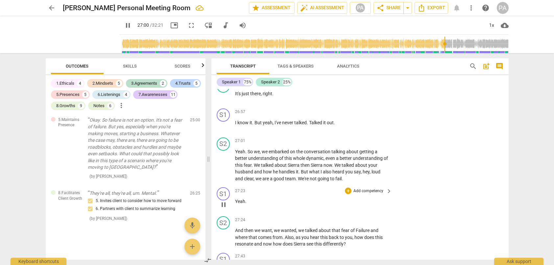
scroll to position [3854, 0]
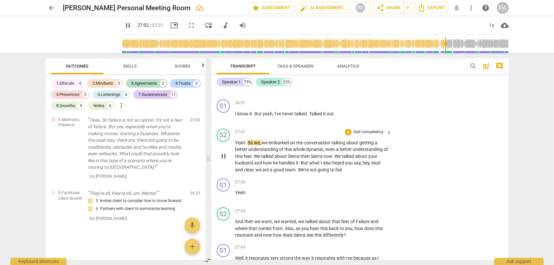
click at [358, 129] on p "Add competency" at bounding box center [368, 132] width 31 height 6
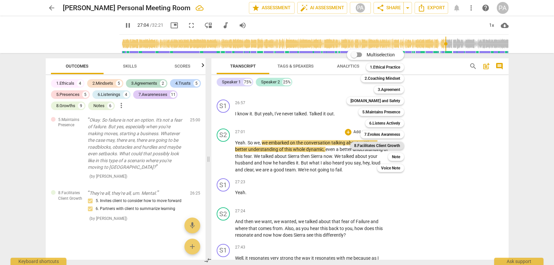
click at [388, 143] on b "8.Facilitates Client Growth" at bounding box center [377, 145] width 46 height 8
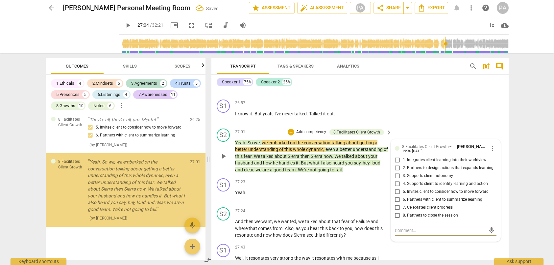
scroll to position [3385, 0]
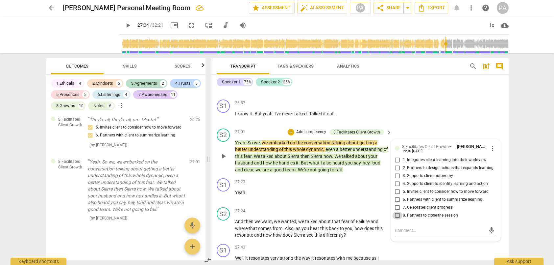
click at [396, 211] on input "8. Partners to close the session" at bounding box center [397, 215] width 11 height 8
click at [398, 203] on input "7. Celebrates client progress" at bounding box center [397, 207] width 11 height 8
click at [398, 195] on input "6. Partners with client to summarize learning" at bounding box center [397, 199] width 11 height 8
click at [503, 204] on div "S2 play_arrow pause 27:24 + Add competency keyboard_arrow_right And then we wan…" at bounding box center [360, 222] width 297 height 37
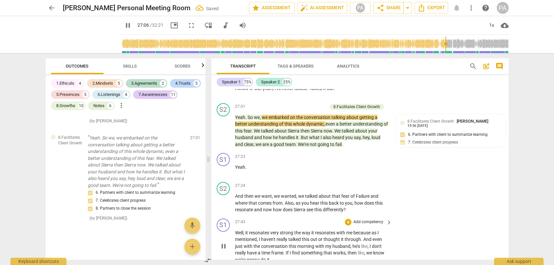
scroll to position [3886, 0]
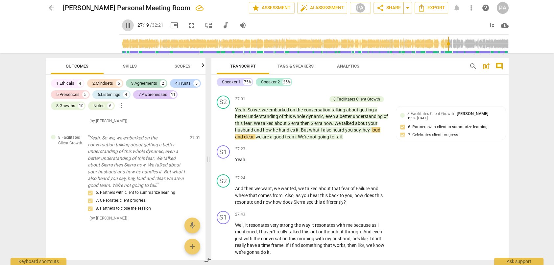
click at [124, 27] on span "pause" at bounding box center [128, 25] width 8 height 8
click at [124, 28] on span "play_arrow" at bounding box center [128, 25] width 8 height 8
click at [358, 175] on p "Add competency" at bounding box center [368, 178] width 31 height 6
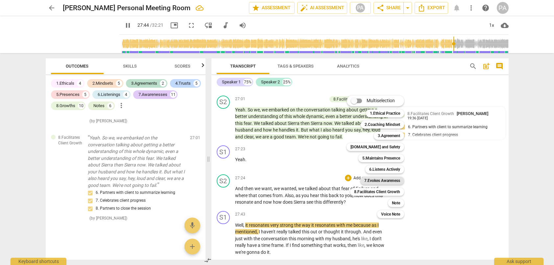
click at [389, 180] on b "7.Evokes Awareness" at bounding box center [383, 180] width 36 height 8
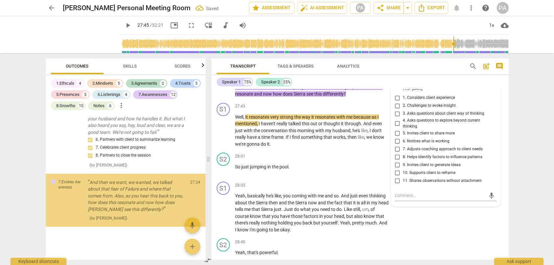
scroll to position [3462, 0]
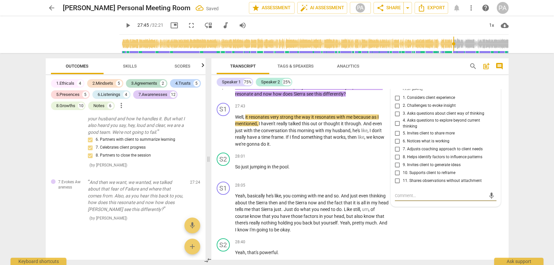
click at [397, 176] on input "11. Shares observations without attachment" at bounding box center [397, 180] width 11 height 8
click at [397, 168] on input "10. Supports client to reframe" at bounding box center [397, 172] width 11 height 8
click at [397, 161] on input "9. Invites client to generate ideas" at bounding box center [397, 165] width 11 height 8
drag, startPoint x: 397, startPoint y: 134, endPoint x: 397, endPoint y: 125, distance: 8.6
click at [397, 153] on input "8. Helps identify factors to influence patterns" at bounding box center [397, 157] width 11 height 8
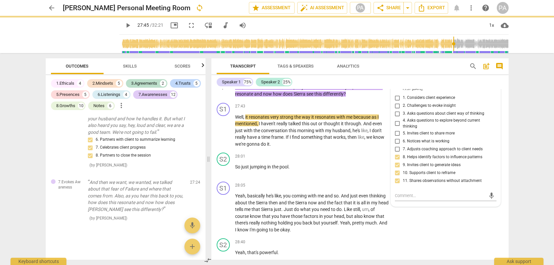
click at [397, 137] on input "6. Notices what is working" at bounding box center [397, 141] width 11 height 8
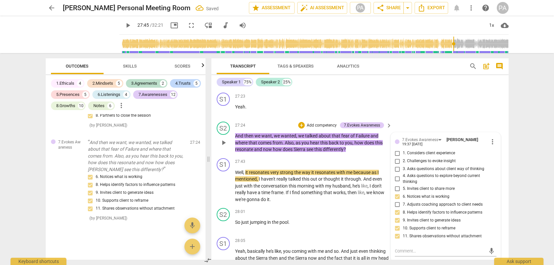
scroll to position [3929, 0]
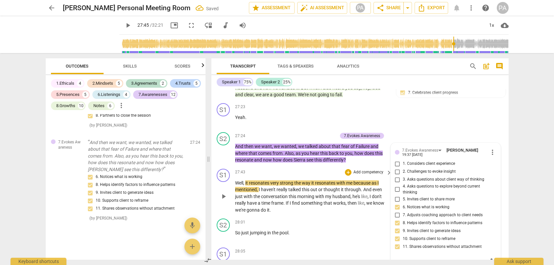
click at [504, 190] on div "S1 play_arrow pause 27:43 + Add competency keyboard_arrow_right Well , it reson…" at bounding box center [360, 191] width 297 height 50
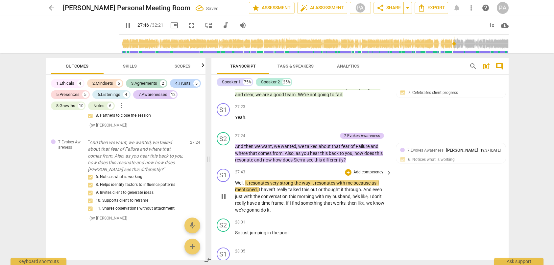
scroll to position [3896, 0]
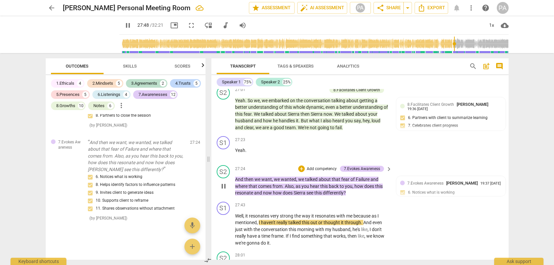
click at [324, 166] on p "Add competency" at bounding box center [321, 169] width 31 height 6
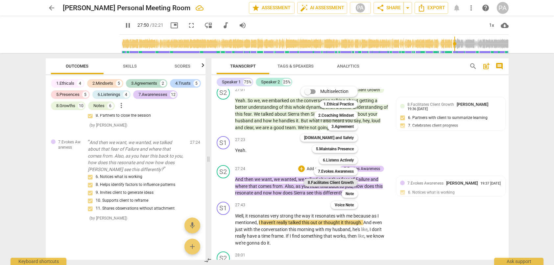
click at [337, 182] on b "8.Facilitates Client Growth" at bounding box center [331, 182] width 46 height 8
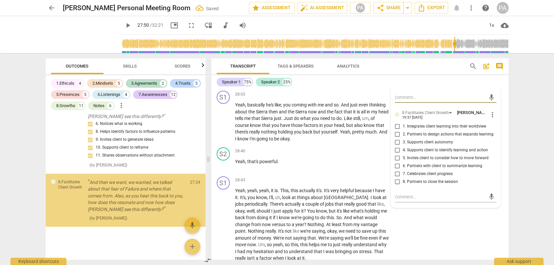
scroll to position [4093, 0]
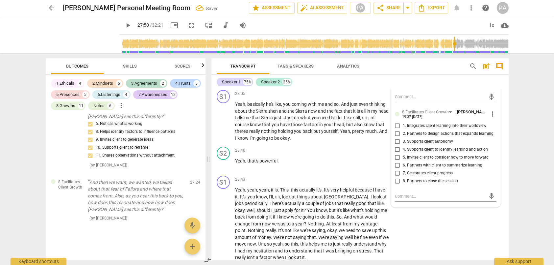
click at [427, 170] on span "7. Celebrates client progress" at bounding box center [428, 173] width 50 height 6
click at [403, 169] on input "7. Celebrates client progress" at bounding box center [397, 173] width 11 height 8
click at [431, 162] on span "6. Partners with client to summarize learning" at bounding box center [443, 165] width 80 height 6
click at [403, 161] on input "6. Partners with client to summarize learning" at bounding box center [397, 165] width 11 height 8
click at [444, 219] on div "S1 play_arrow pause 28:43 + Add competency keyboard_arrow_right Yeah , yeah , y…" at bounding box center [360, 218] width 297 height 90
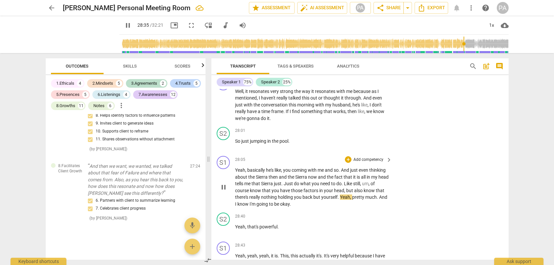
scroll to position [4060, 0]
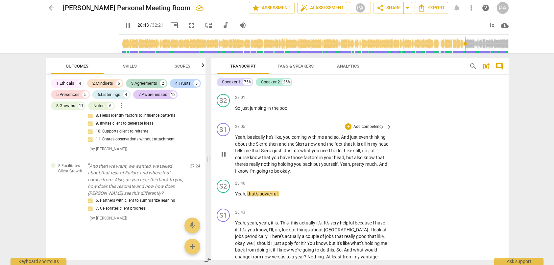
click at [366, 124] on p "Add competency" at bounding box center [368, 127] width 31 height 6
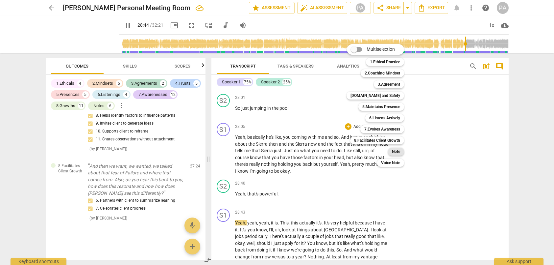
click at [397, 150] on b "Note" at bounding box center [396, 151] width 8 height 8
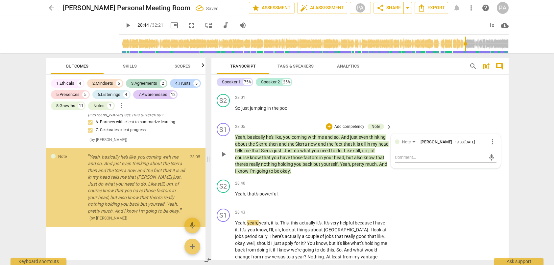
scroll to position [3650, 0]
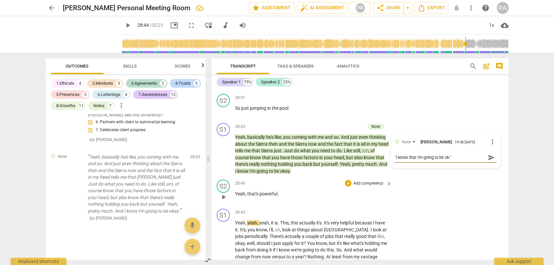
click at [478, 177] on div "S2 play_arrow pause 28:40 + Add competency keyboard_arrow_right Yeah , that's p…" at bounding box center [360, 191] width 297 height 29
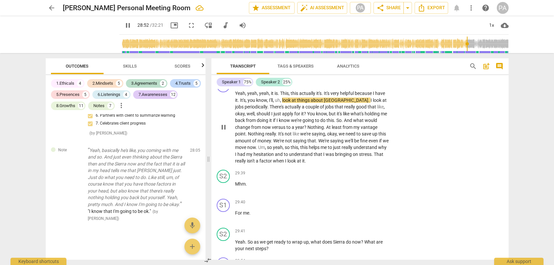
scroll to position [4192, 0]
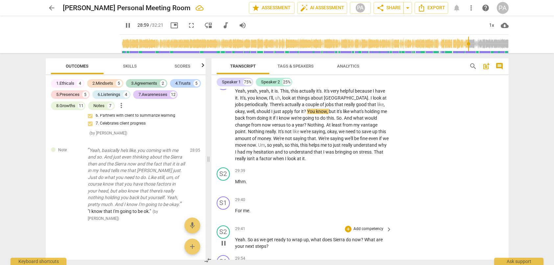
click at [368, 226] on p "Add competency" at bounding box center [368, 229] width 31 height 6
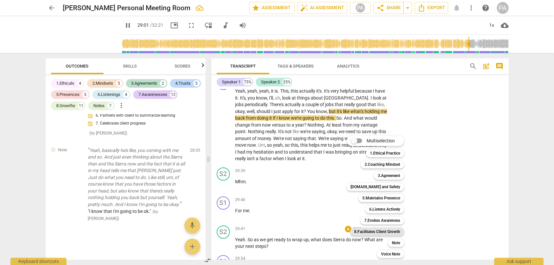
click at [388, 229] on b "8.Facilitates Client Growth" at bounding box center [377, 231] width 46 height 8
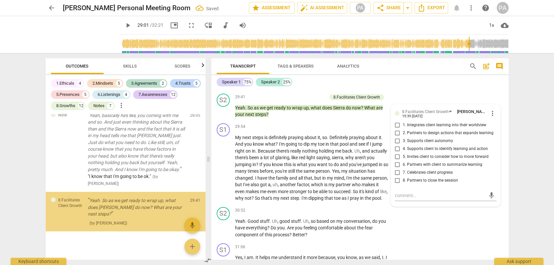
scroll to position [3696, 0]
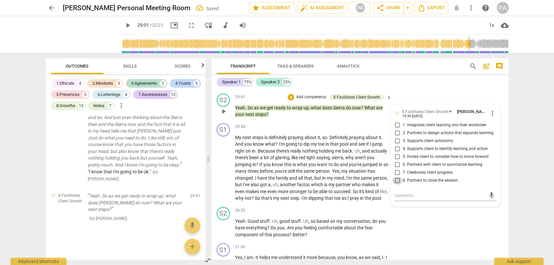
click at [396, 176] on input "8. Partners to close the session" at bounding box center [397, 180] width 11 height 8
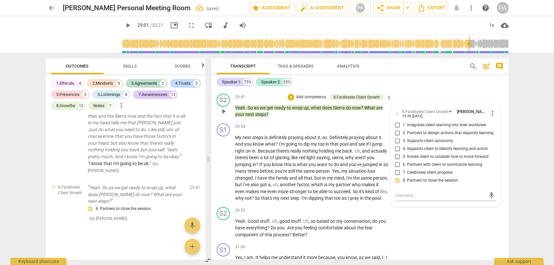
click at [395, 153] on input "5. Invites client to consider how to move forward" at bounding box center [397, 157] width 11 height 8
click at [443, 240] on div "S1 play_arrow pause 31:06 + Add competency keyboard_arrow_right Yes , I am . It…" at bounding box center [360, 265] width 297 height 50
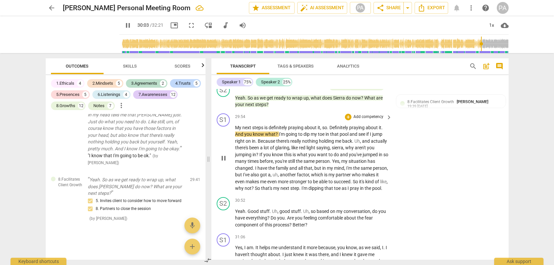
scroll to position [4321, 0]
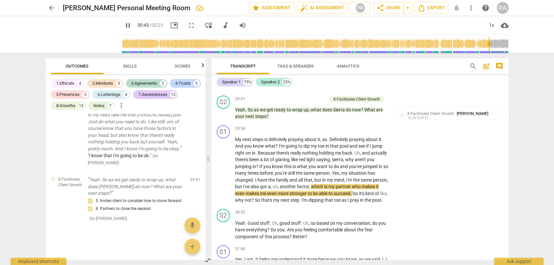
click at [124, 24] on span "pause" at bounding box center [128, 25] width 8 height 8
click at [124, 24] on span "play_arrow" at bounding box center [128, 25] width 8 height 8
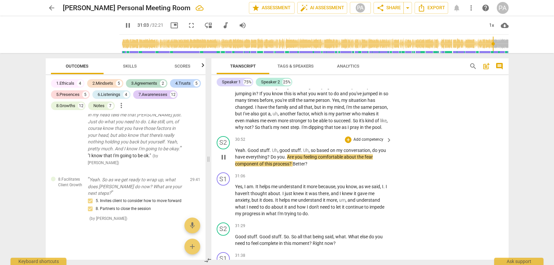
scroll to position [4420, 0]
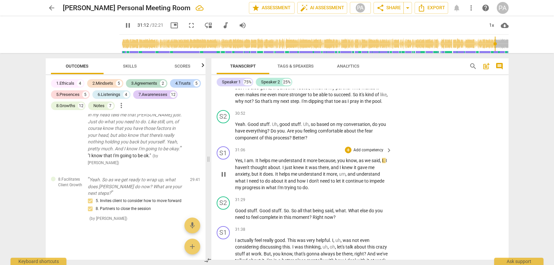
click at [365, 147] on p "Add competency" at bounding box center [368, 150] width 31 height 6
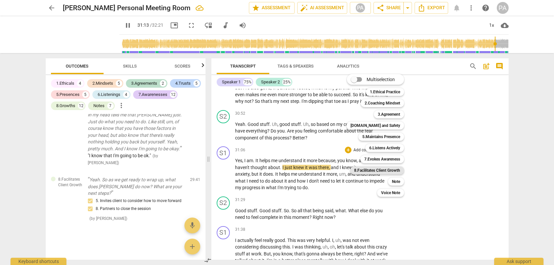
click at [381, 169] on b "8.Facilitates Client Growth" at bounding box center [377, 170] width 46 height 8
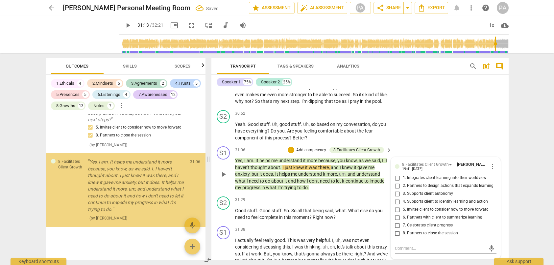
scroll to position [3789, 0]
click at [397, 229] on input "8. Partners to close the session" at bounding box center [397, 233] width 11 height 8
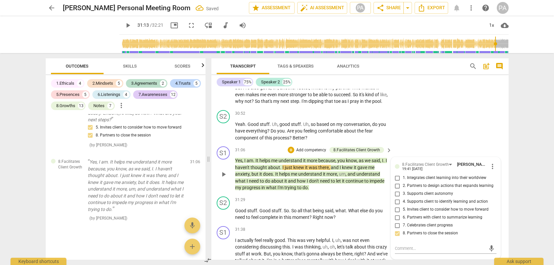
click at [396, 221] on input "7. Celebrates client progress" at bounding box center [397, 225] width 11 height 8
click at [397, 213] on input "6. Partners with client to summarize learning" at bounding box center [397, 217] width 11 height 8
click at [397, 205] on input "5. Invites client to consider how to move forward" at bounding box center [397, 209] width 11 height 8
click at [478, 249] on div "S1 play_arrow pause 31:38 + Add competency keyboard_arrow_right I actually feel…" at bounding box center [360, 248] width 297 height 50
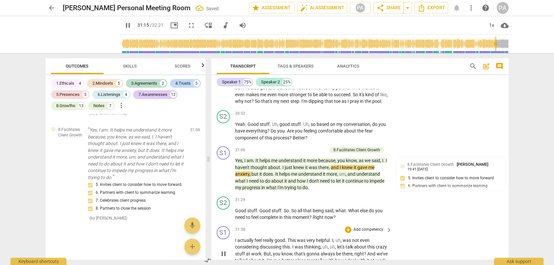
click at [454, 223] on div "S1 play_arrow pause 31:38 + Add competency keyboard_arrow_right I actually feel…" at bounding box center [360, 248] width 297 height 50
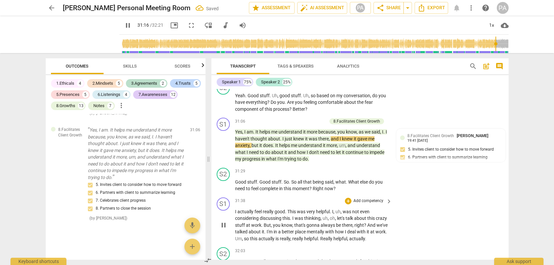
scroll to position [4453, 0]
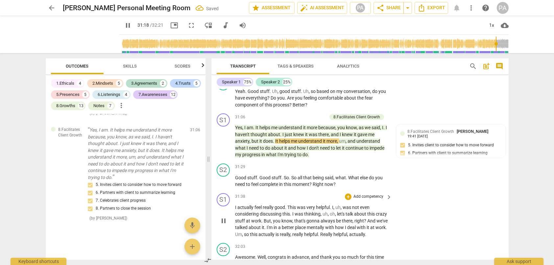
click at [370, 193] on p "Add competency" at bounding box center [368, 196] width 31 height 6
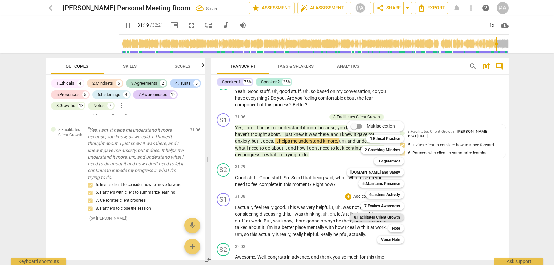
click at [380, 219] on b "8.Facilitates Client Growth" at bounding box center [377, 217] width 46 height 8
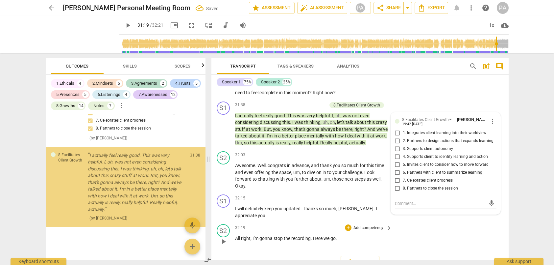
scroll to position [3904, 0]
click at [396, 184] on input "8. Partners to close the session" at bounding box center [397, 188] width 11 height 8
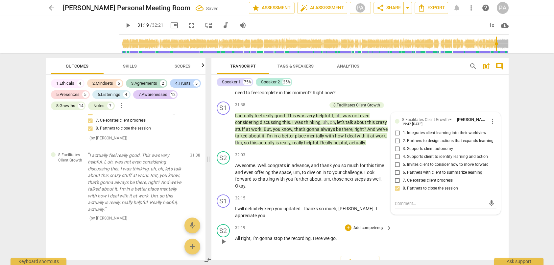
click at [461, 221] on div "S2 play_arrow pause 32:19 + Add competency keyboard_arrow_right All right , I'm…" at bounding box center [360, 235] width 297 height 29
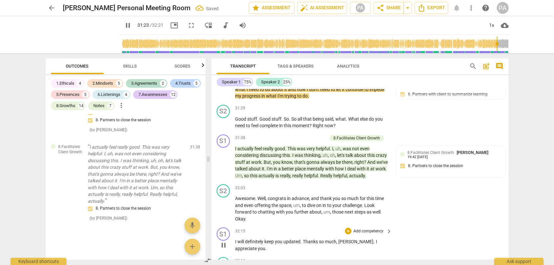
scroll to position [4544, 0]
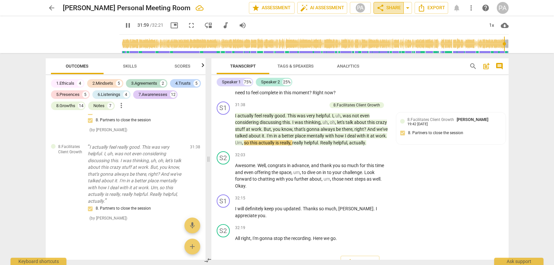
click at [384, 8] on span "share" at bounding box center [381, 8] width 8 height 8
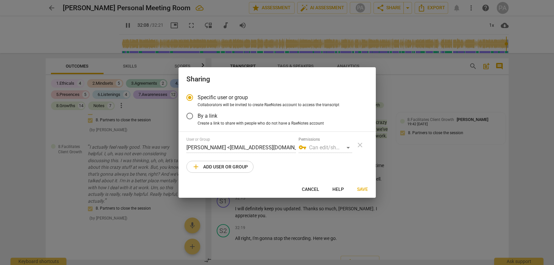
click at [190, 114] on input "By a link" at bounding box center [190, 116] width 16 height 16
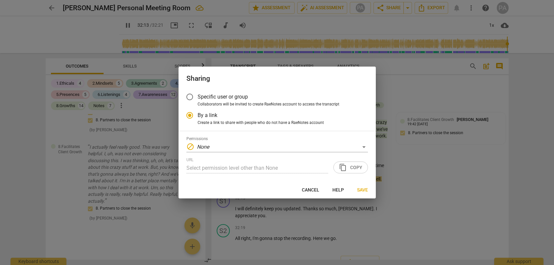
click at [353, 166] on div "URL Select permission level other than None content_copy Copy" at bounding box center [278, 165] width 182 height 16
click at [207, 146] on em "None" at bounding box center [203, 146] width 12 height 6
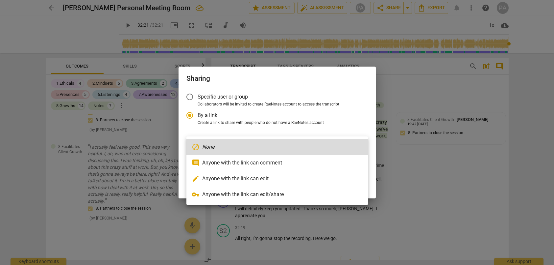
click at [238, 173] on li "edit Anyone with the link can edit" at bounding box center [278, 178] width 182 height 16
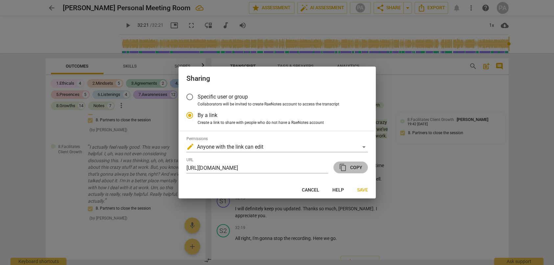
click at [358, 168] on span "content_copy Copy" at bounding box center [350, 167] width 23 height 8
click at [233, 99] on span "Specific user or group" at bounding box center [223, 97] width 50 height 8
click at [198, 99] on input "Specific user or group" at bounding box center [190, 97] width 16 height 16
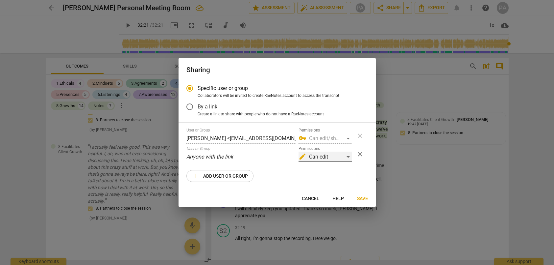
click at [340, 154] on div "edit Can edit" at bounding box center [326, 156] width 54 height 11
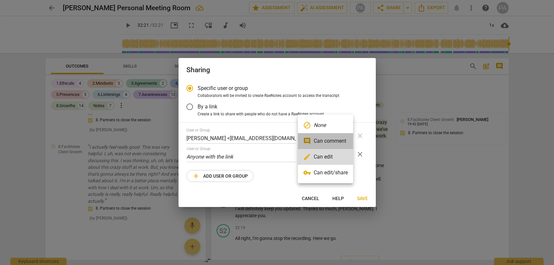
click at [340, 141] on li "comment Can comment" at bounding box center [325, 141] width 55 height 16
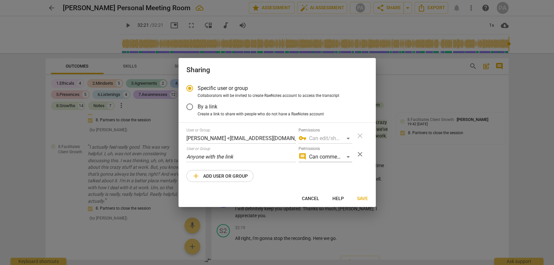
click at [189, 107] on input "By a link" at bounding box center [190, 107] width 16 height 16
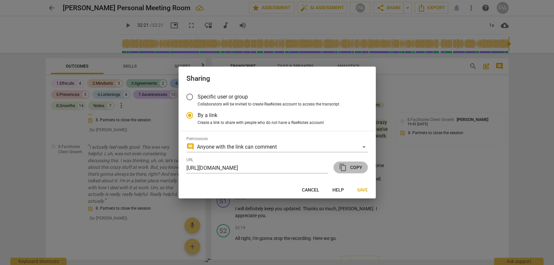
scroll to position [0, 0]
click at [349, 166] on span "content_copy Copy" at bounding box center [350, 167] width 23 height 8
click at [363, 190] on span "Save" at bounding box center [362, 190] width 11 height 7
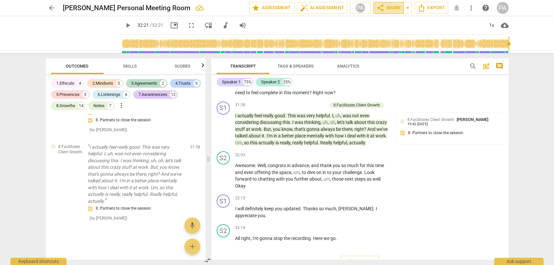
click at [383, 7] on span "share" at bounding box center [381, 8] width 8 height 8
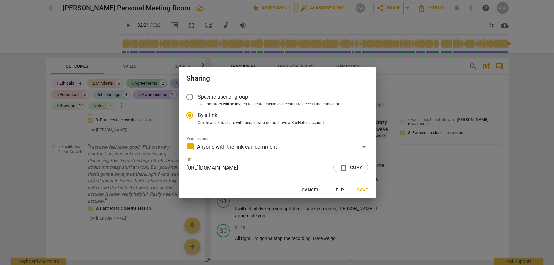
scroll to position [0, 30]
click at [408, 8] on div at bounding box center [277, 132] width 554 height 265
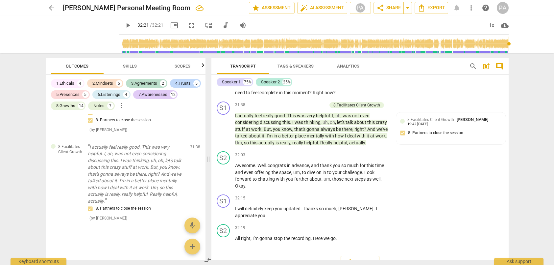
click at [408, 9] on span "arrow_drop_down" at bounding box center [408, 8] width 8 height 8
